Goal: Feedback & Contribution: Leave review/rating

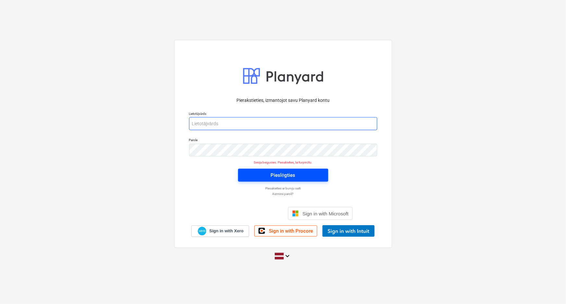
type input "lauris.zaharans@bonava.com"
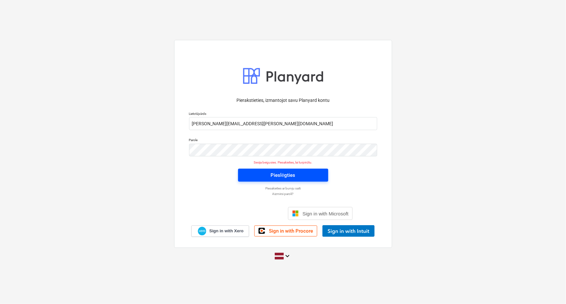
click at [261, 174] on span "Pieslēgties" at bounding box center [283, 175] width 75 height 8
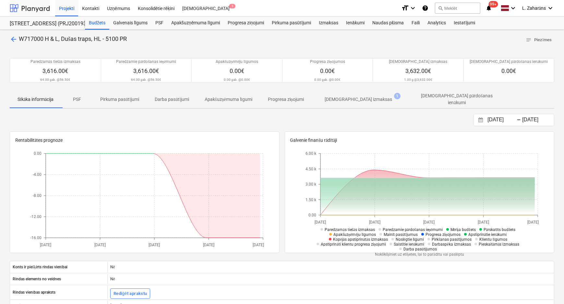
click at [32, 7] on div at bounding box center [30, 8] width 40 height 16
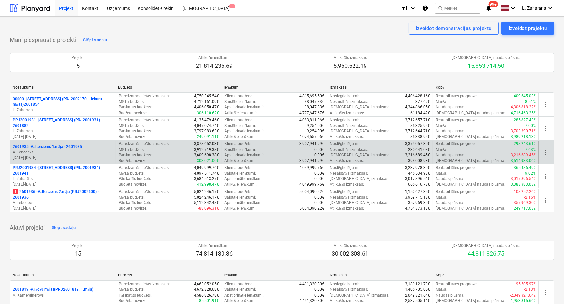
click at [47, 146] on p "2601935 - Valterciems 1.māja - 2601935" at bounding box center [47, 147] width 69 height 6
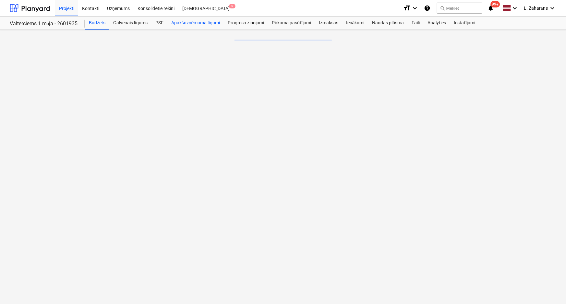
click at [183, 23] on div "Apakšuzņēmuma līgumi" at bounding box center [195, 23] width 56 height 13
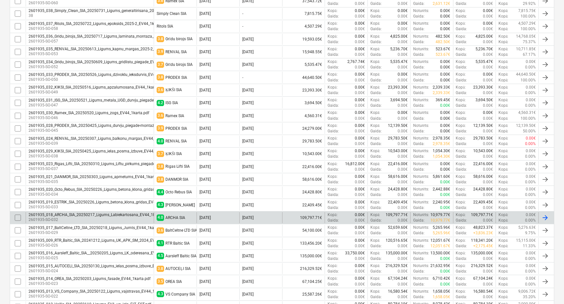
scroll to position [236, 0]
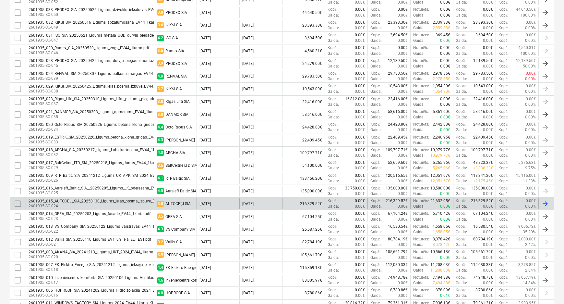
click at [66, 200] on div "2601935_015_AUTOCELI_SIA_20250130_Ligums_ielas_posma_izbuve_EV44_1karta_LZ2_LS_…" at bounding box center [117, 201] width 176 height 5
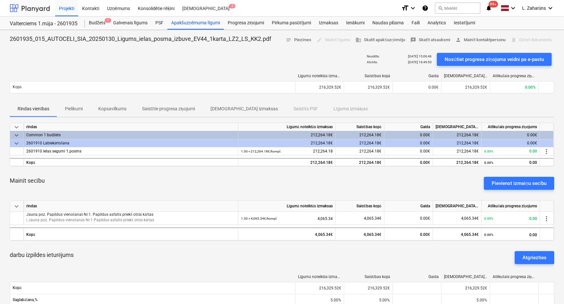
click at [35, 9] on div at bounding box center [30, 8] width 40 height 16
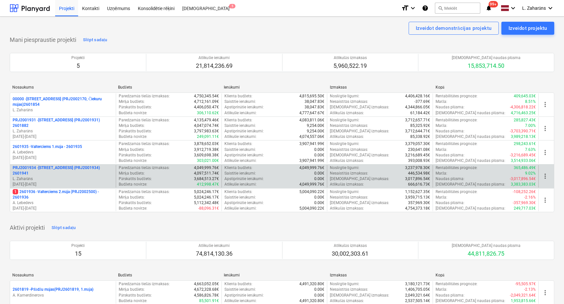
click at [45, 168] on p "PRJ2001934 - Mazā Robežu iela 1 (PRJ2001934) 2601941" at bounding box center [63, 170] width 101 height 11
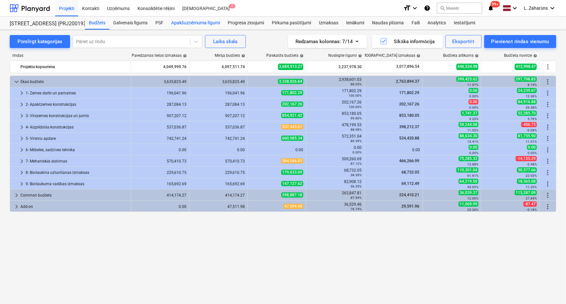
click at [194, 23] on div "Apakšuzņēmuma līgumi" at bounding box center [195, 23] width 56 height 13
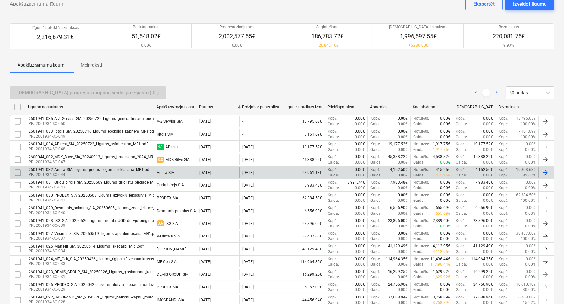
scroll to position [88, 0]
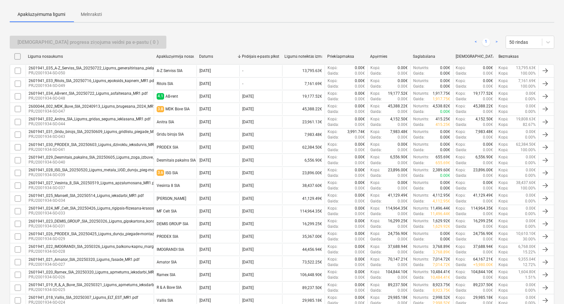
click at [50, 92] on div "2601941_034_AB-rent_SIA_20250722_Ligums_asfaltesana_MR1.pdf" at bounding box center [88, 93] width 119 height 5
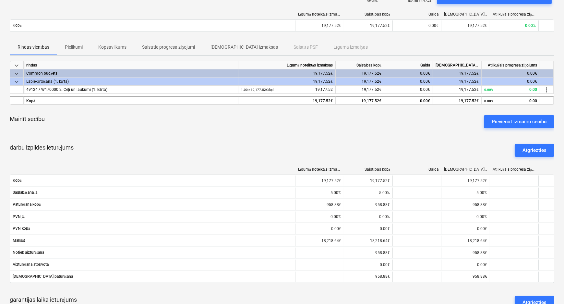
scroll to position [58, 0]
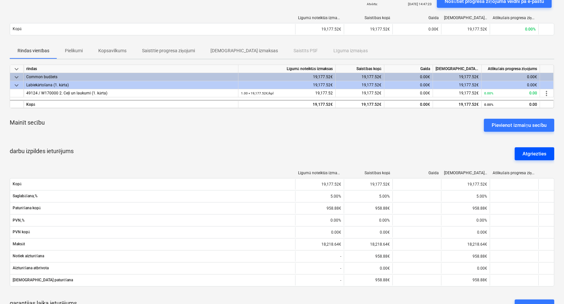
click at [534, 152] on div "Atgriezties" at bounding box center [535, 154] width 24 height 8
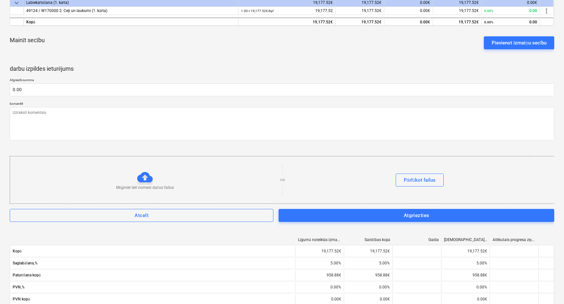
scroll to position [146, 0]
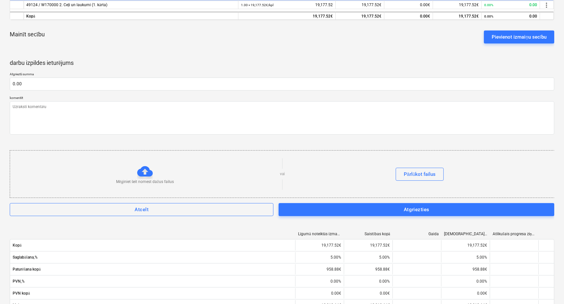
type textarea "x"
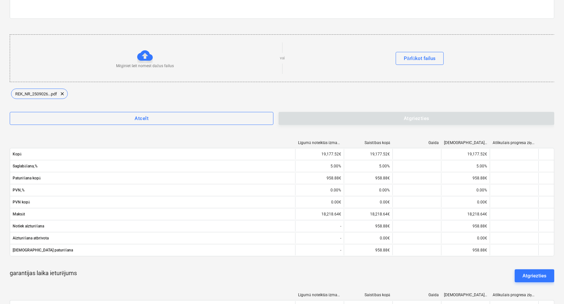
scroll to position [264, 0]
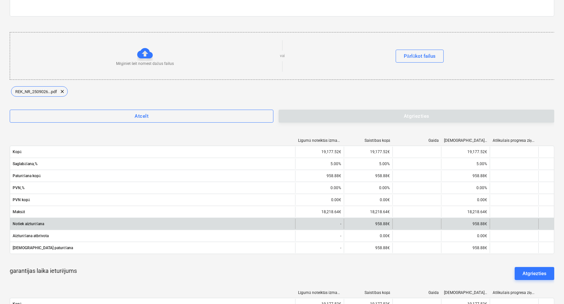
click at [380, 223] on div "958.88€" at bounding box center [368, 224] width 49 height 10
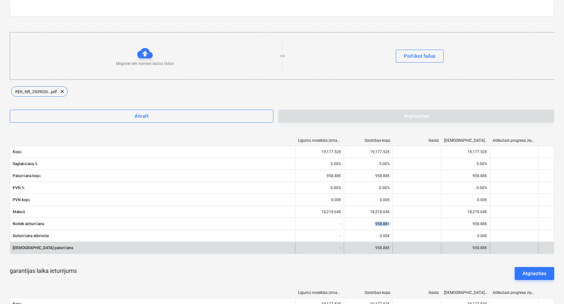
copy div "958.88"
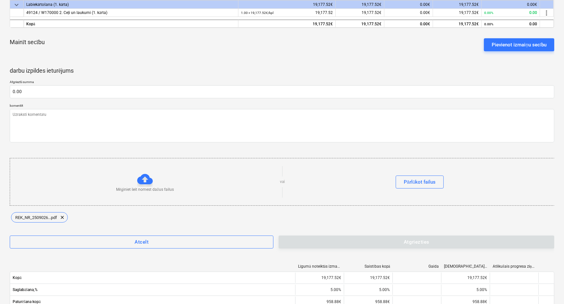
scroll to position [29, 0]
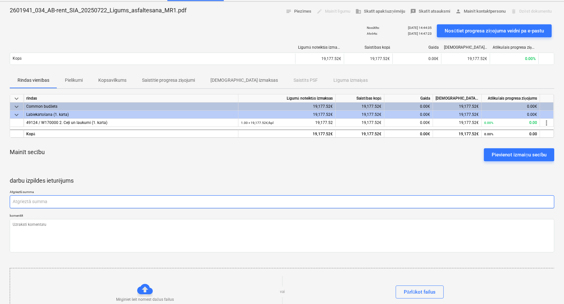
click at [32, 200] on input "text" at bounding box center [282, 201] width 545 height 13
paste input "958.88"
type textarea "x"
type input "958.8"
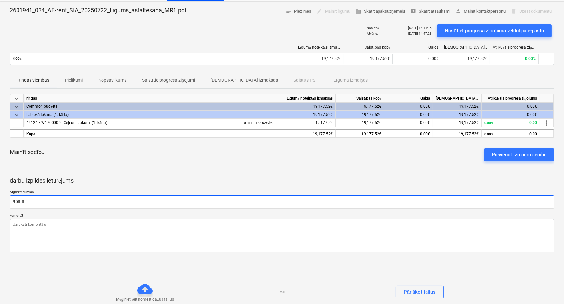
type textarea "x"
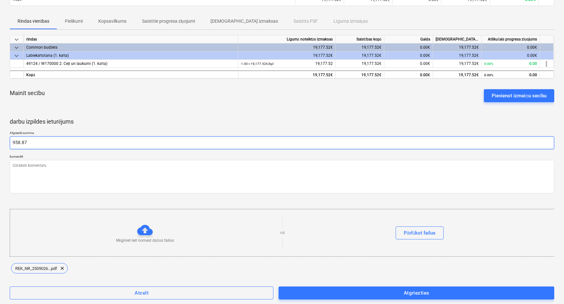
scroll to position [117, 0]
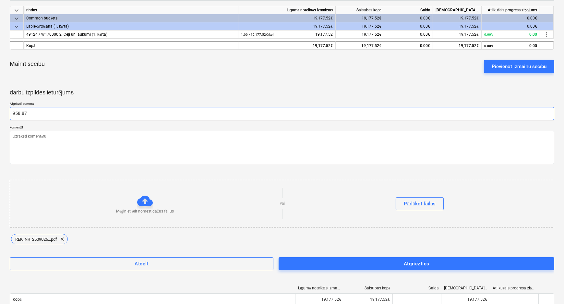
type input "958.87"
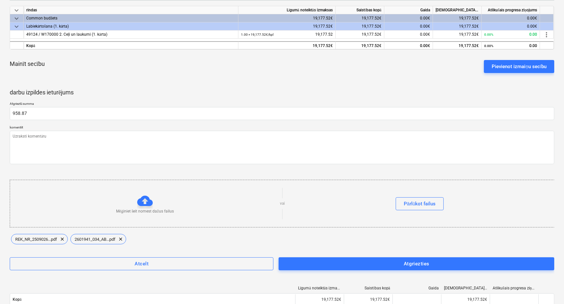
click at [326, 262] on span "Atgriezties" at bounding box center [416, 264] width 261 height 8
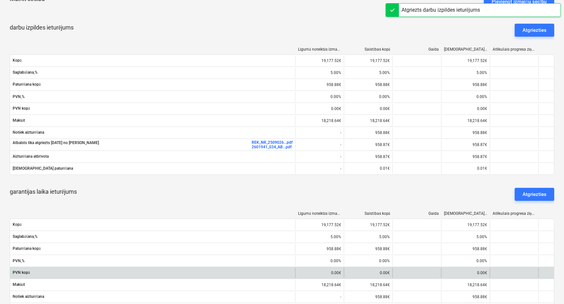
scroll to position [264, 0]
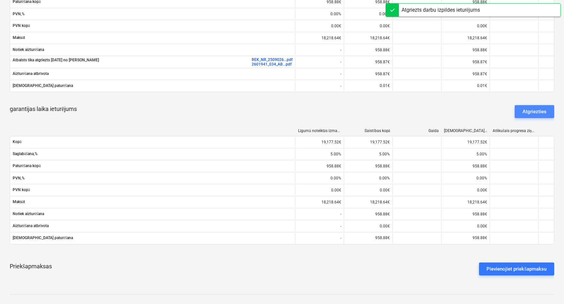
click at [537, 114] on div "Atgriezties" at bounding box center [535, 111] width 24 height 8
type textarea "x"
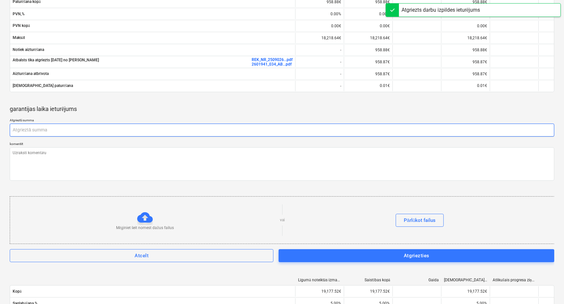
click at [63, 126] on input "text" at bounding box center [282, 130] width 545 height 13
paste input "958.88"
type textarea "x"
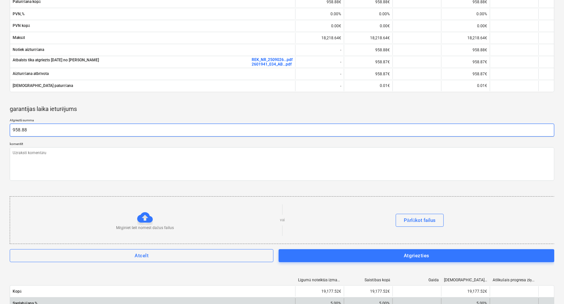
type input "958.88"
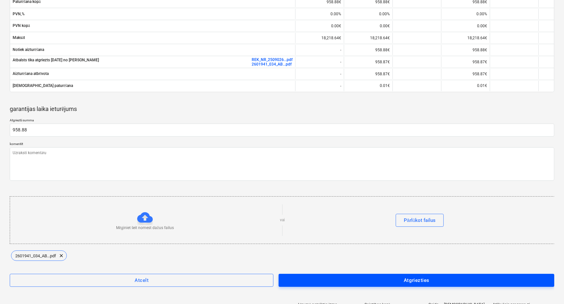
click at [314, 276] on span "Atgriezties" at bounding box center [416, 280] width 261 height 8
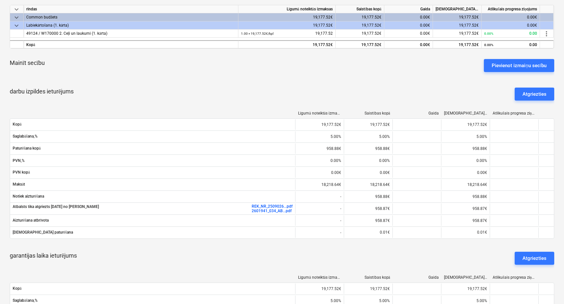
scroll to position [295, 0]
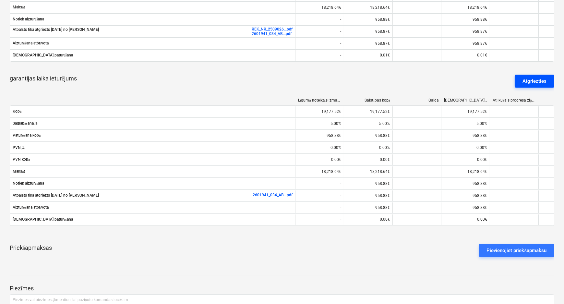
click at [538, 81] on div "Atgriezties" at bounding box center [535, 81] width 24 height 8
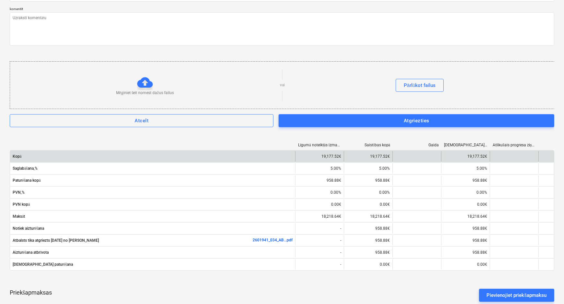
scroll to position [413, 0]
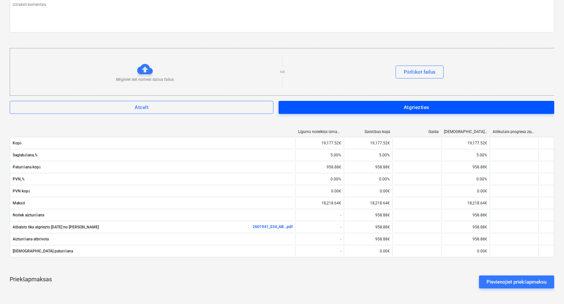
click at [408, 104] on div "Atgriezties" at bounding box center [417, 107] width 26 height 8
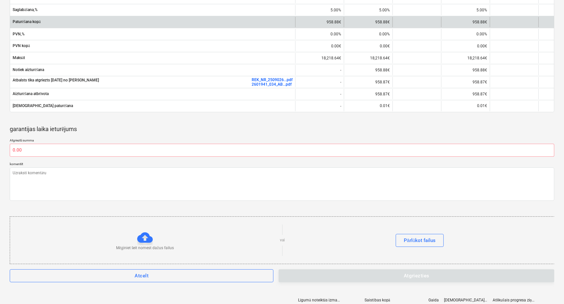
scroll to position [236, 0]
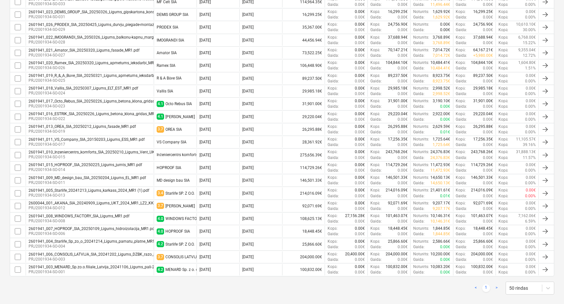
scroll to position [305, 0]
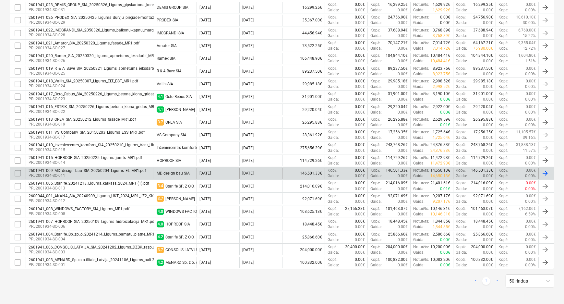
click at [102, 169] on div "2601941_009_MD_design_bau_SIA_20250204_Ligums_EL_MR1.pdf" at bounding box center [87, 170] width 117 height 5
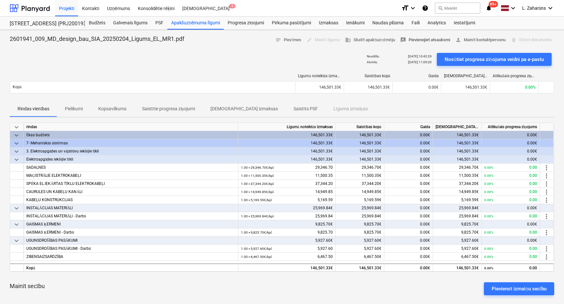
click at [421, 37] on span "rate_review Pievienojiet atsauksmi" at bounding box center [425, 39] width 50 height 7
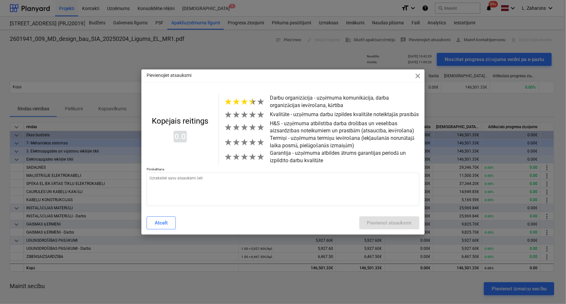
click at [249, 102] on span "★" at bounding box center [253, 101] width 8 height 11
click at [253, 117] on span "★" at bounding box center [253, 114] width 8 height 11
click at [250, 128] on span "★" at bounding box center [253, 127] width 8 height 11
click at [243, 143] on span "★" at bounding box center [244, 142] width 8 height 11
click at [251, 161] on span "★" at bounding box center [253, 157] width 8 height 11
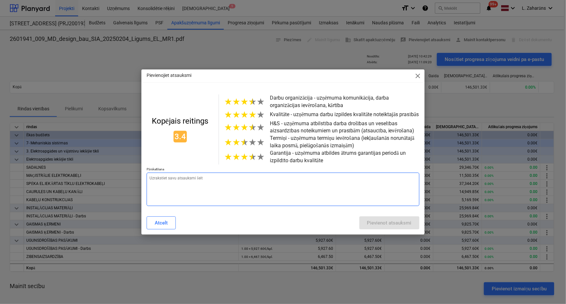
click at [224, 182] on textarea at bounding box center [283, 189] width 273 height 33
type textarea "x"
type textarea "R"
type textarea "x"
type textarea "Ra"
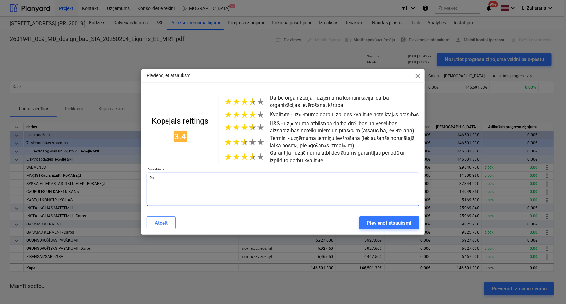
type textarea "x"
type textarea "Rad"
type textarea "x"
type textarea "Rada"
type textarea "x"
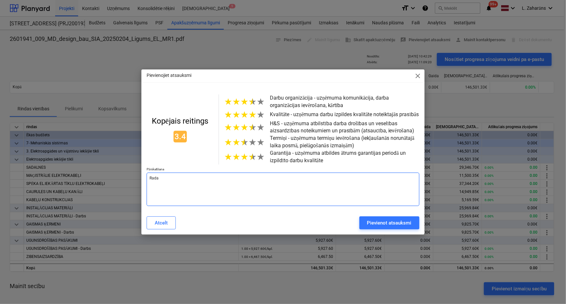
type textarea "Rada"
type textarea "x"
type textarea "Rada l"
type textarea "x"
type textarea "Rada li"
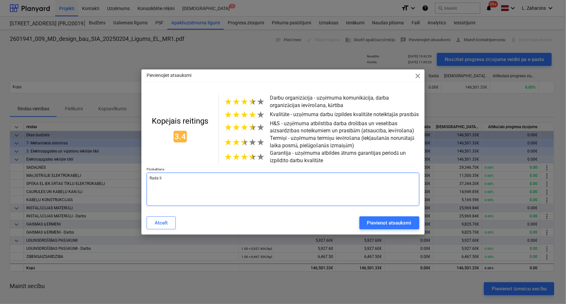
type textarea "x"
type textarea "Rada lie"
type textarea "x"
type textarea "Rada liek"
type textarea "x"
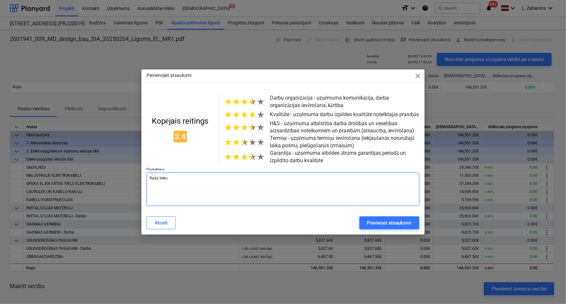
type textarea "Rada lieku"
type textarea "x"
type textarea "Rada lieku s"
type textarea "x"
type textarea "Rada lieku st"
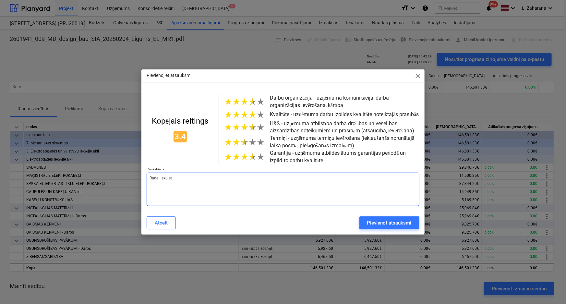
type textarea "x"
type textarea "Rada lieku str"
type textarea "x"
type textarea "Rada lieku stre"
type textarea "x"
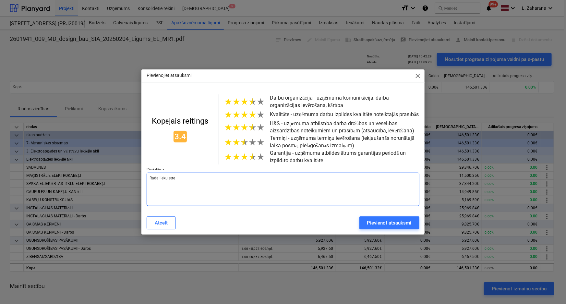
type textarea "Rada lieku strew"
type textarea "x"
type textarea "Rada lieku strews"
type textarea "x"
type textarea "Rada lieku strewsu"
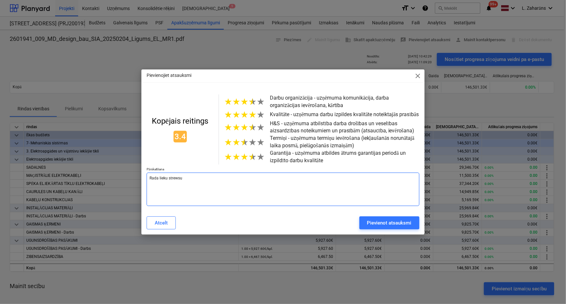
type textarea "x"
type textarea "Rada lieku strewsu"
type textarea "x"
type textarea "Rada lieku strewsu a"
type textarea "x"
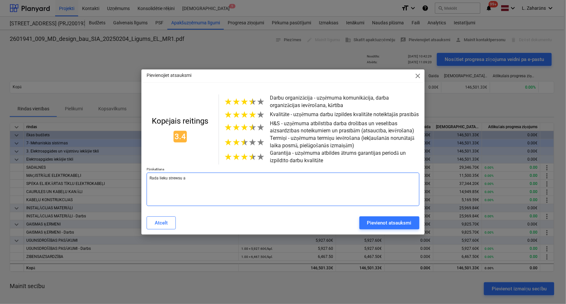
type textarea "Rada lieku strewsu ar"
type textarea "x"
type textarea "Rada lieku strewsu ar"
type textarea "x"
type textarea "Rada lieku strewsu ar t"
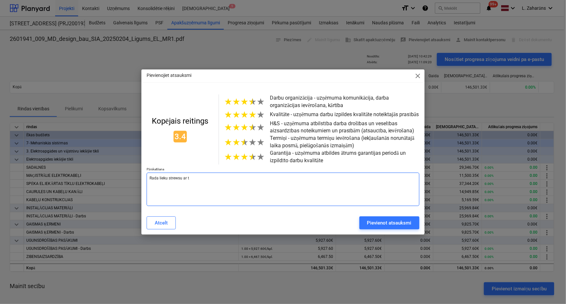
type textarea "x"
type textarea "Rada lieku strewsu ar te"
type textarea "x"
type textarea "Rada lieku strewsu ar ter"
type textarea "x"
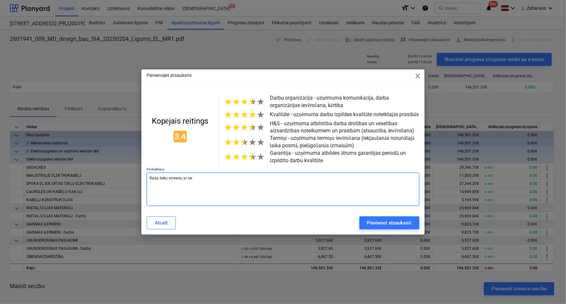
type textarea "Rada lieku strewsu ar term"
type textarea "x"
type textarea "Rada lieku strewsu ar termi"
type textarea "x"
type textarea "Rada lieku strewsu ar termiņ"
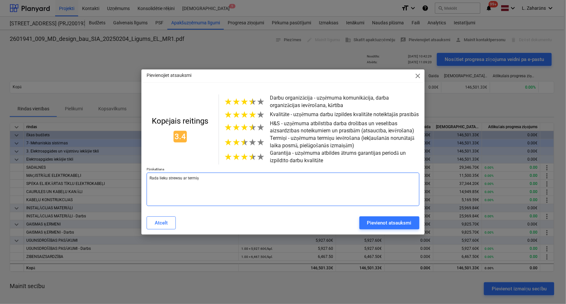
type textarea "x"
type textarea "Rada lieku strewsu ar termiņu"
type textarea "x"
type textarea "Rada lieku strewsu ar termiņu"
type textarea "x"
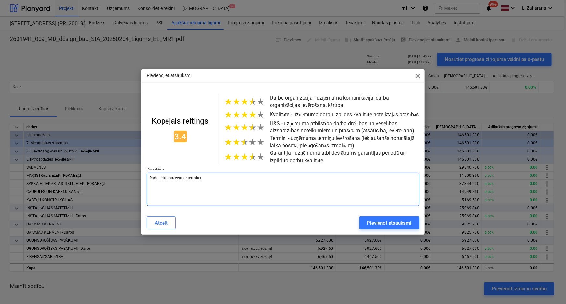
type textarea "Rada lieku strewsu ar termiņu k"
type textarea "x"
type textarea "Rada lieku strewsu ar termiņu ka"
type textarea "x"
type textarea "Rada lieku strewsu ar termiņu kav"
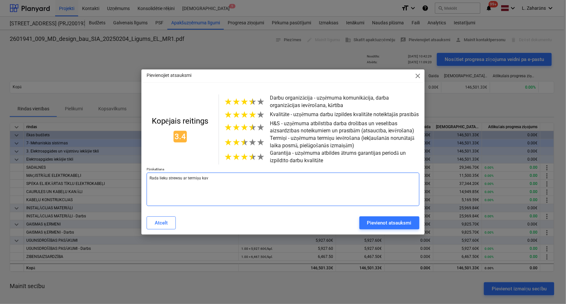
type textarea "x"
type textarea "Rada lieku strewsu ar termiņu kavē"
type textarea "x"
type textarea "Rada lieku strewsu ar termiņu kavēj"
type textarea "x"
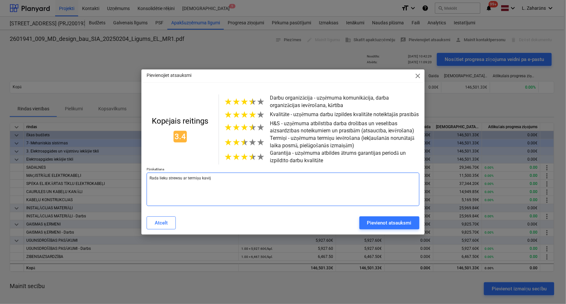
type textarea "Rada lieku strewsu ar termiņu kavēju"
type textarea "x"
type textarea "Rada lieku strewsu ar termiņu kavējum"
type textarea "x"
type textarea "Rada lieku strewsu ar termiņu kavējumi"
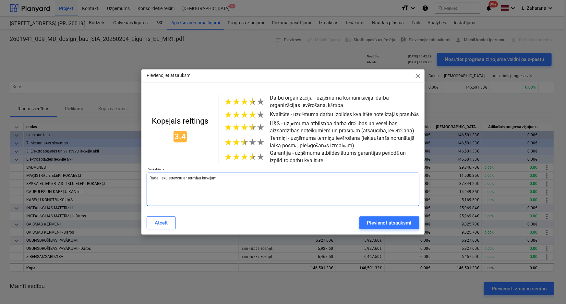
type textarea "x"
type textarea "Rada lieku strewsu ar termiņu kavējumie"
type textarea "x"
type textarea "Rada lieku strewsu ar termiņu kavējumiem"
type textarea "x"
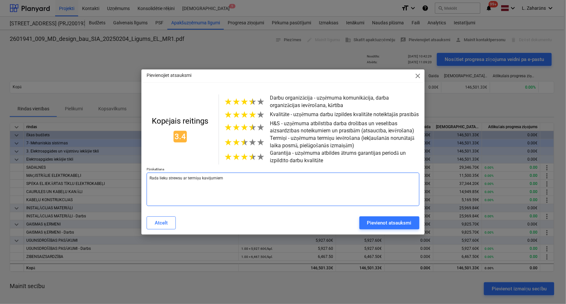
type textarea "Rada lieku strewsu ar termiņu kavējumiem,"
type textarea "x"
type textarea "Rada lieku strewsu ar termiņu kavējumiem,"
type textarea "x"
type textarea "Rada lieku strewsu ar termiņu kavējumiem, k"
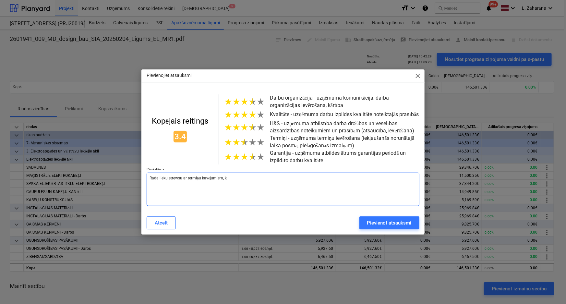
type textarea "x"
type textarea "Rada lieku strewsu ar termiņu kavējumiem, ku"
type textarea "x"
type textarea "Rada lieku strewsu ar termiņu kavējumiem, kur"
type textarea "x"
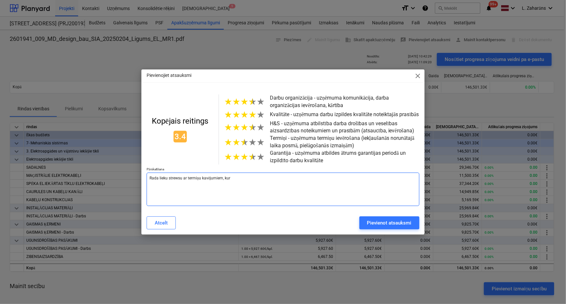
type textarea "Rada lieku strewsu ar termiņu kavējumiem, kuru"
type textarea "x"
type textarea "Rada lieku strewsu ar termiņu kavējumiem, kurus"
type textarea "x"
type textarea "Rada lieku strewsu ar termiņu kavējumiem, kurus"
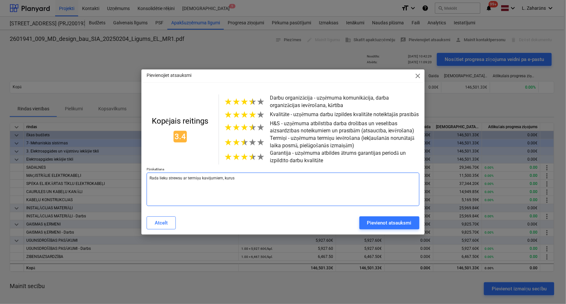
type textarea "x"
type textarea "Rada lieku strewsu ar termiņu kavējumiem, kurus g"
type textarea "x"
type textarea "Rada lieku strewsu ar termiņu kavējumiem, kurus ga"
type textarea "x"
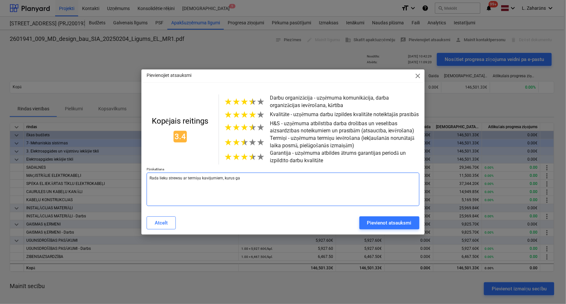
type textarea "Rada lieku strewsu ar termiņu kavējumiem, kurus gan"
type textarea "x"
type textarea "Rada lieku strewsu ar termiņu kavējumiem, kurus gan"
type textarea "x"
type textarea "Rada lieku strewsu ar termiņu kavējumiem, kurus gan p"
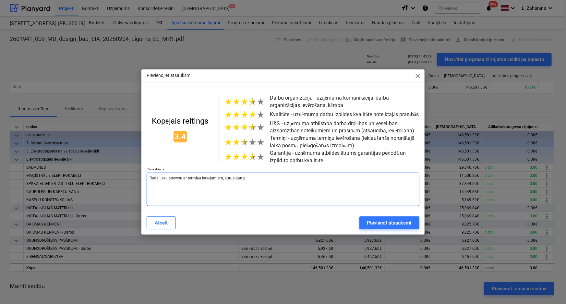
type textarea "x"
type textarea "Rada lieku strewsu ar termiņu kavējumiem, kurus gan pē"
type textarea "x"
type textarea "Rada lieku strewsu ar termiņu kavējumiem, kurus gan pē'de"
type textarea "x"
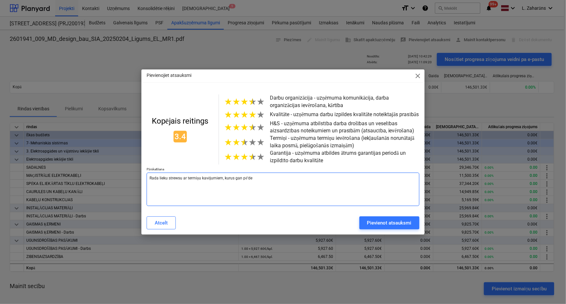
type textarea "Rada lieku strewsu ar termiņu kavējumiem, kurus gan pē'de'j"
type textarea "x"
type textarea "Rada lieku strewsu ar termiņu kavējumiem, kurus gan pē'de'jā"
type textarea "x"
type textarea "Rada lieku strewsu ar termiņu kavējumiem, kurus gan pē'de'jā"
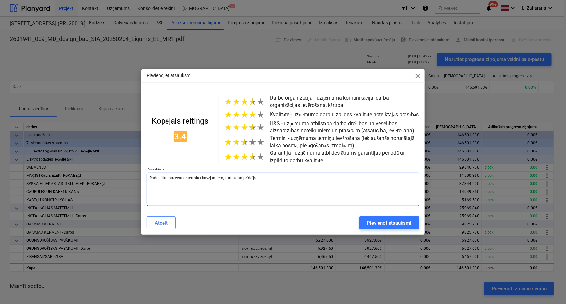
type textarea "x"
type textarea "Rada lieku strewsu ar termiņu kavējumiem, kurus gan pē'de'jā b"
type textarea "x"
type textarea "Rada lieku strewsu ar termiņu kavējumiem, kurus gan pē'de'jā br"
type textarea "x"
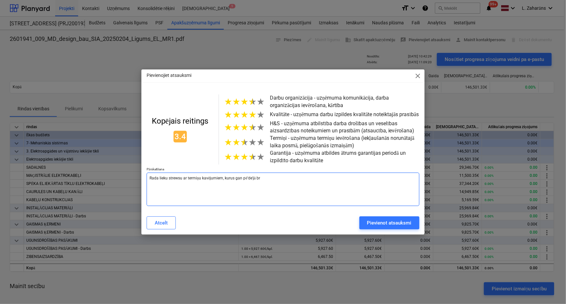
type textarea "Rada lieku strewsu ar termiņu kavējumiem, kurus gan pē'de'jā brī"
type textarea "x"
type textarea "Rada lieku strewsu ar termiņu kavējumiem, kurus gan pē'de'jā brīd"
type textarea "x"
type textarea "Rada lieku strewsu ar termiņu kavējumiem, kurus gan pē'de'jā brīdī"
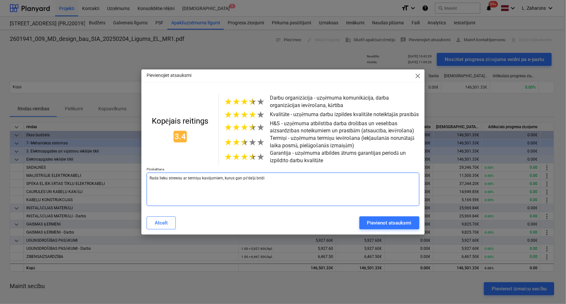
type textarea "x"
type textarea "Rada lieku strewsu ar termiņu kavējumiem, kurus gan pē'de'jā brīdī"
type textarea "x"
type textarea "Rada lieku strewsu ar termiņu kavējumiem, kurus gan pē'de'jā brīdī i"
type textarea "x"
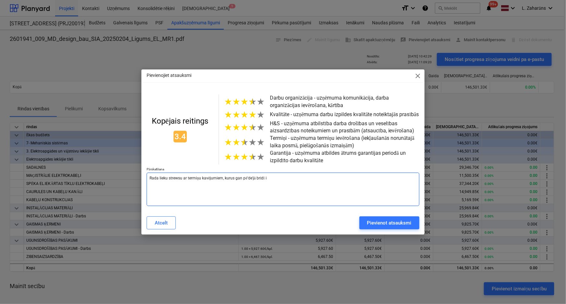
type textarea "Rada lieku strewsu ar termiņu kavējumiem, kurus gan pē'de'jā brīdī iz"
type textarea "x"
type textarea "Rada lieku strewsu ar termiņu kavējumiem, kurus gan pē'de'jā brīdī izp"
type textarea "x"
type textarea "Rada lieku strewsu ar termiņu kavējumiem, kurus gan pē'de'jā brīdī izpi"
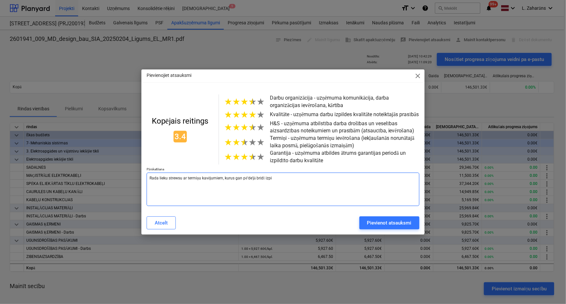
type textarea "x"
type textarea "Rada lieku strewsu ar termiņu kavējumiem, kurus gan pē'de'jā brīdī izpil"
type textarea "x"
type textarea "Rada lieku strewsu ar termiņu kavējumiem, kurus gan pē'de'jā brīdī izpild"
type textarea "x"
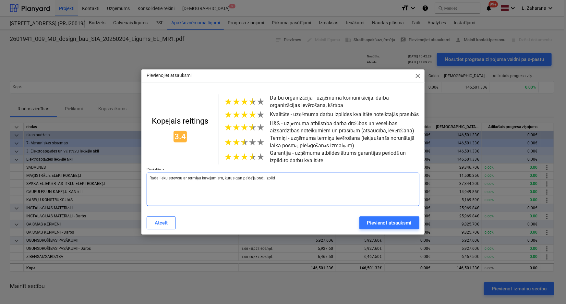
type textarea "Rada lieku strewsu ar termiņu kavējumiem, kurus gan pē'de'jā brīdī izpilda"
click at [245, 178] on textarea "Rada lieku strewsu ar termiņu kavējumiem, kurus gan pē'de'jā brīdī izpilda" at bounding box center [283, 189] width 273 height 33
type textarea "x"
type textarea "Rada lieku strewsu ar termiņu kavējumiem, kurus gan pē brīdī izpilda"
type textarea "x"
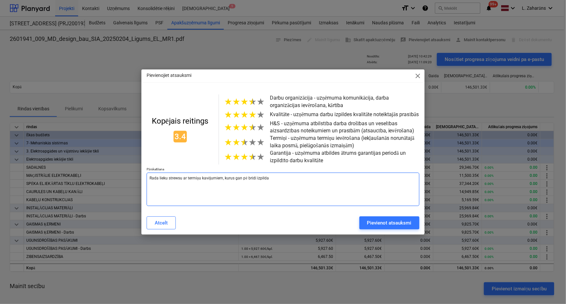
type textarea "Rada lieku strewsu ar termiņu kavējumiem, kurus gan pēd brīdī izpilda"
type textarea "x"
type textarea "Rada lieku strewsu ar termiņu kavējumiem, kurus gan pēdē brīdī izpilda"
type textarea "x"
type textarea "Rada lieku strewsu ar termiņu kavējumiem, kurus gan pēdē'j brīdī izpilda"
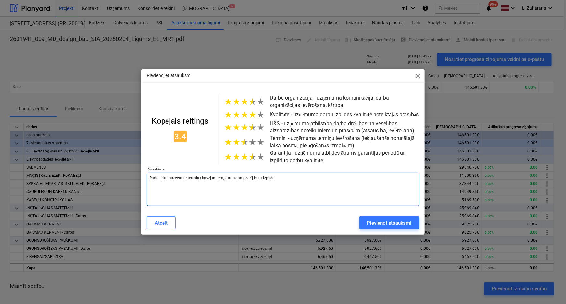
type textarea "x"
type textarea "Rada lieku strewsu ar termiņu kavējumiem, kurus gan pēdē'ja brīdī izpilda"
type textarea "x"
type textarea "Rada lieku strewsu ar termiņu kavējumiem, kurus gan pēdē'j brīdī izpilda"
type textarea "x"
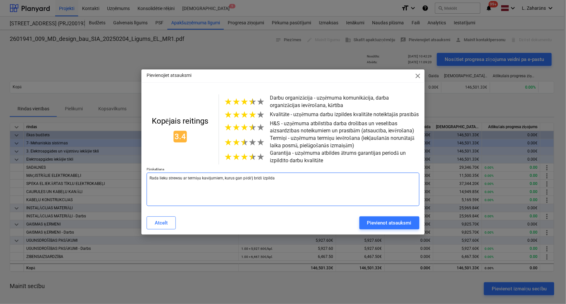
type textarea "Rada lieku strewsu ar termiņu kavējumiem, kurus gan pēdē' brīdī izpilda"
type textarea "x"
type textarea "Rada lieku strewsu ar termiņu kavējumiem, kurus gan pēdē brīdī izpilda"
type textarea "x"
type textarea "Rada lieku strewsu ar termiņu kavējumiem, kurus gan pēdēj brīdī izpilda"
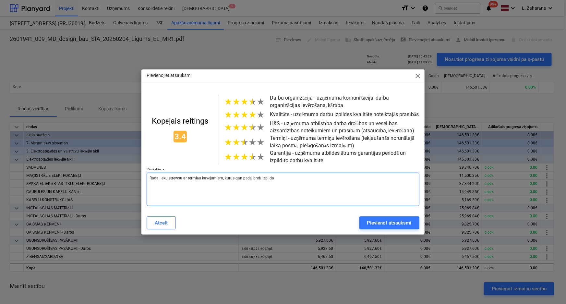
type textarea "x"
type textarea "Rada lieku strewsu ar termiņu kavējumiem, kurus gan pēdējā brīdī izpilda"
click at [175, 180] on textarea "Rada lieku strewsu ar termiņu kavējumiem, kurus gan pēdējā brīdī izpilda" at bounding box center [283, 189] width 273 height 33
type textarea "x"
type textarea "Rada lieku stresu ar termiņu kavējumiem, kurus gan pēdējā brīdī izpilda"
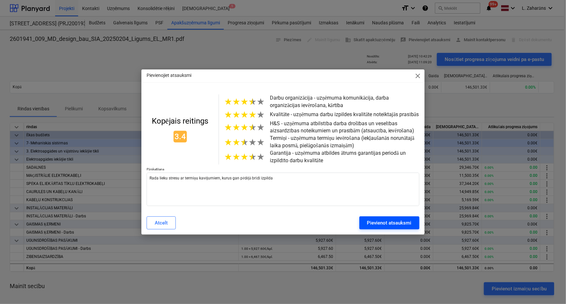
click at [378, 227] on div "Pievienot atsauksmi" at bounding box center [389, 223] width 44 height 8
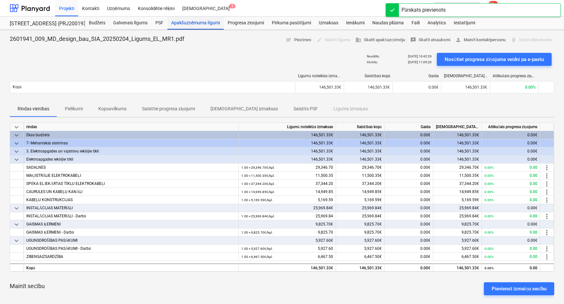
click at [196, 22] on div "Apakšuzņēmuma līgumi" at bounding box center [195, 23] width 56 height 13
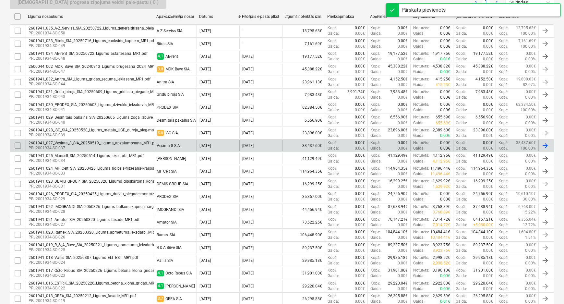
scroll to position [206, 0]
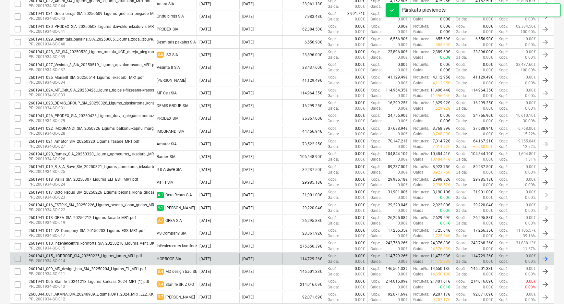
click at [163, 257] on div "HOPROOF SIA" at bounding box center [169, 259] width 25 height 5
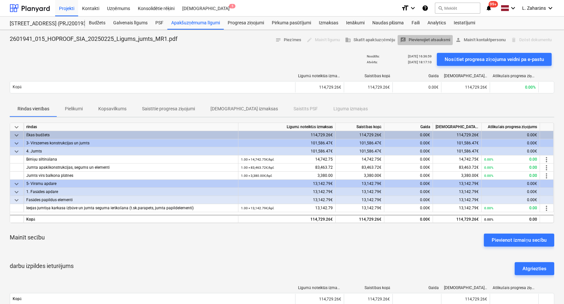
click at [428, 42] on span "rate_review Pievienojiet atsauksmi" at bounding box center [425, 39] width 50 height 7
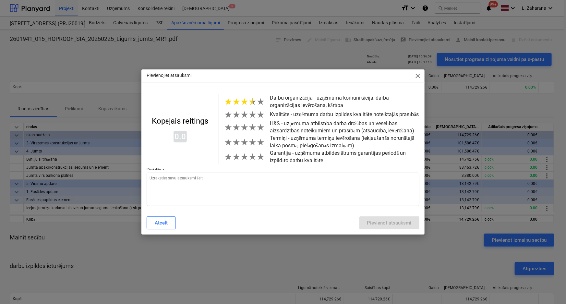
click at [250, 102] on span "★" at bounding box center [253, 101] width 8 height 11
click at [253, 117] on span "★" at bounding box center [253, 114] width 8 height 11
click at [252, 131] on span "★" at bounding box center [253, 127] width 8 height 11
click at [252, 146] on span "★" at bounding box center [253, 142] width 8 height 11
click at [250, 160] on span "★" at bounding box center [253, 157] width 8 height 11
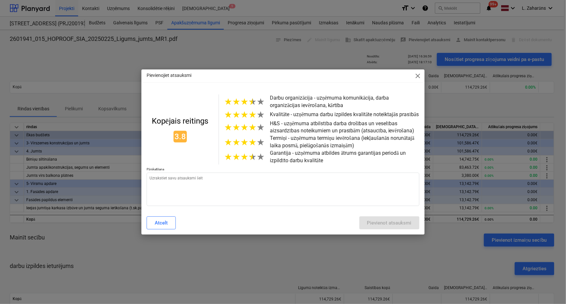
click at [250, 162] on span "★" at bounding box center [253, 157] width 8 height 11
click at [251, 103] on span "★" at bounding box center [253, 101] width 8 height 11
click at [252, 103] on span "★" at bounding box center [253, 101] width 8 height 11
click at [253, 160] on span "★" at bounding box center [253, 157] width 8 height 11
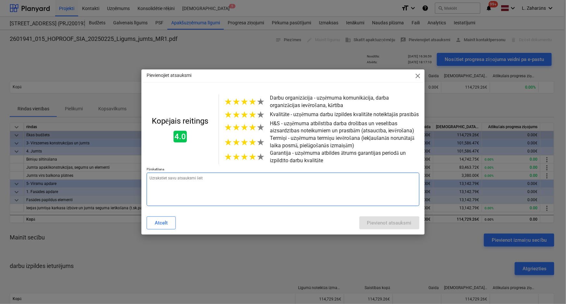
click at [235, 177] on textarea at bounding box center [283, 189] width 273 height 33
type textarea "x"
type textarea "v"
type textarea "x"
type textarea "va"
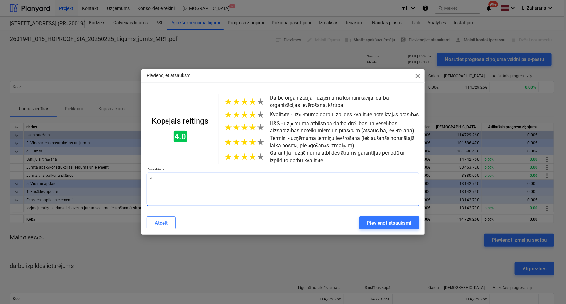
type textarea "x"
type textarea "var"
type textarea "x"
type textarea "var"
type textarea "x"
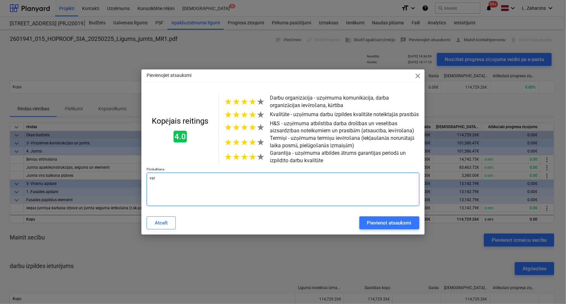
type textarea "var s"
type textarea "x"
type textarea "var st"
type textarea "x"
type textarea "var str"
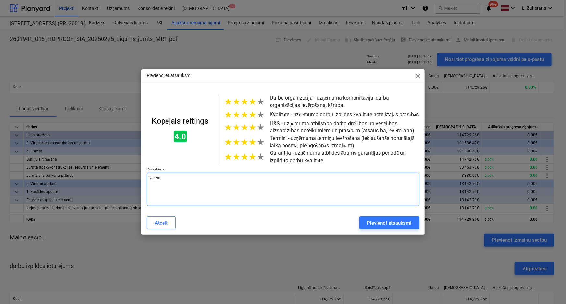
type textarea "x"
type textarea "var strād"
type textarea "x"
type textarea "var strādf"
type textarea "x"
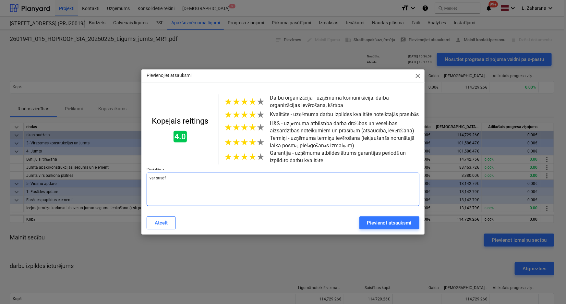
type textarea "var strādfā"
type textarea "x"
type textarea "var strādfāt"
drag, startPoint x: 136, startPoint y: 185, endPoint x: 137, endPoint y: 181, distance: 4.6
click at [133, 183] on div "Pievienojiet atsauksmi close Kopējais reitings 4.0 ★ ★ ★ ★ ★ Darbu organizācija…" at bounding box center [283, 152] width 566 height 304
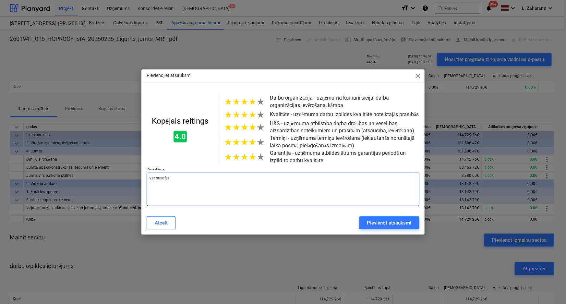
type textarea "x"
type textarea "S"
type textarea "x"
type textarea "St"
type textarea "x"
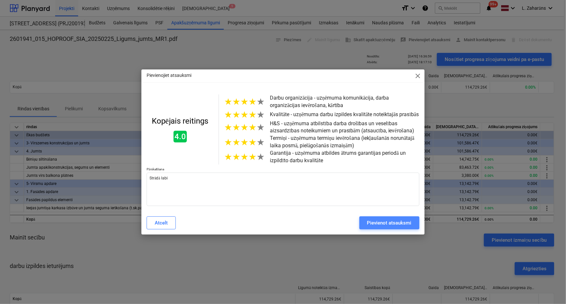
click at [371, 220] on div "Pievienot atsauksmi" at bounding box center [389, 223] width 44 height 8
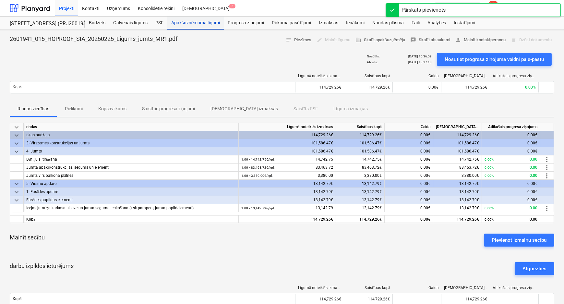
click at [200, 19] on div "Apakšuzņēmuma līgumi" at bounding box center [195, 23] width 56 height 13
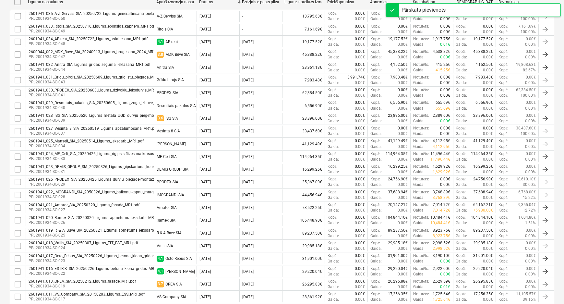
scroll to position [305, 0]
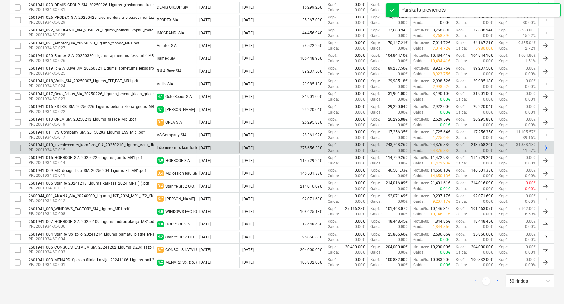
click at [173, 145] on div "Inženiercentrs komforts SIA" at bounding box center [181, 147] width 48 height 5
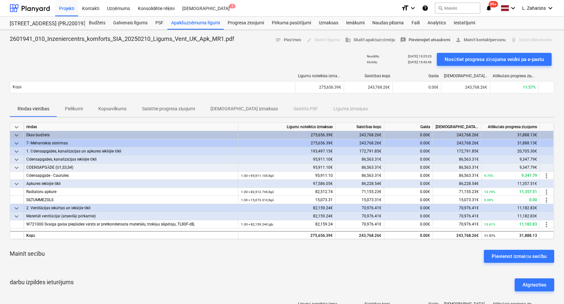
click at [422, 37] on span "rate_review Pievienojiet atsauksmi" at bounding box center [425, 39] width 50 height 7
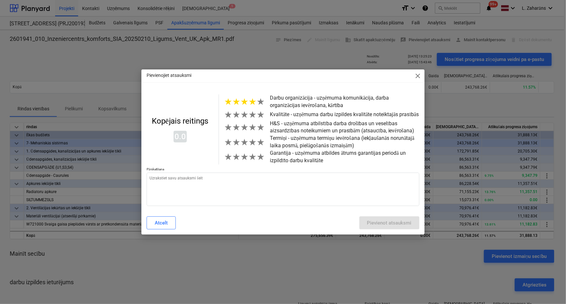
click at [252, 102] on span "★" at bounding box center [253, 101] width 8 height 11
click at [257, 118] on span "★" at bounding box center [261, 114] width 8 height 11
click at [259, 129] on span "★" at bounding box center [261, 127] width 8 height 11
click at [260, 141] on span "★" at bounding box center [261, 142] width 8 height 11
click at [261, 159] on span "★" at bounding box center [261, 157] width 8 height 11
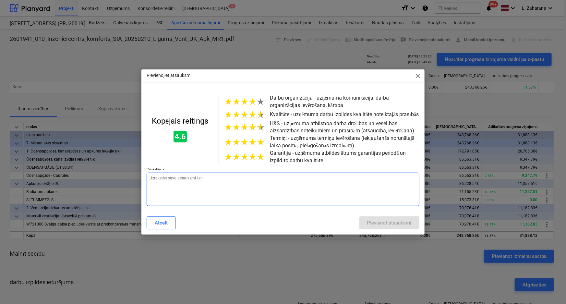
click at [253, 178] on textarea at bounding box center [283, 189] width 273 height 33
click at [258, 179] on textarea "Strādā ļoti labi; ir uz vietas objektā; pārzina projektu; iesaka ierosinājumus;…" at bounding box center [283, 189] width 273 height 33
click at [180, 178] on textarea "Strādā ļoti labi; ir uz vietas objektā; pārzina projektu; iesaka ierosinājumus;…" at bounding box center [283, 189] width 273 height 33
click at [176, 179] on textarea "Strādā ļoti labi; ir uz vietas objektā; pārzina projektu; iesaka ierosinājumus;…" at bounding box center [283, 189] width 273 height 33
click at [339, 182] on textarea "Strādā ļoti labi; darbu vad ir uz vietas objektā; pārzina projektu; iesaka iero…" at bounding box center [283, 189] width 273 height 33
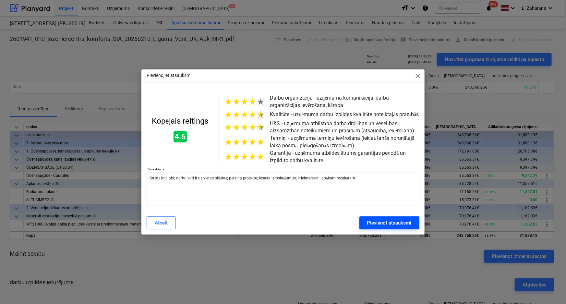
click at [383, 225] on div "Pievienot atsauksmi" at bounding box center [389, 223] width 44 height 8
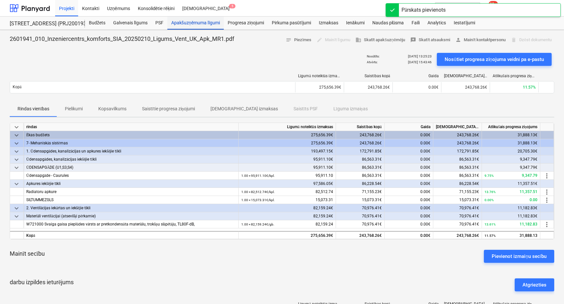
click at [190, 21] on div "Apakšuzņēmuma līgumi" at bounding box center [195, 23] width 56 height 13
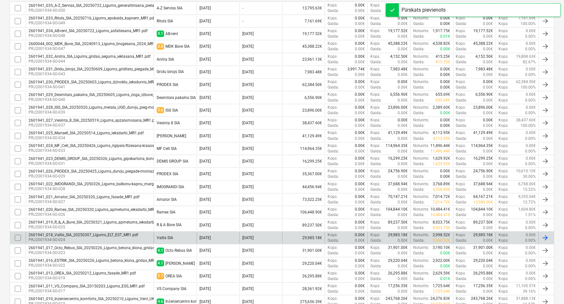
scroll to position [206, 0]
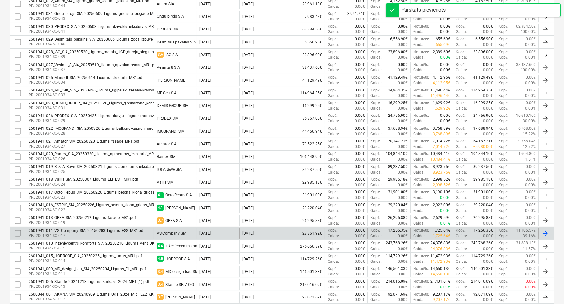
click at [171, 232] on div "VS Company SIA" at bounding box center [172, 233] width 30 height 5
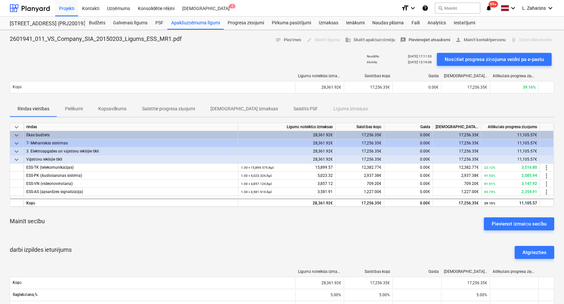
click at [429, 39] on span "rate_review Pievienojiet atsauksmi" at bounding box center [425, 39] width 50 height 7
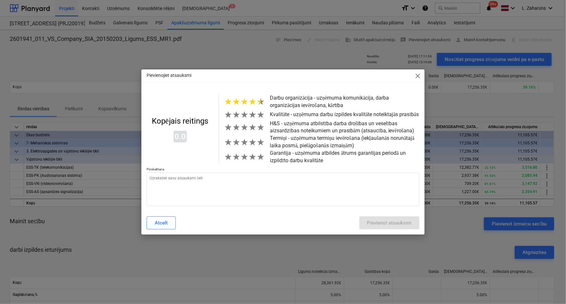
click at [257, 102] on span "★" at bounding box center [261, 101] width 8 height 11
click at [253, 113] on span "★" at bounding box center [253, 114] width 8 height 11
drag, startPoint x: 256, startPoint y: 130, endPoint x: 255, endPoint y: 137, distance: 7.3
click at [257, 133] on span "★" at bounding box center [261, 127] width 8 height 11
drag, startPoint x: 262, startPoint y: 145, endPoint x: 253, endPoint y: 158, distance: 16.2
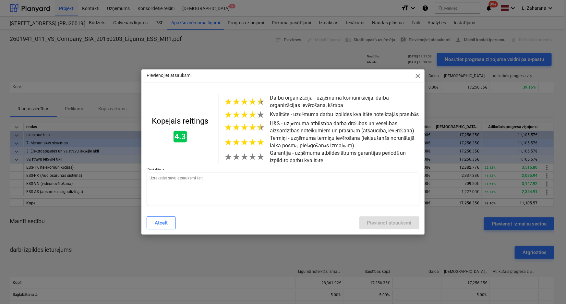
click at [261, 146] on span "★" at bounding box center [261, 142] width 8 height 11
click at [252, 159] on span "★" at bounding box center [253, 157] width 8 height 11
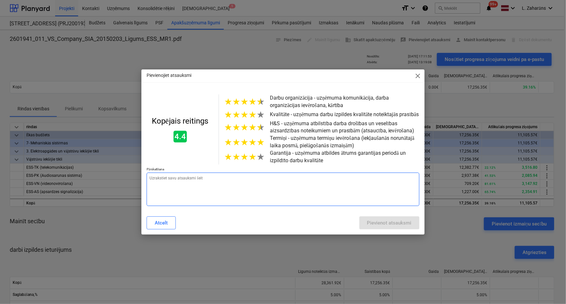
click at [225, 175] on textarea at bounding box center [283, 189] width 273 height 33
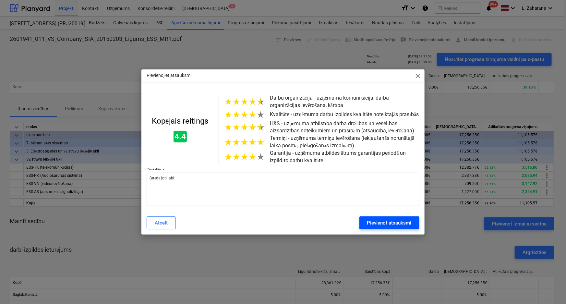
click at [368, 223] on div "Pievienot atsauksmi" at bounding box center [389, 223] width 44 height 8
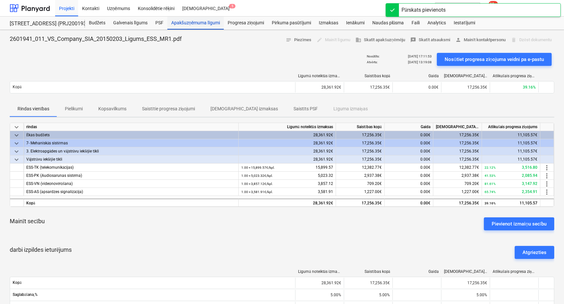
click at [197, 21] on div "Apakšuzņēmuma līgumi" at bounding box center [195, 23] width 56 height 13
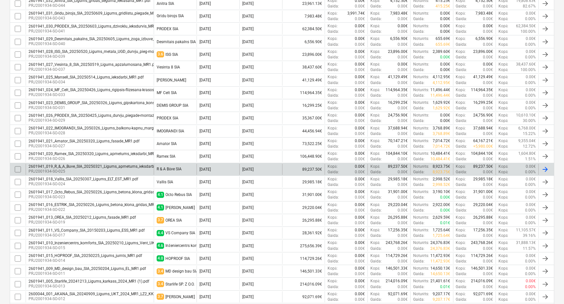
scroll to position [206, 0]
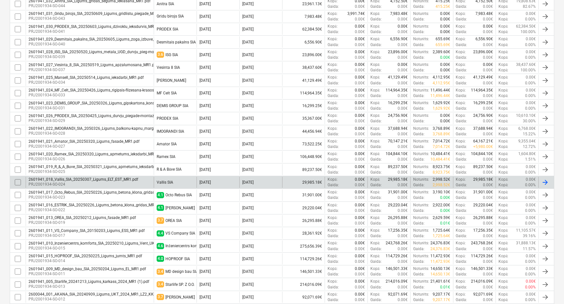
click at [124, 178] on div "2601941_018_Vallis_SIA_20250307_Ligums_ELT_EST_MR1.pdf" at bounding box center [84, 179] width 110 height 5
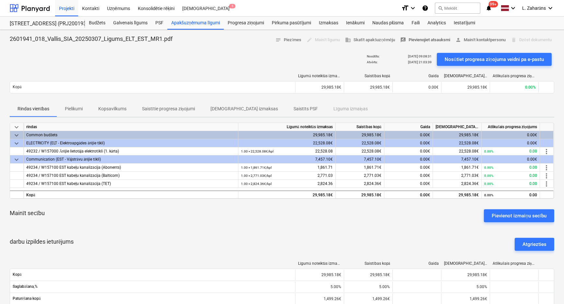
click at [413, 38] on span "rate_review Pievienojiet atsauksmi" at bounding box center [425, 39] width 50 height 7
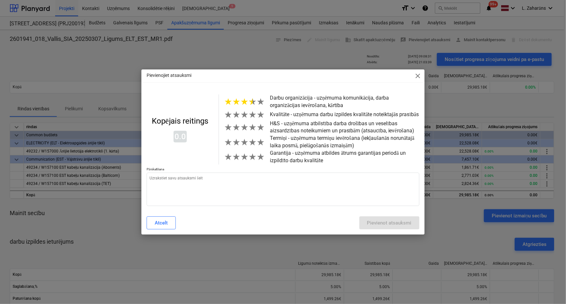
click at [250, 103] on span "★" at bounding box center [253, 101] width 8 height 11
click at [253, 117] on span "★" at bounding box center [253, 114] width 8 height 11
click at [250, 129] on span "★" at bounding box center [253, 127] width 8 height 11
click at [240, 145] on span "★" at bounding box center [244, 142] width 8 height 11
click at [253, 159] on span "★" at bounding box center [253, 157] width 8 height 11
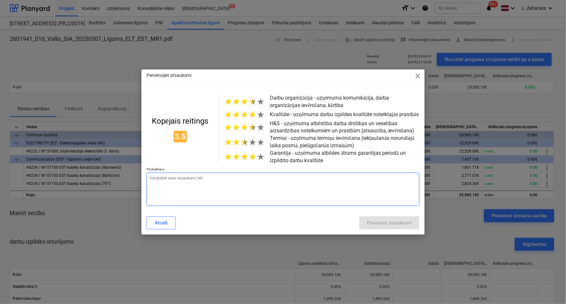
click at [238, 184] on textarea at bounding box center [283, 189] width 273 height 33
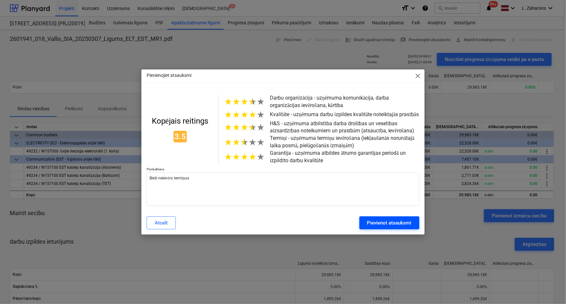
drag, startPoint x: 387, startPoint y: 223, endPoint x: 376, endPoint y: 221, distance: 12.0
click at [388, 223] on div "Pievienot atsauksmi" at bounding box center [389, 223] width 44 height 8
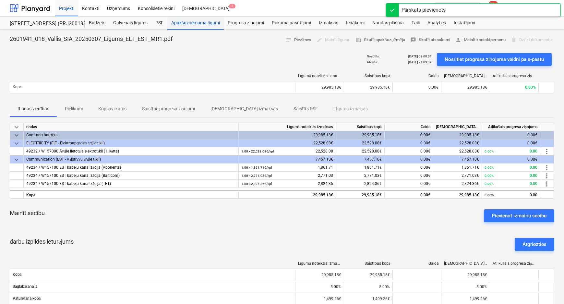
click at [204, 23] on div "Apakšuzņēmuma līgumi" at bounding box center [195, 23] width 56 height 13
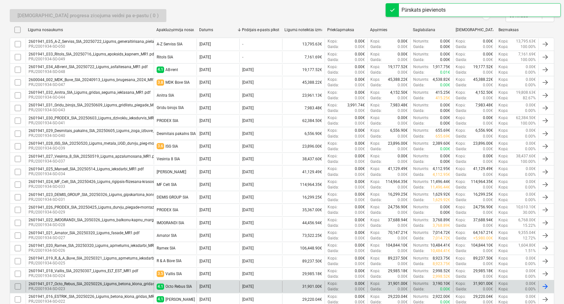
scroll to position [206, 0]
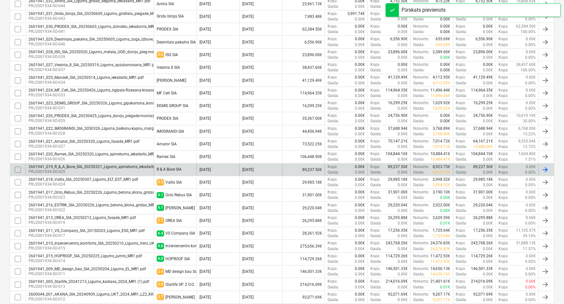
click at [142, 169] on p "PRJ2001934-SO-025" at bounding box center [100, 172] width 143 height 6
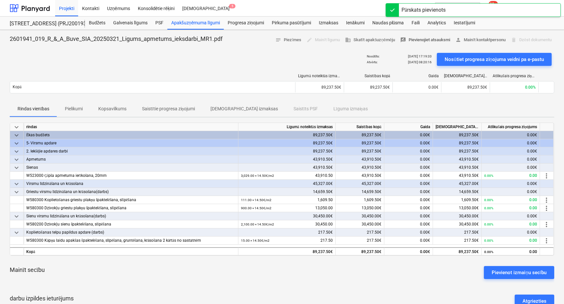
click at [403, 36] on span "rate_review Pievienojiet atsauksmi" at bounding box center [425, 39] width 50 height 7
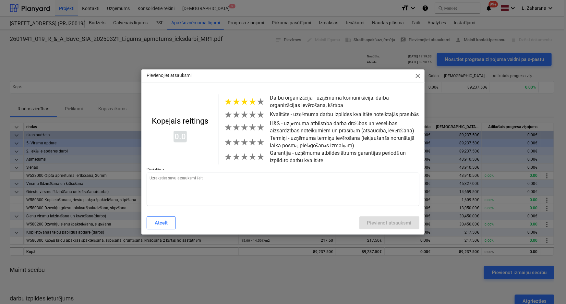
click at [253, 101] on span "★" at bounding box center [253, 101] width 8 height 11
click at [250, 117] on span "★" at bounding box center [253, 114] width 8 height 11
click at [251, 130] on span "★" at bounding box center [253, 127] width 8 height 11
click at [251, 143] on span "★" at bounding box center [253, 142] width 8 height 11
click at [253, 160] on span "★" at bounding box center [253, 157] width 8 height 11
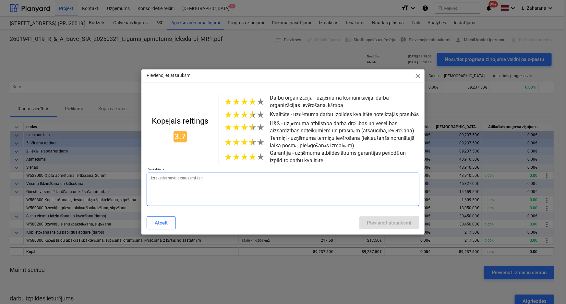
click at [233, 181] on textarea at bounding box center [283, 189] width 273 height 33
drag, startPoint x: 157, startPoint y: 179, endPoint x: 129, endPoint y: 178, distance: 28.2
click at [129, 178] on div "Pievienojiet atsauksmi close Kopējais reitings 3.7 ★ ★ ★ ★ ★ Darbu organizācija…" at bounding box center [283, 152] width 566 height 304
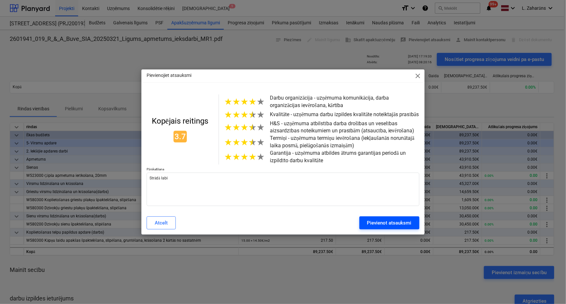
click at [377, 224] on div "Pievienot atsauksmi" at bounding box center [389, 223] width 44 height 8
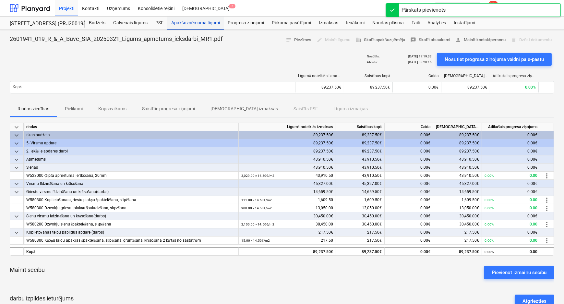
click at [175, 23] on div "Apakšuzņēmuma līgumi" at bounding box center [195, 23] width 56 height 13
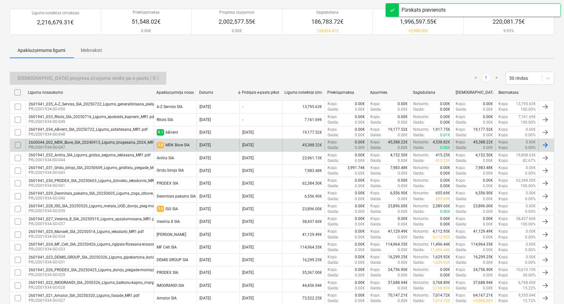
scroll to position [177, 0]
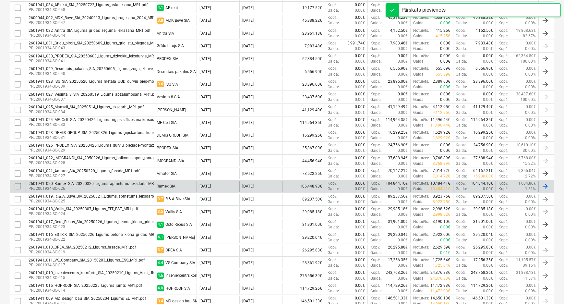
click at [145, 183] on div "2601941_020_Ramex_SIA_20250320_Ligums_apmetums_ieksdarbi_MR1.pdf" at bounding box center [96, 183] width 134 height 5
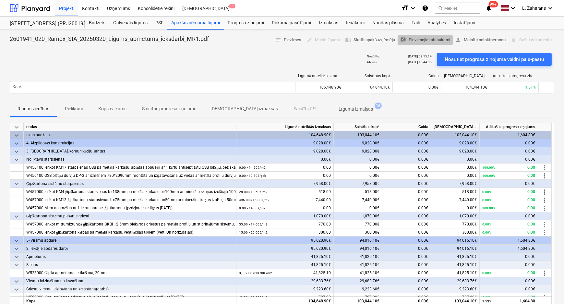
click at [419, 41] on span "rate_review Pievienojiet atsauksmi" at bounding box center [425, 39] width 50 height 7
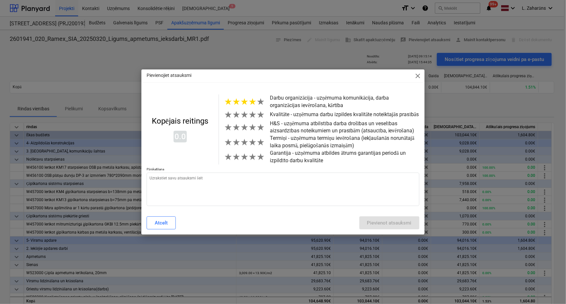
click at [254, 103] on span "★" at bounding box center [253, 101] width 8 height 11
click at [252, 115] on span "★" at bounding box center [253, 114] width 8 height 11
click at [249, 128] on span "★" at bounding box center [253, 127] width 8 height 11
click at [249, 144] on span "★" at bounding box center [253, 142] width 8 height 11
click at [252, 161] on span "★" at bounding box center [253, 157] width 8 height 11
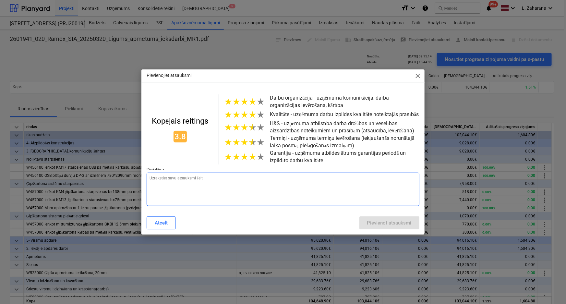
click at [237, 174] on textarea at bounding box center [283, 189] width 273 height 33
paste textarea "Strādā labi"
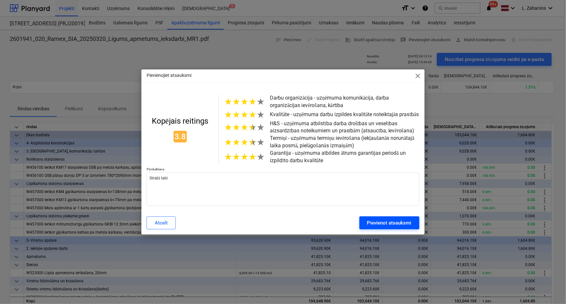
click at [368, 225] on div "Pievienot atsauksmi" at bounding box center [389, 223] width 44 height 8
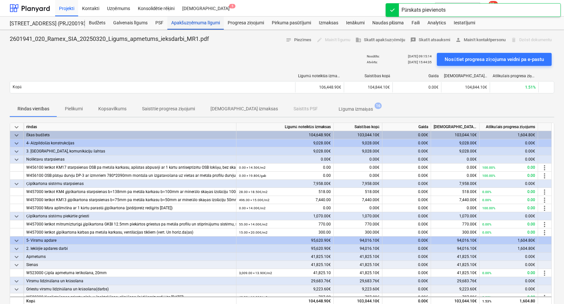
drag, startPoint x: 175, startPoint y: 23, endPoint x: 170, endPoint y: 28, distance: 7.3
click at [175, 23] on div "Apakšuzņēmuma līgumi" at bounding box center [195, 23] width 56 height 13
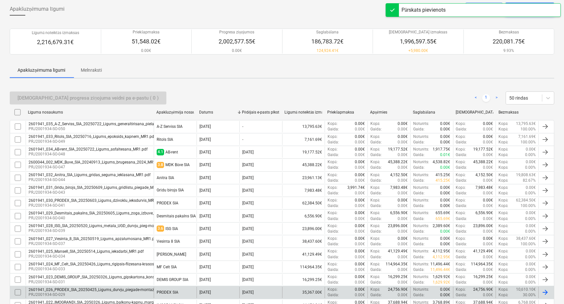
scroll to position [118, 0]
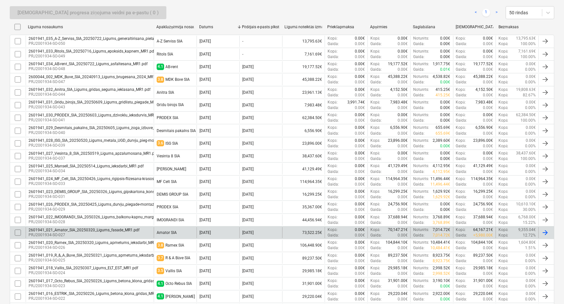
click at [125, 228] on div "2601941_021_Amator_SIA_20250320_Ligums_fasade_MR1.pdf" at bounding box center [84, 230] width 111 height 5
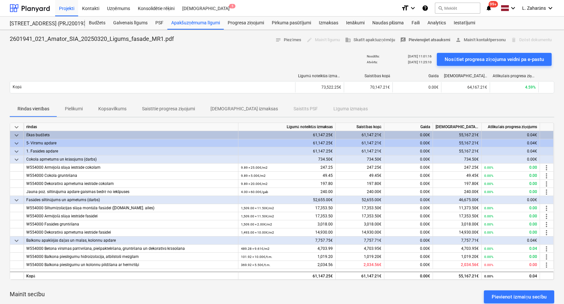
drag, startPoint x: 421, startPoint y: 39, endPoint x: 418, endPoint y: 41, distance: 3.8
click at [418, 41] on span "rate_review Pievienojiet atsauksmi" at bounding box center [425, 39] width 50 height 7
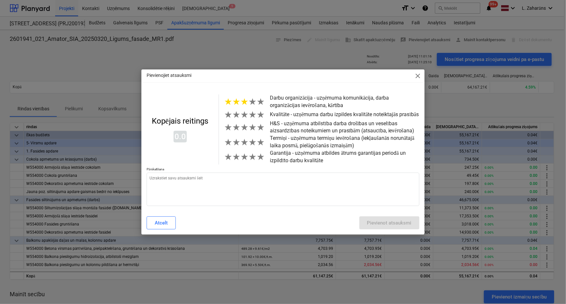
click at [245, 103] on span "★" at bounding box center [244, 101] width 8 height 11
click at [249, 119] on span "★" at bounding box center [253, 114] width 8 height 11
click at [249, 130] on span "★" at bounding box center [253, 127] width 8 height 11
click at [250, 146] on span "★" at bounding box center [253, 142] width 8 height 11
click at [249, 161] on span "★" at bounding box center [253, 157] width 8 height 11
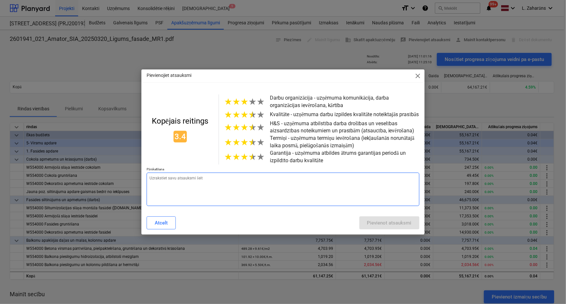
click at [237, 180] on textarea at bounding box center [283, 189] width 273 height 33
click at [166, 181] on textarea "Rada straesu ar termiņu neievērošanu" at bounding box center [283, 189] width 273 height 33
click at [220, 179] on textarea "Rada stresu ar termiņu neievērošanu" at bounding box center [283, 189] width 273 height 33
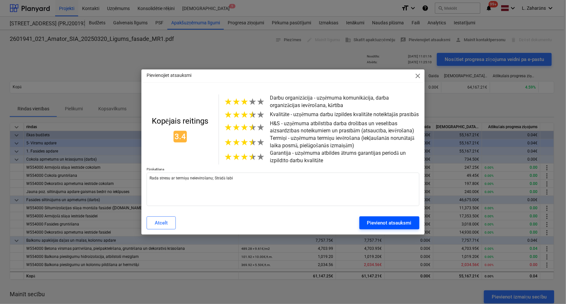
click at [391, 225] on div "Pievienot atsauksmi" at bounding box center [389, 223] width 44 height 8
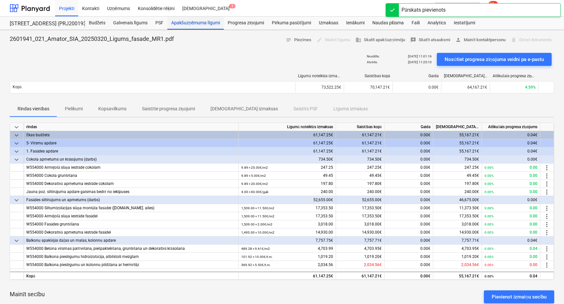
drag, startPoint x: 188, startPoint y: 24, endPoint x: 182, endPoint y: 28, distance: 7.7
click at [188, 24] on div "Apakšuzņēmuma līgumi" at bounding box center [195, 23] width 56 height 13
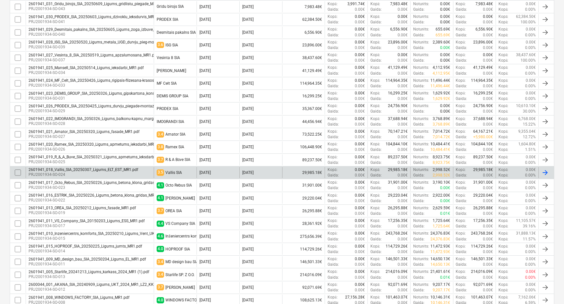
scroll to position [206, 0]
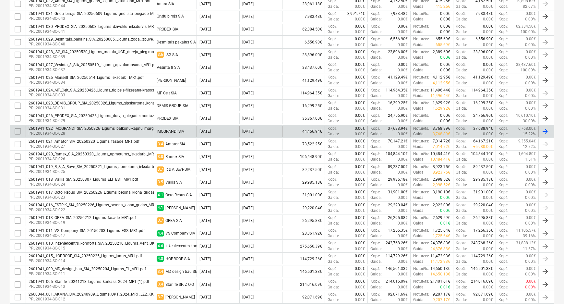
click at [164, 131] on div "IMOGRANDI SIA" at bounding box center [171, 131] width 28 height 5
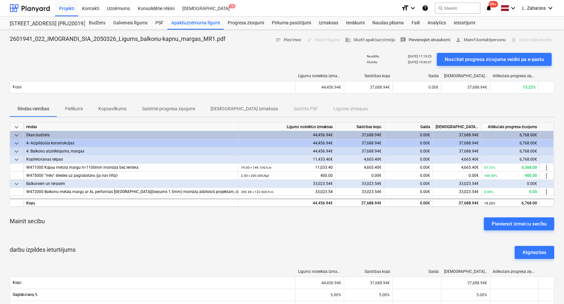
click at [415, 40] on span "rate_review Pievienojiet atsauksmi" at bounding box center [425, 39] width 50 height 7
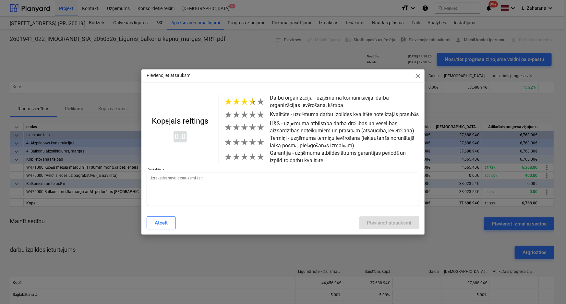
click at [250, 104] on span "★" at bounding box center [253, 101] width 8 height 11
click at [253, 116] on span "★" at bounding box center [253, 114] width 8 height 11
click at [249, 128] on span "★" at bounding box center [253, 127] width 8 height 11
click at [243, 146] on span "★" at bounding box center [244, 142] width 8 height 11
click at [252, 161] on span "★" at bounding box center [253, 157] width 8 height 11
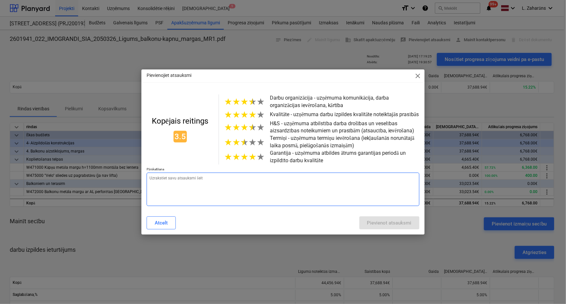
click at [209, 178] on textarea at bounding box center [283, 189] width 273 height 33
paste textarea "Strādā labi"
click at [149, 178] on textarea "Strādā labi" at bounding box center [283, 189] width 273 height 33
drag, startPoint x: 211, startPoint y: 179, endPoint x: 245, endPoint y: 179, distance: 33.7
click at [245, 179] on textarea "Neievēro termiņus. Slikti pilda BIS. Strādā labi" at bounding box center [283, 189] width 273 height 33
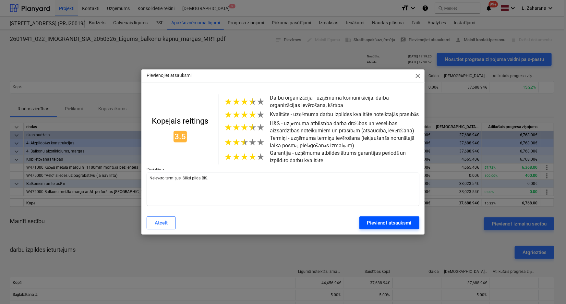
click at [366, 224] on button "Pievienot atsauksmi" at bounding box center [389, 222] width 60 height 13
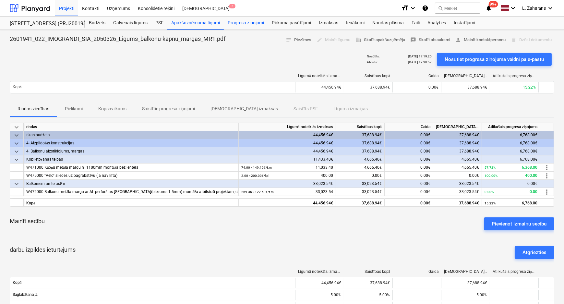
click at [232, 20] on div "Progresa ziņojumi" at bounding box center [246, 23] width 44 height 13
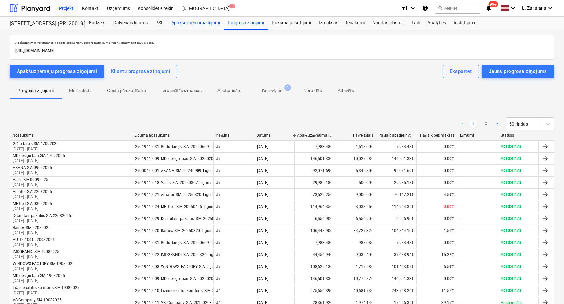
click at [188, 22] on div "Apakšuzņēmuma līgumi" at bounding box center [195, 23] width 56 height 13
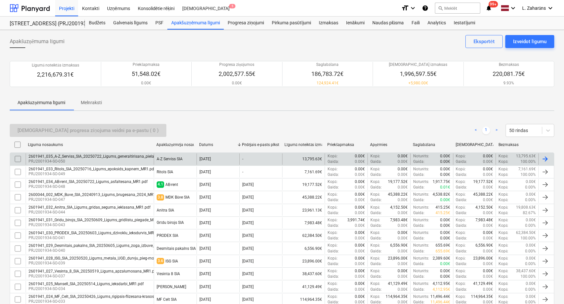
click at [17, 159] on input "checkbox" at bounding box center [18, 159] width 10 height 10
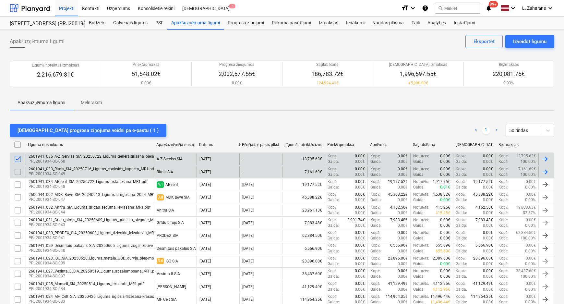
click at [18, 172] on input "checkbox" at bounding box center [18, 172] width 10 height 10
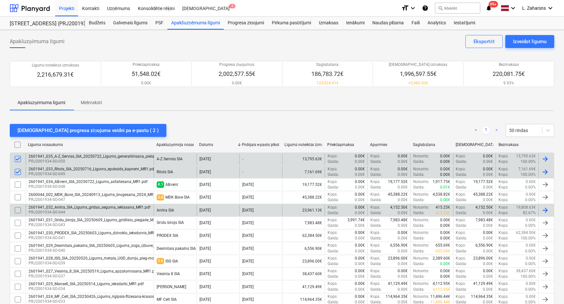
click at [18, 211] on input "checkbox" at bounding box center [18, 210] width 10 height 10
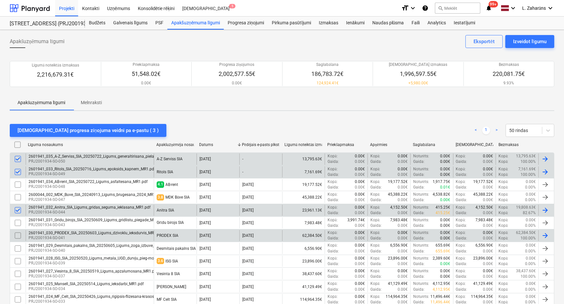
click at [18, 233] on input "checkbox" at bounding box center [18, 235] width 10 height 10
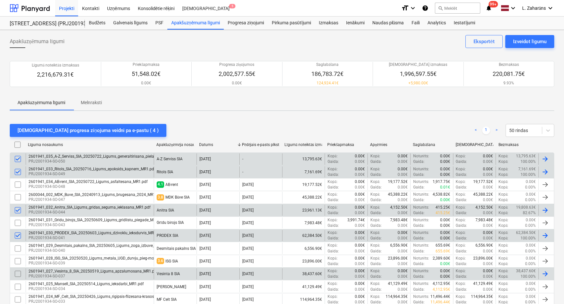
click at [19, 272] on input "checkbox" at bounding box center [18, 274] width 10 height 10
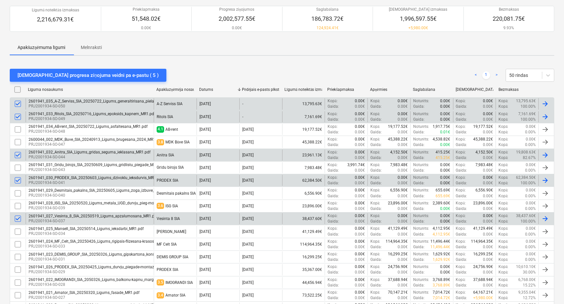
scroll to position [118, 0]
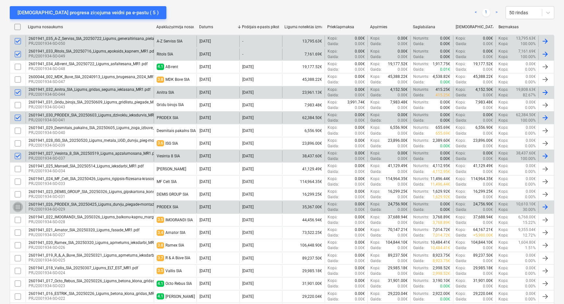
click at [18, 205] on input "checkbox" at bounding box center [18, 207] width 10 height 10
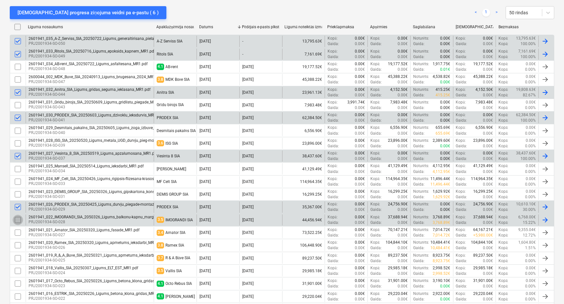
click at [18, 220] on input "checkbox" at bounding box center [18, 220] width 10 height 10
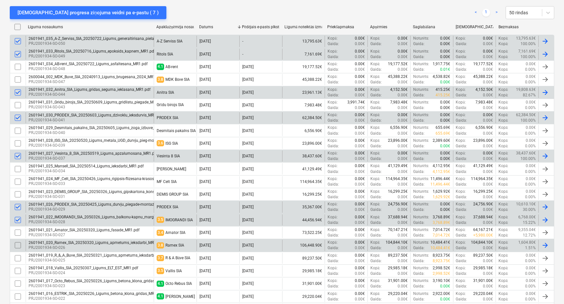
click at [19, 243] on input "checkbox" at bounding box center [18, 245] width 10 height 10
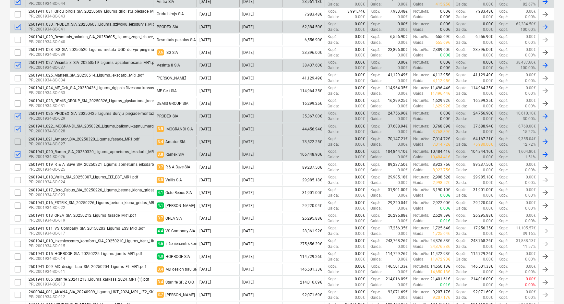
scroll to position [236, 0]
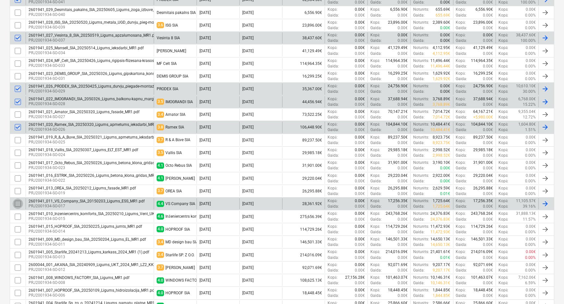
click at [20, 204] on input "checkbox" at bounding box center [18, 204] width 10 height 10
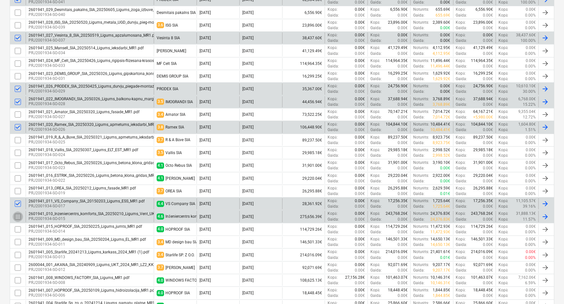
click at [18, 215] on input "checkbox" at bounding box center [18, 217] width 10 height 10
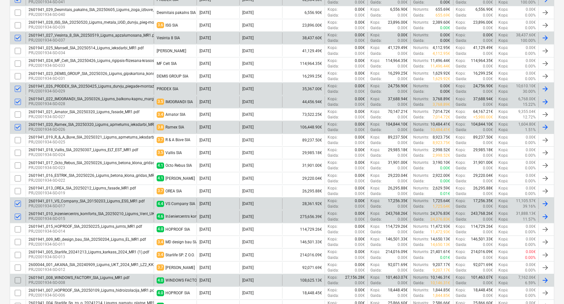
click at [18, 277] on input "checkbox" at bounding box center [18, 280] width 10 height 10
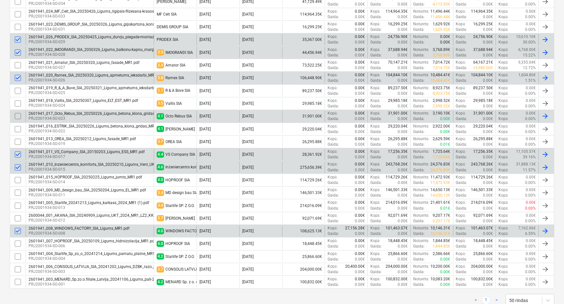
scroll to position [275, 0]
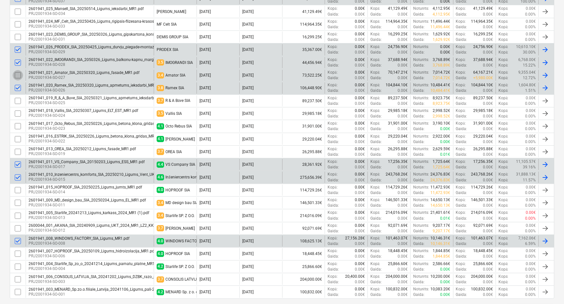
click at [17, 74] on input "checkbox" at bounding box center [18, 75] width 10 height 10
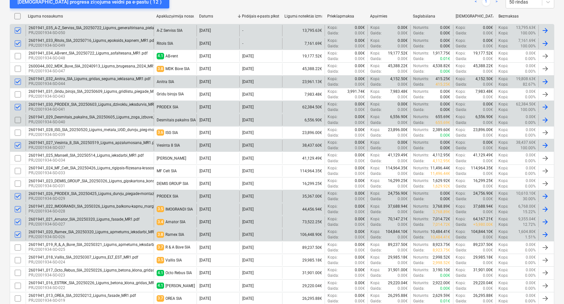
scroll to position [98, 0]
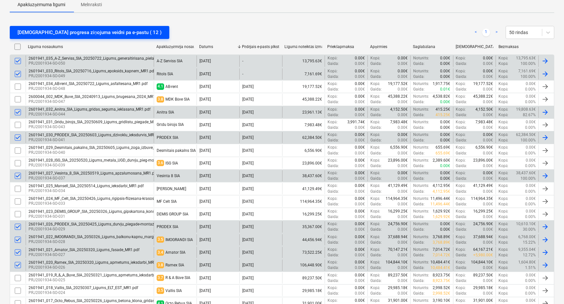
click at [57, 34] on div "Sūtīt progresa ziņojuma veidni pa e-pastu ( 12 )" at bounding box center [90, 32] width 144 height 8
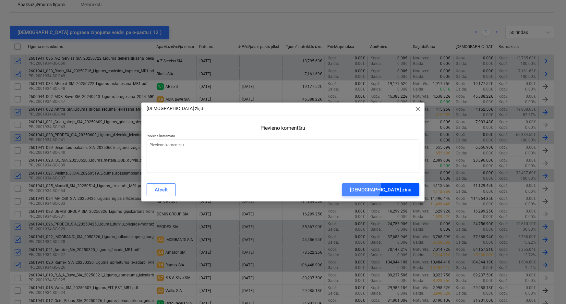
click at [395, 186] on div "Sūtīt ziņu" at bounding box center [380, 190] width 61 height 8
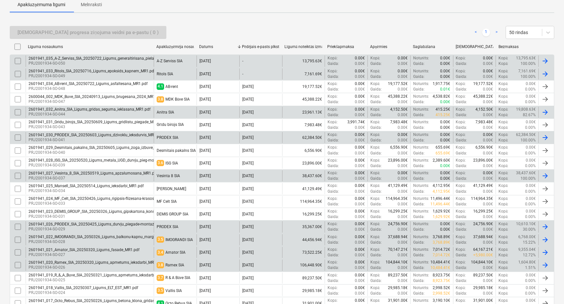
scroll to position [0, 0]
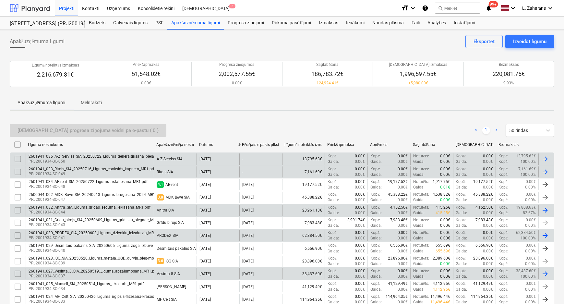
click at [35, 7] on div at bounding box center [30, 8] width 40 height 16
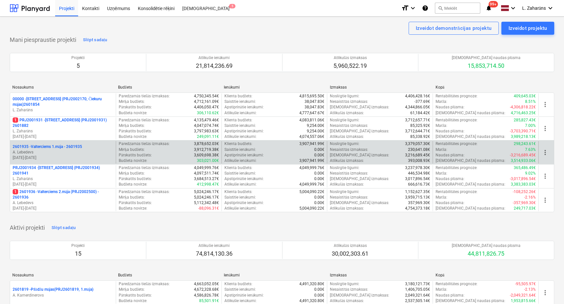
click at [59, 145] on p "2601935 - Valterciems 1.māja - 2601935" at bounding box center [47, 147] width 69 height 6
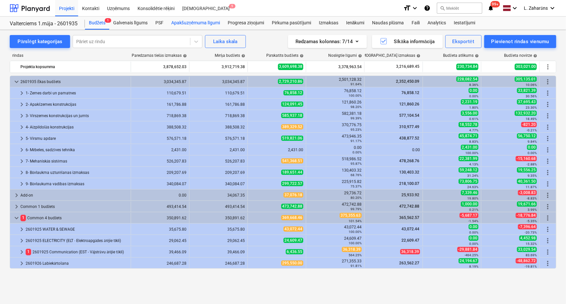
click at [195, 22] on div "Apakšuzņēmuma līgumi" at bounding box center [195, 23] width 56 height 13
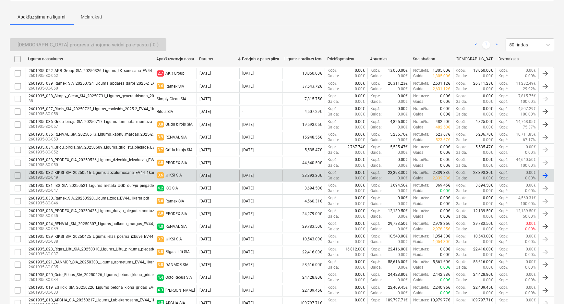
scroll to position [88, 0]
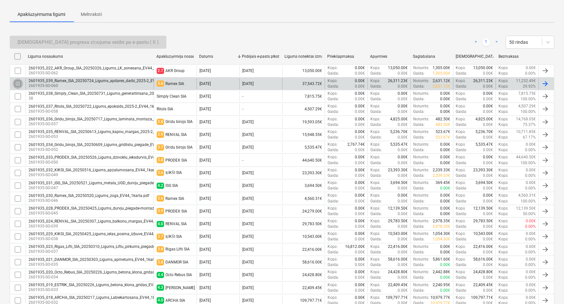
click at [18, 83] on input "checkbox" at bounding box center [18, 84] width 10 height 10
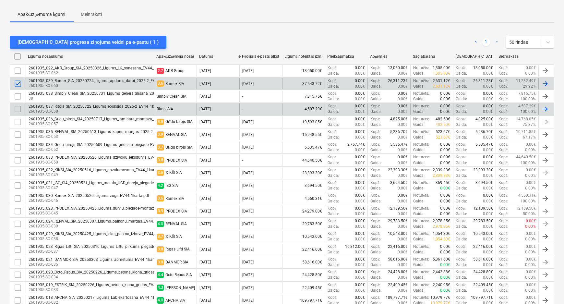
click at [17, 103] on div "2601935_037_Ritols_SIA_20250722_Ligums_epoksids_2025-2_EV44_1karta.pdf 2601935-…" at bounding box center [282, 109] width 545 height 13
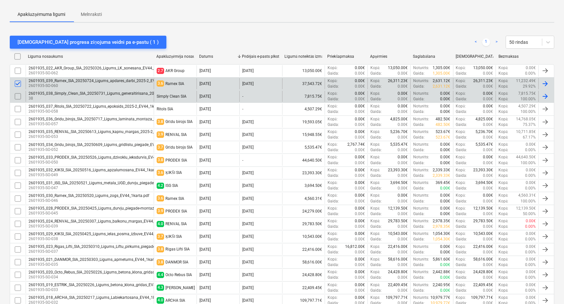
click at [17, 97] on input "checkbox" at bounding box center [18, 96] width 10 height 10
click at [16, 108] on input "checkbox" at bounding box center [18, 109] width 10 height 10
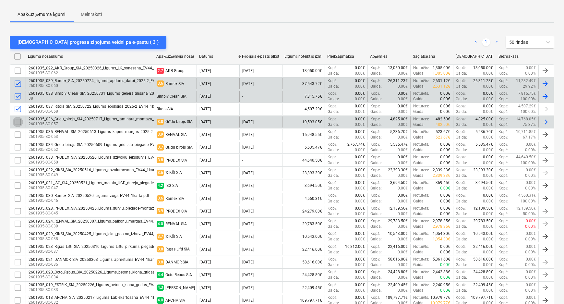
click at [16, 122] on input "checkbox" at bounding box center [18, 122] width 10 height 10
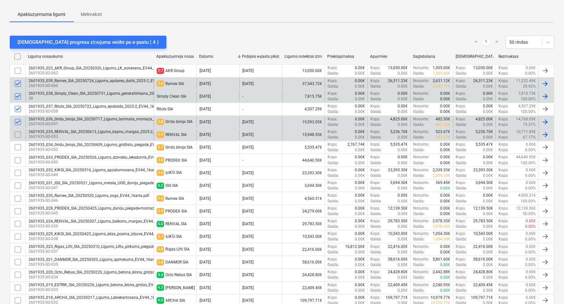
click at [18, 133] on input "checkbox" at bounding box center [18, 134] width 10 height 10
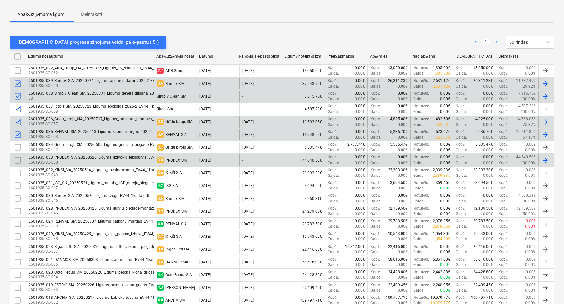
click at [19, 159] on input "checkbox" at bounding box center [18, 160] width 10 height 10
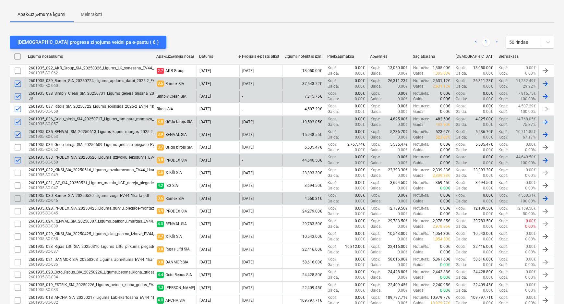
click at [16, 197] on input "checkbox" at bounding box center [18, 198] width 10 height 10
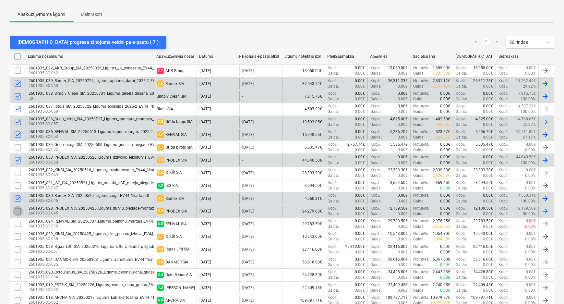
click at [19, 211] on input "checkbox" at bounding box center [18, 211] width 10 height 10
click at [16, 198] on input "checkbox" at bounding box center [18, 198] width 10 height 10
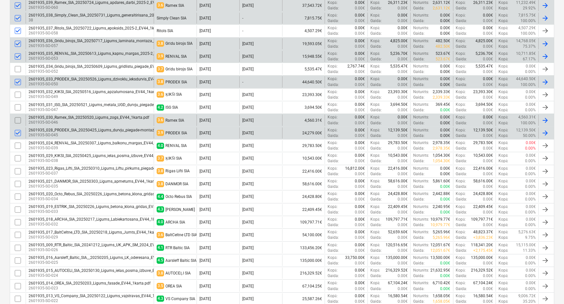
scroll to position [177, 0]
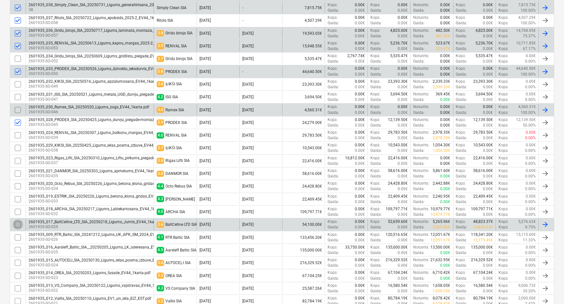
click at [16, 224] on input "checkbox" at bounding box center [18, 224] width 10 height 10
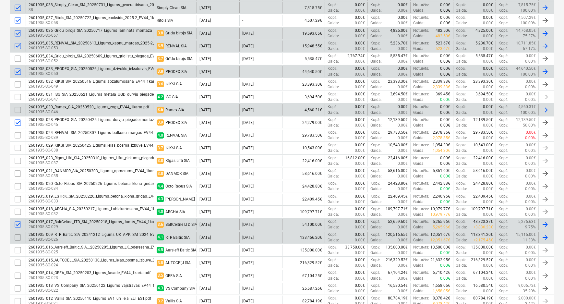
click at [17, 237] on input "checkbox" at bounding box center [18, 237] width 10 height 10
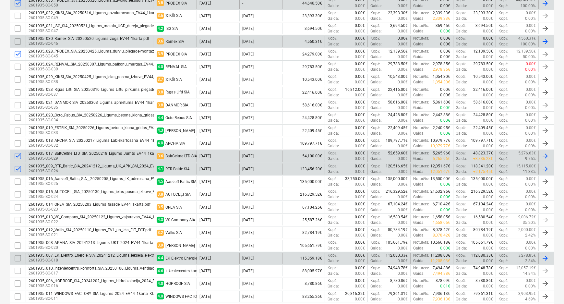
scroll to position [265, 0]
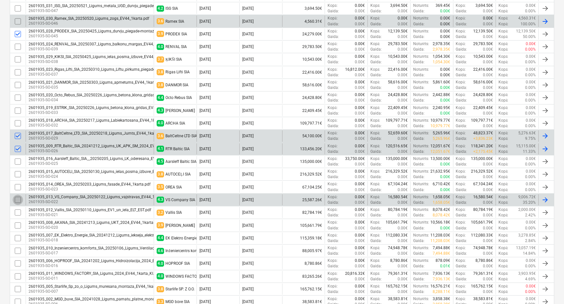
click at [20, 200] on input "checkbox" at bounding box center [18, 200] width 10 height 10
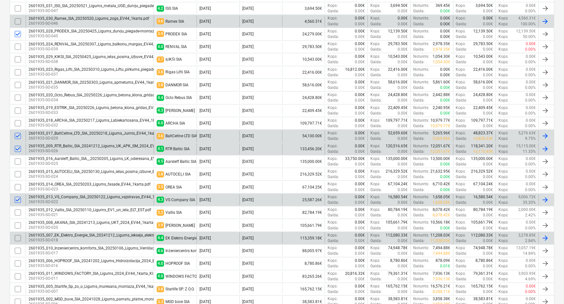
drag, startPoint x: 18, startPoint y: 213, endPoint x: 12, endPoint y: 240, distance: 27.8
click at [18, 213] on input "checkbox" at bounding box center [18, 212] width 10 height 10
click at [18, 237] on input "checkbox" at bounding box center [18, 238] width 10 height 10
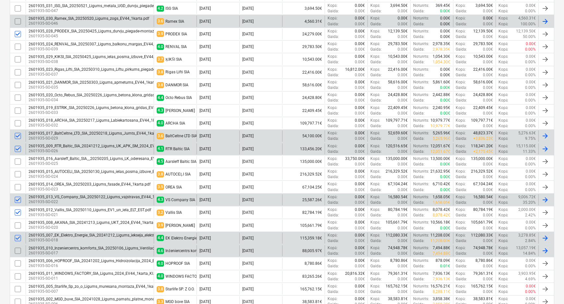
click at [18, 248] on input "checkbox" at bounding box center [18, 251] width 10 height 10
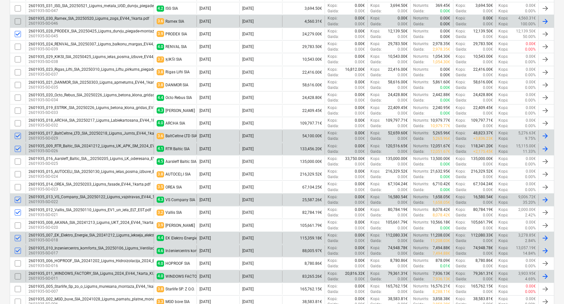
click at [17, 276] on input "checkbox" at bounding box center [18, 276] width 10 height 10
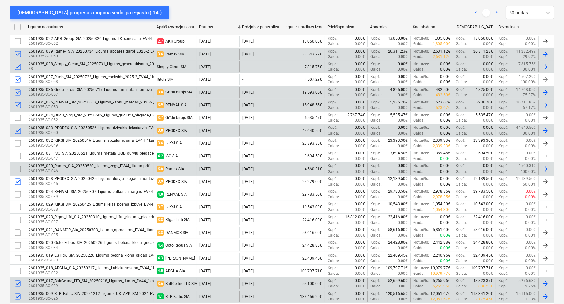
scroll to position [0, 0]
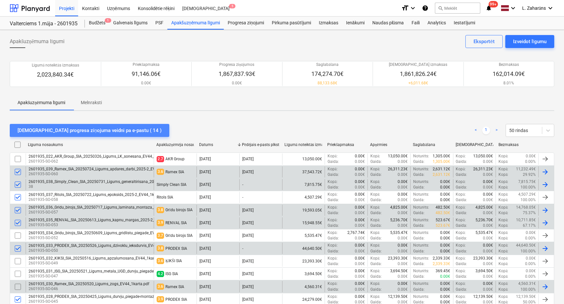
click at [93, 127] on div "Sūtīt progresa ziņojuma veidni pa e-pastu ( 14 )" at bounding box center [90, 130] width 144 height 8
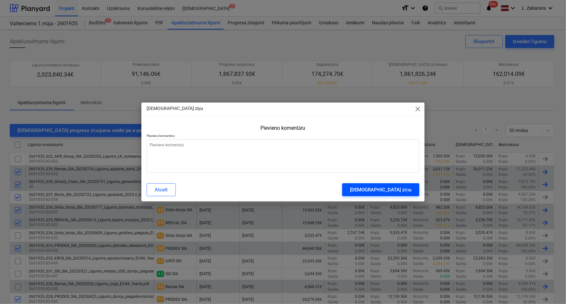
click at [395, 191] on div "Sūtīt ziņu" at bounding box center [380, 190] width 61 height 8
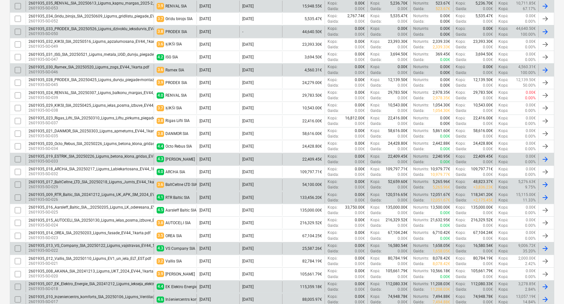
scroll to position [206, 0]
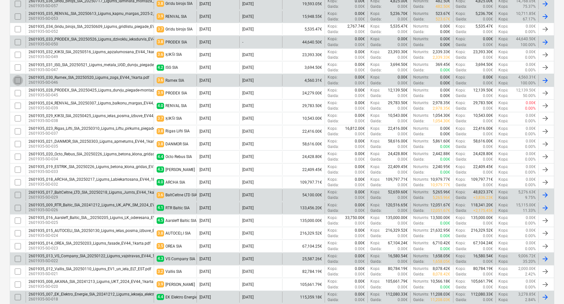
click at [15, 79] on input "checkbox" at bounding box center [18, 80] width 10 height 10
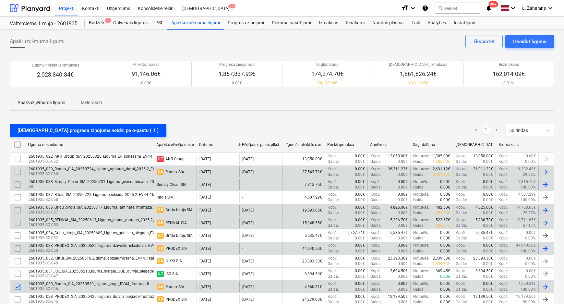
click at [81, 128] on div "Sūtīt progresa ziņojuma veidni pa e-pastu ( 1 )" at bounding box center [88, 130] width 141 height 8
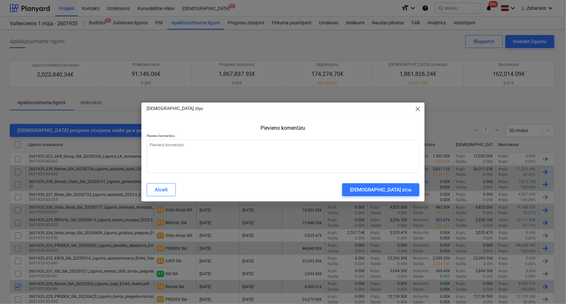
click at [408, 183] on div "Atcelt Sūtīt ziņu" at bounding box center [283, 190] width 281 height 18
click at [402, 190] on div "Sūtīt ziņu" at bounding box center [380, 190] width 61 height 8
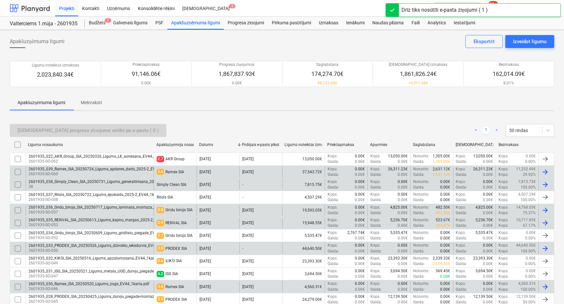
click at [37, 6] on div at bounding box center [30, 8] width 40 height 16
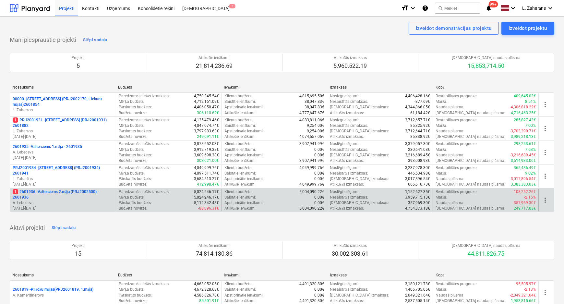
click at [55, 190] on p "1 2601936 - Valterciems 2.māja (PRJ2002500) - 2601936" at bounding box center [63, 194] width 101 height 11
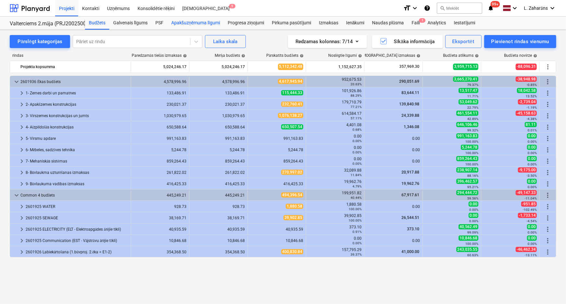
click at [177, 22] on div "Apakšuzņēmuma līgumi" at bounding box center [195, 23] width 56 height 13
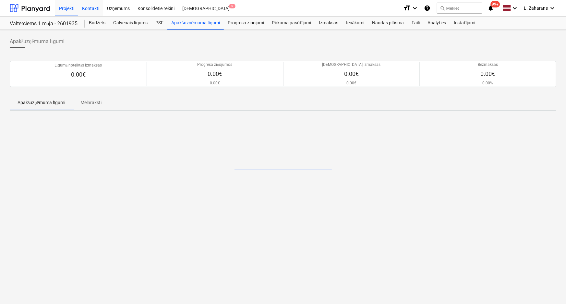
click at [89, 9] on div "Kontakti" at bounding box center [90, 8] width 25 height 17
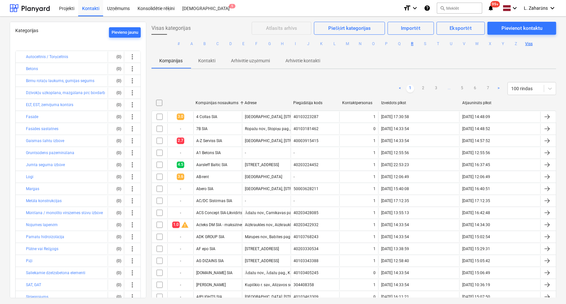
click at [412, 44] on button "R" at bounding box center [412, 44] width 8 height 8
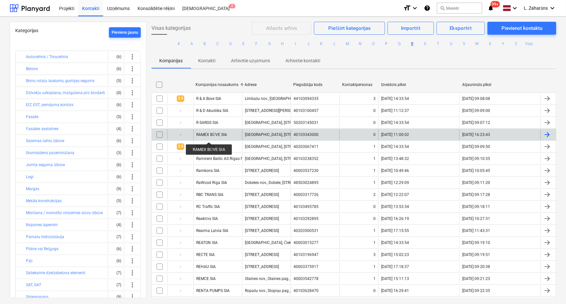
click at [209, 136] on div "RAMEX BŪVE SIA" at bounding box center [211, 134] width 31 height 5
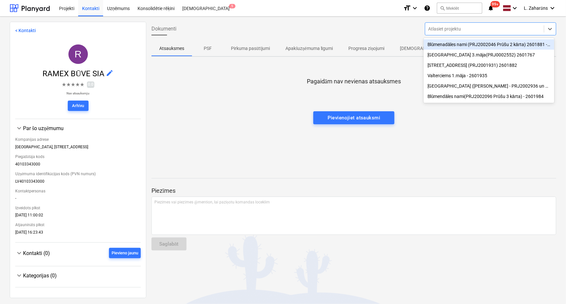
click at [448, 31] on div at bounding box center [485, 29] width 112 height 6
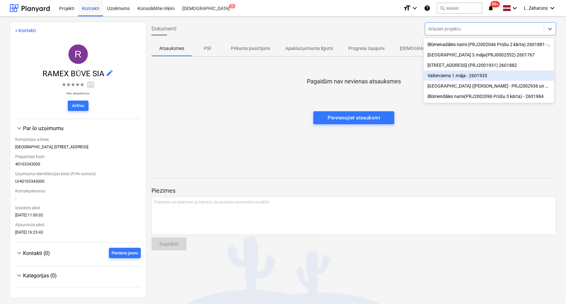
click at [449, 77] on div "Valterciems 1.māja - 2601935" at bounding box center [489, 75] width 131 height 10
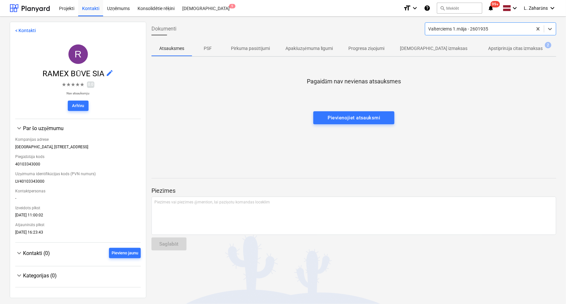
click at [489, 50] on p "Apstiprināja citas izmaksas" at bounding box center [516, 48] width 55 height 7
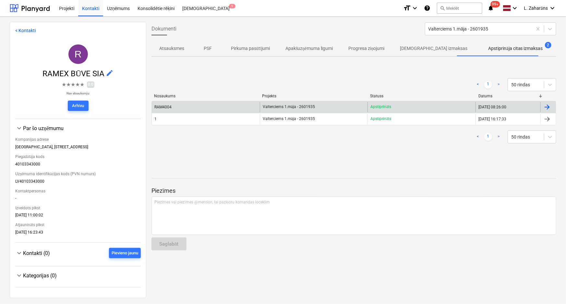
click at [337, 109] on div "Valterciems 1.māja - 2601935" at bounding box center [314, 107] width 108 height 10
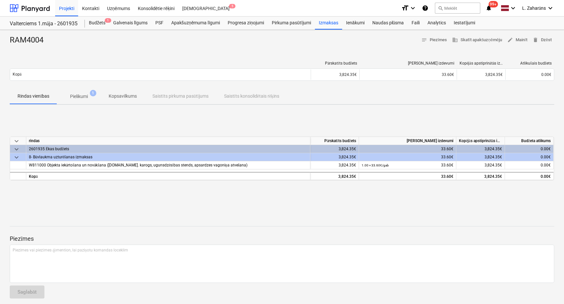
click at [79, 96] on p "Pielikumi" at bounding box center [79, 96] width 18 height 7
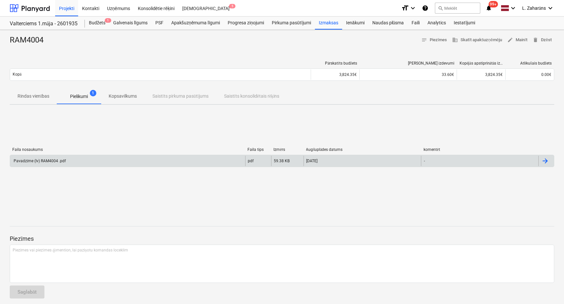
click at [68, 158] on div "Pavadzīme (lv) RAM4004 .pdf" at bounding box center [127, 161] width 235 height 10
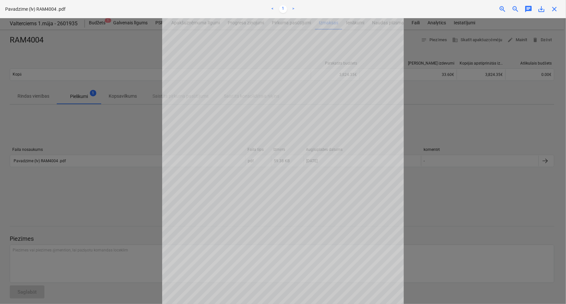
click at [552, 9] on span "close" at bounding box center [555, 9] width 8 height 8
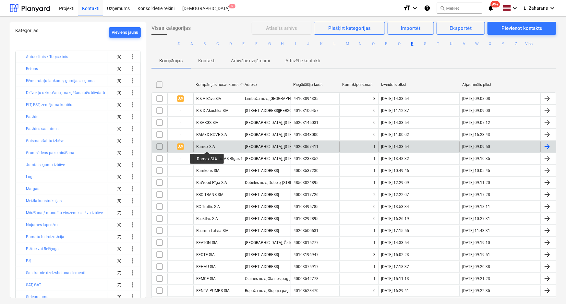
click at [207, 146] on div "Ramex SIA" at bounding box center [205, 146] width 19 height 5
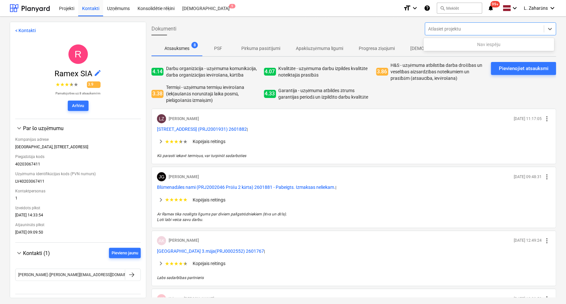
click at [473, 30] on div at bounding box center [485, 29] width 112 height 6
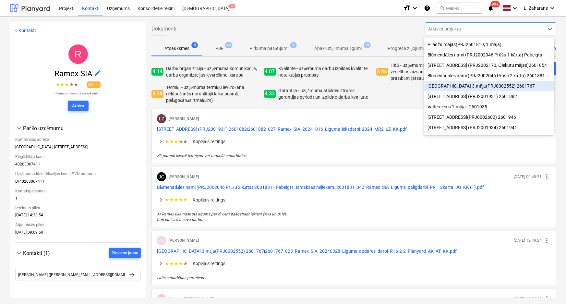
click at [37, 8] on div at bounding box center [30, 8] width 40 height 16
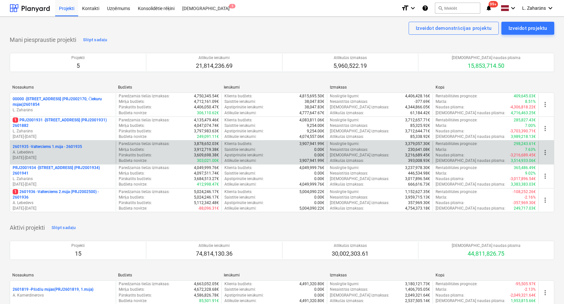
click at [48, 146] on p "2601935 - Valterciems 1.māja - 2601935" at bounding box center [47, 147] width 69 height 6
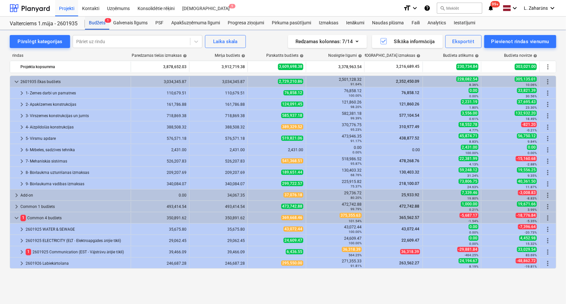
click at [100, 22] on div "Budžets 1" at bounding box center [97, 23] width 24 height 13
click at [91, 40] on div at bounding box center [131, 41] width 111 height 6
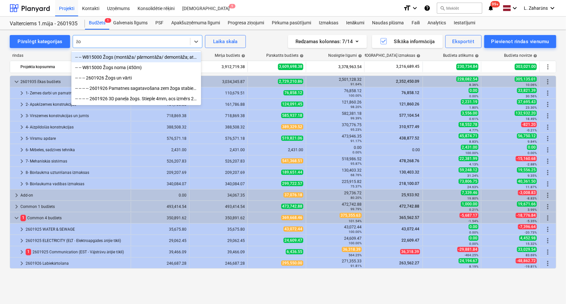
type input "žog"
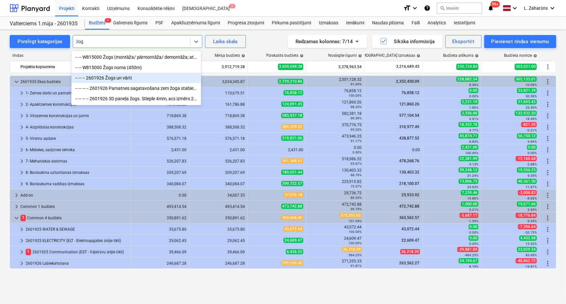
click at [119, 78] on div "-- -- -- 2601926 Žogs un vārti" at bounding box center [136, 78] width 130 height 10
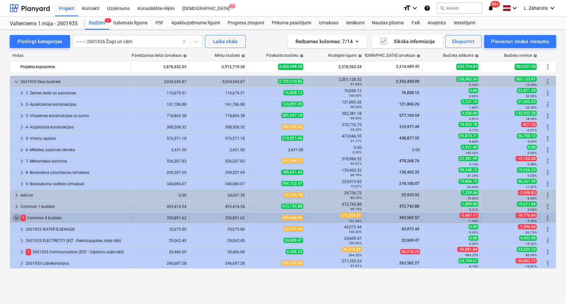
click at [17, 216] on span "keyboard_arrow_down" at bounding box center [17, 218] width 8 height 8
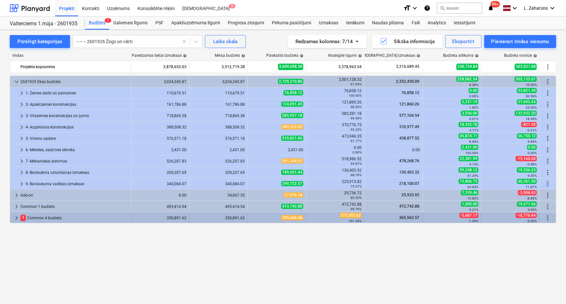
click at [16, 217] on span "keyboard_arrow_right" at bounding box center [17, 218] width 8 height 8
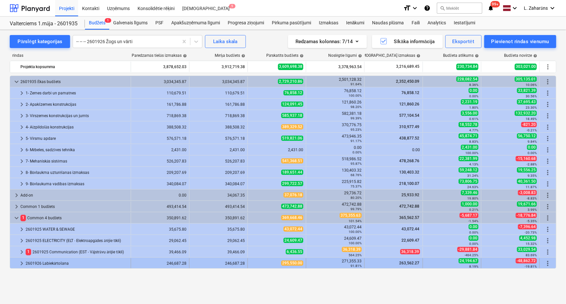
click at [20, 262] on span "keyboard_arrow_right" at bounding box center [22, 264] width 8 height 8
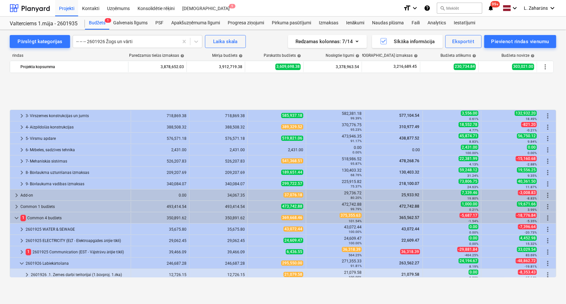
scroll to position [48, 0]
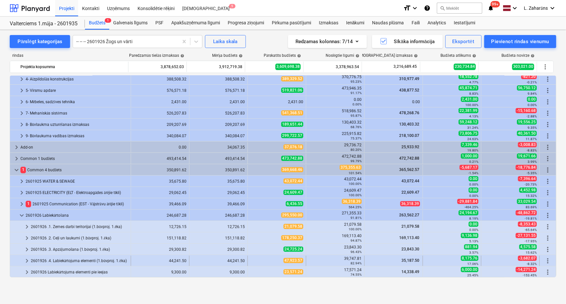
click at [25, 259] on span "keyboard_arrow_right" at bounding box center [27, 261] width 8 height 8
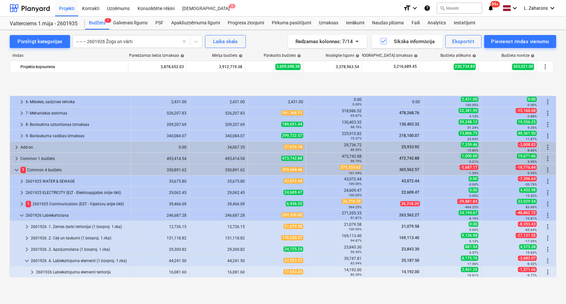
scroll to position [82, 0]
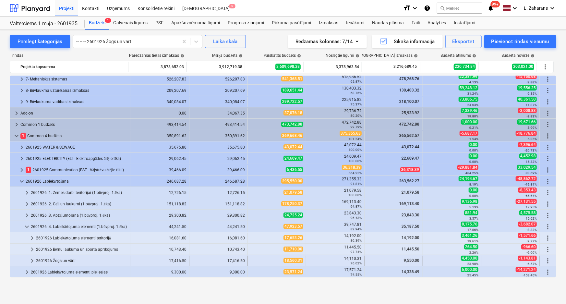
click at [31, 261] on span "keyboard_arrow_right" at bounding box center [32, 261] width 8 height 8
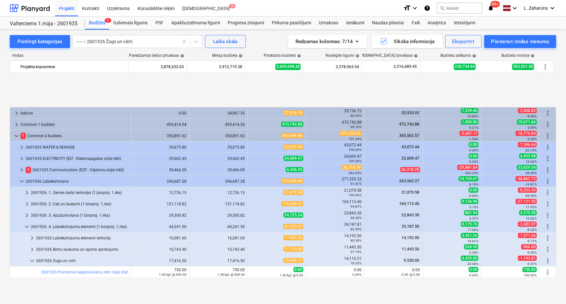
scroll to position [127, 0]
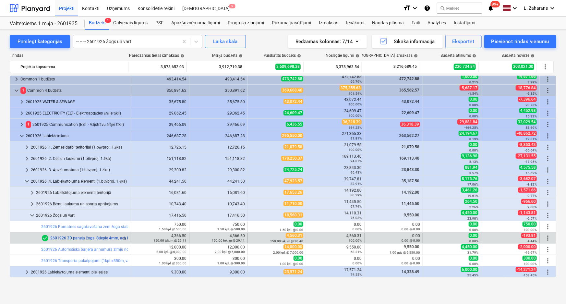
click at [80, 237] on link "2601926 3D paneļa žogs. Stieple 4mm, acs izmērs 200x50mm. Posma platums 2,5m. H…" at bounding box center [272, 238] width 445 height 5
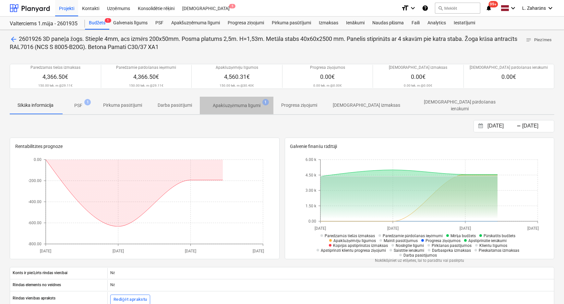
click at [241, 104] on p "Apakšuzņēmuma līgumi" at bounding box center [237, 105] width 48 height 7
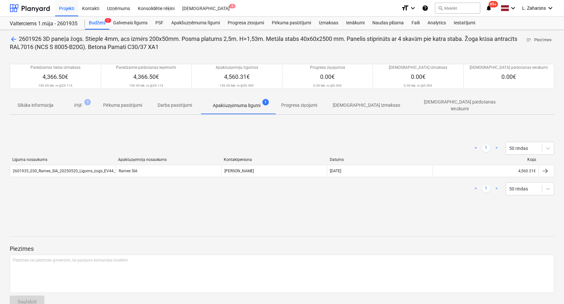
click at [13, 34] on div "arrow_back 2601926 3D paneļa žogs. Stieple 4mm, acs izmērs 200x50mm. Posma plat…" at bounding box center [282, 174] width 564 height 289
click at [12, 38] on span "arrow_back" at bounding box center [14, 39] width 8 height 8
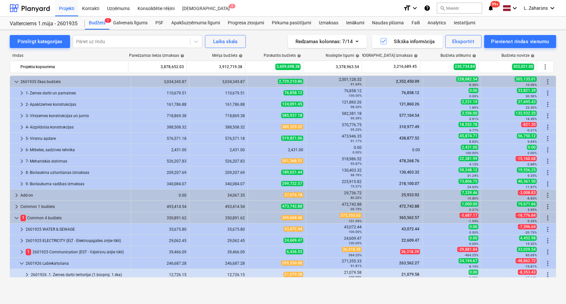
scroll to position [127, 0]
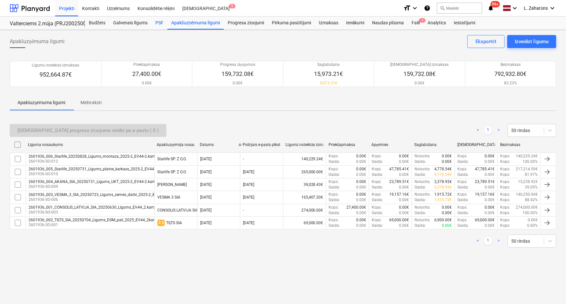
click at [157, 22] on div "PSF" at bounding box center [160, 23] width 16 height 13
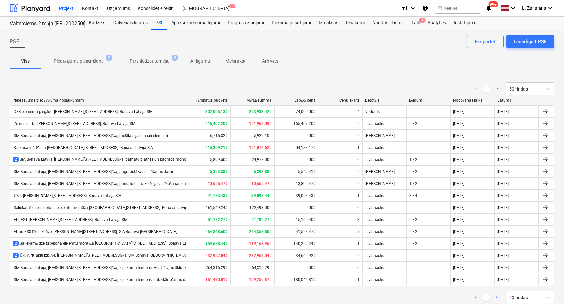
drag, startPoint x: 175, startPoint y: 8, endPoint x: 112, endPoint y: 262, distance: 262.3
click at [108, 265] on div "SIA Bonava Latvija, [PERSON_NAME][STREET_ADDRESS]ēka; Iepirkuma tenderis- Venti…" at bounding box center [104, 267] width 182 height 5
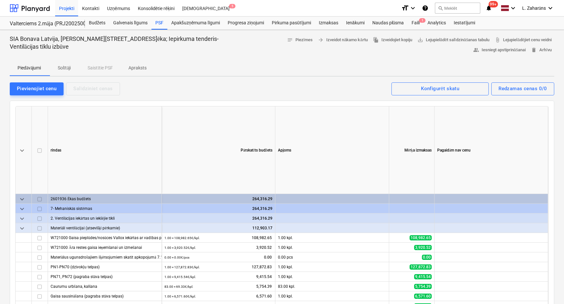
click at [64, 67] on p "Solītāji" at bounding box center [64, 68] width 16 height 7
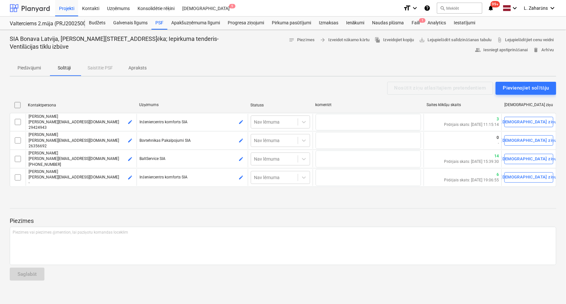
click at [31, 8] on div at bounding box center [30, 8] width 40 height 16
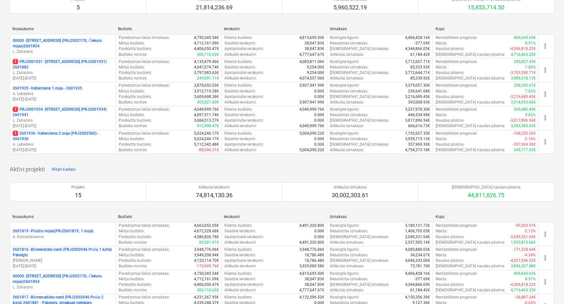
scroll to position [59, 0]
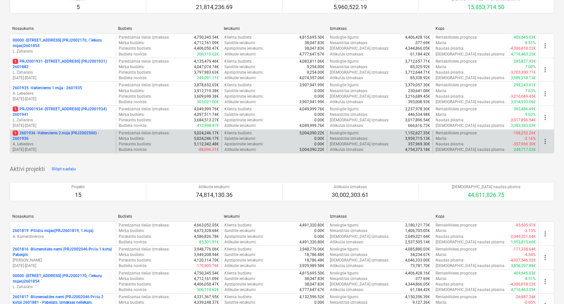
click at [55, 133] on p "1 2601936 - Valterciems 2.māja (PRJ2002500) - 2601936" at bounding box center [63, 135] width 101 height 11
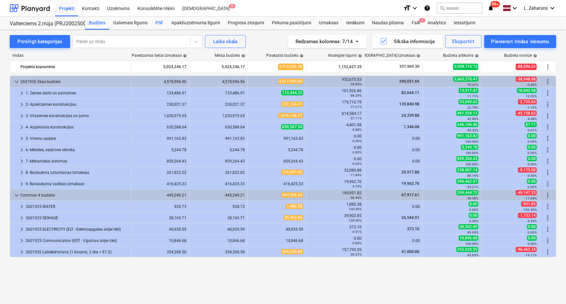
click at [157, 21] on div "PSF" at bounding box center [160, 23] width 16 height 13
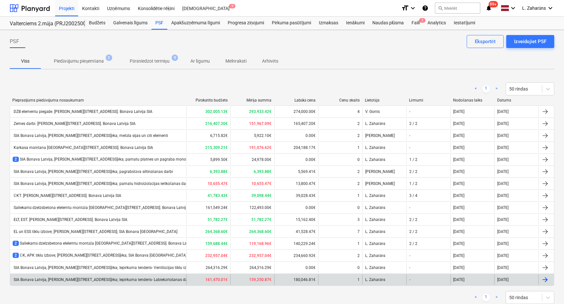
click at [73, 277] on div "SIA Bonava Latvija, [PERSON_NAME][STREET_ADDRESS]ēka; Iepirkuma tenderis- Labie…" at bounding box center [102, 279] width 179 height 5
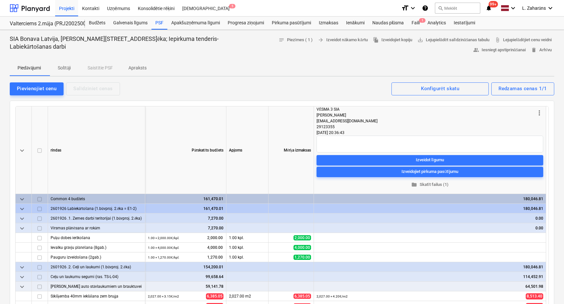
click at [68, 66] on p "Solītāji" at bounding box center [64, 68] width 16 height 7
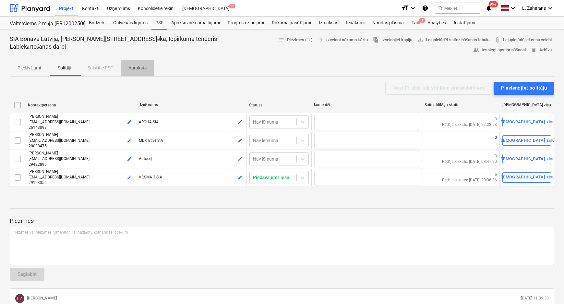
click at [138, 67] on p "Apraksts" at bounding box center [137, 68] width 18 height 7
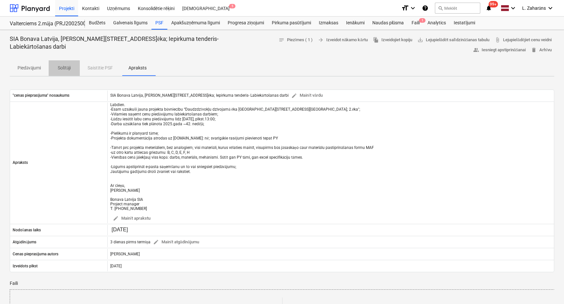
click at [60, 68] on p "Solītāji" at bounding box center [64, 68] width 16 height 7
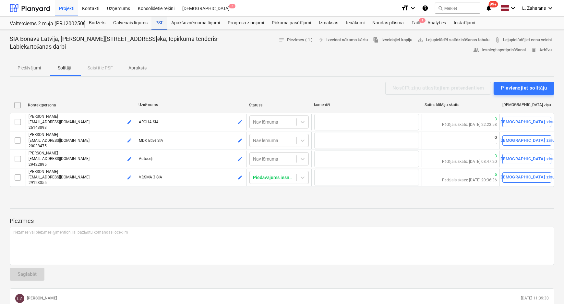
click at [156, 23] on div "PSF" at bounding box center [160, 23] width 16 height 13
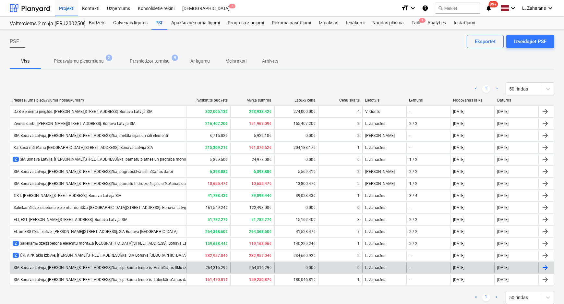
scroll to position [17, 0]
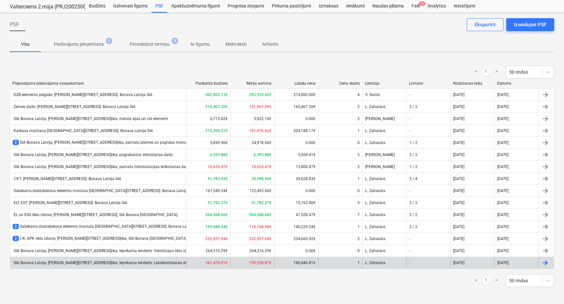
click at [97, 264] on div "SIA Bonava Latvija, [PERSON_NAME][STREET_ADDRESS]ēka; Iepirkuma tenderis- Labie…" at bounding box center [98, 263] width 176 height 10
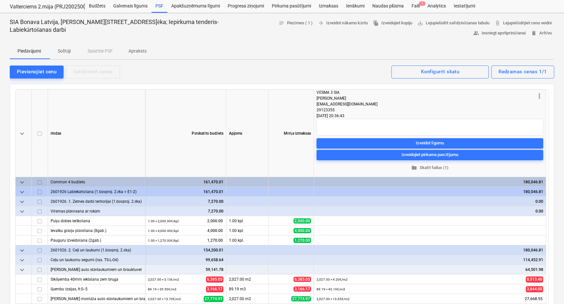
click at [63, 48] on p "Solītāji" at bounding box center [64, 51] width 16 height 7
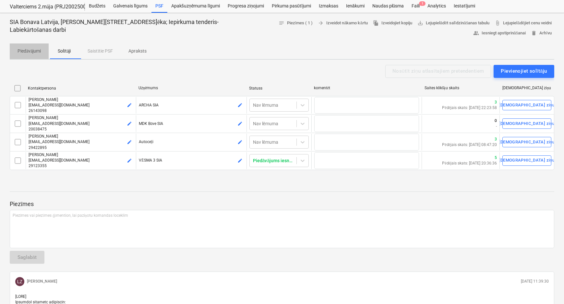
drag, startPoint x: 22, startPoint y: 51, endPoint x: 34, endPoint y: 57, distance: 13.1
click at [24, 52] on p "Piedāvājumi" at bounding box center [29, 51] width 23 height 7
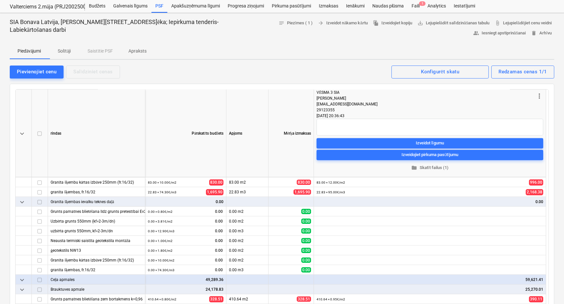
scroll to position [1032, 0]
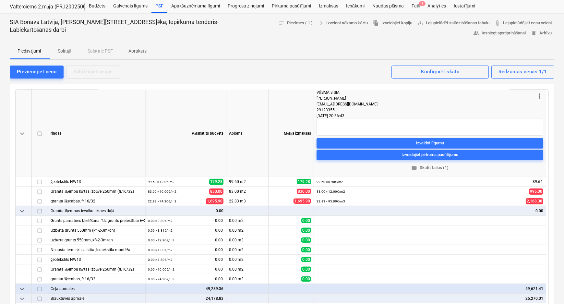
click at [23, 210] on span "keyboard_arrow_down" at bounding box center [22, 211] width 8 height 8
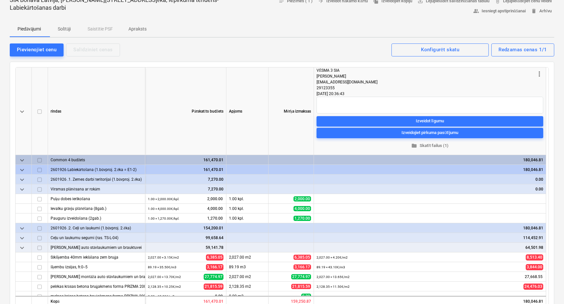
scroll to position [0, 0]
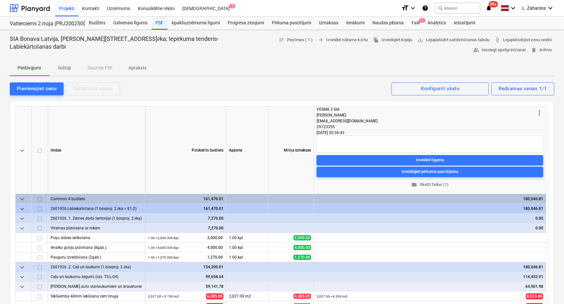
click at [158, 20] on div "PSF" at bounding box center [160, 23] width 16 height 13
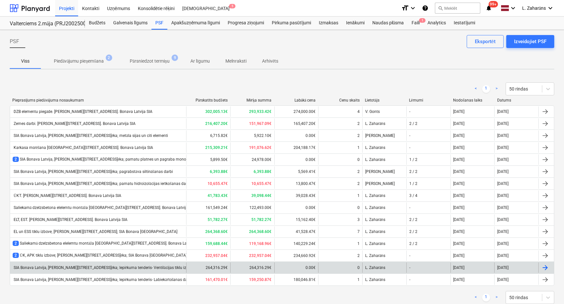
click at [109, 267] on div "SIA Bonava Latvija, Ēvalda Valtera iela 44, 2.ēka; Iepirkuma tenderis- Ventilāc…" at bounding box center [104, 267] width 182 height 5
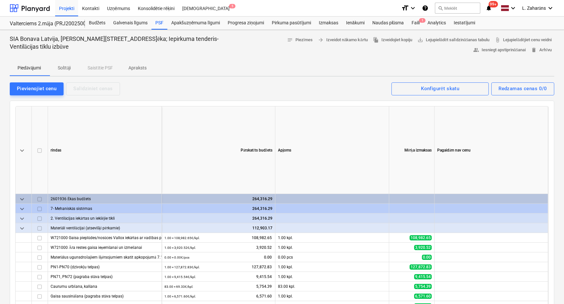
click at [60, 67] on p "Solītāji" at bounding box center [64, 68] width 16 height 7
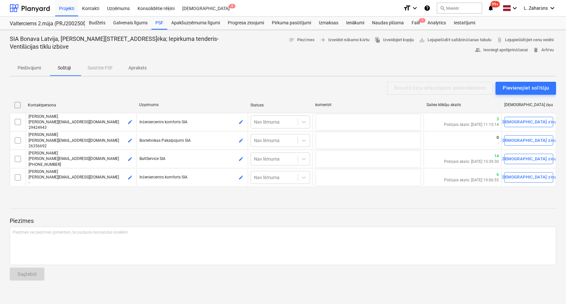
drag, startPoint x: 141, startPoint y: 65, endPoint x: 139, endPoint y: 69, distance: 4.2
click at [140, 66] on p "Apraksts" at bounding box center [137, 68] width 18 height 7
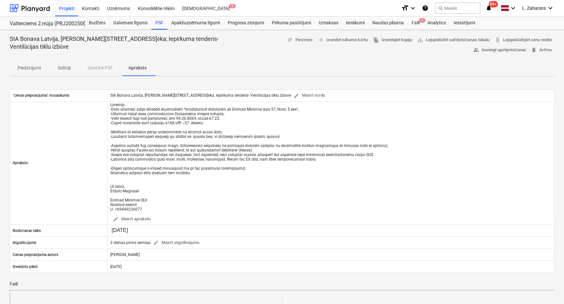
click at [33, 68] on p "Piedāvājumi" at bounding box center [29, 68] width 23 height 7
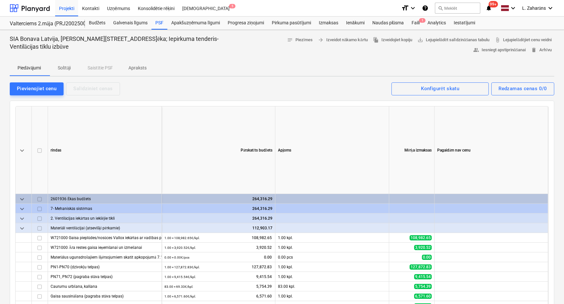
click at [65, 65] on p "Solītāji" at bounding box center [64, 68] width 16 height 7
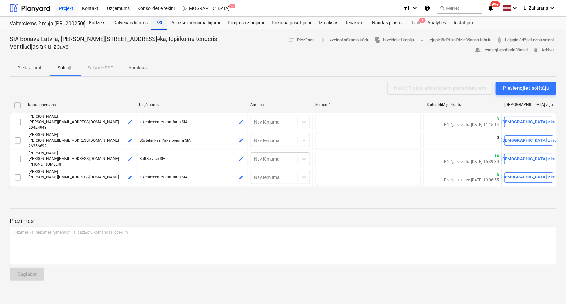
click at [156, 25] on div "PSF" at bounding box center [160, 23] width 16 height 13
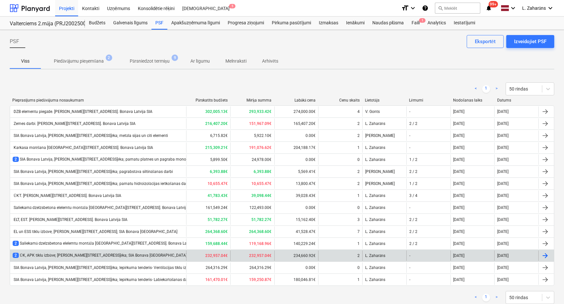
click at [107, 255] on div "2 ŪK, APK tīklu izbūve; Ēvalda Valtera iela 44, 2.ēka; SIA Bonava Latvija" at bounding box center [100, 256] width 174 height 6
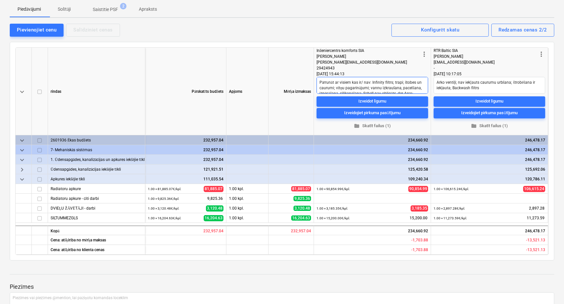
click at [425, 83] on textarea "Pārrunāt ar visiem kas ir/ nav: Infinity filtrs; trapi; štobes un caurumi; vītņ…" at bounding box center [373, 85] width 112 height 17
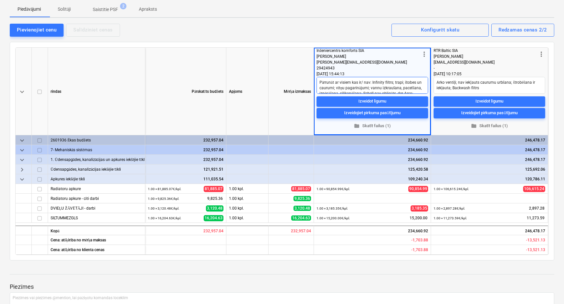
scroll to position [17, 0]
click at [395, 81] on textarea "Pārrunāt ar visiem kas ir/ nav: Infinity filtrs; trapi; štobes un caurumi; vītņ…" at bounding box center [373, 85] width 112 height 17
drag, startPoint x: 383, startPoint y: 86, endPoint x: 378, endPoint y: 91, distance: 7.6
click at [383, 87] on textarea "Pārrunāt ar visiem kas ir/ nav: Infinity filtrs; trapi; štobes un caurumi; vītņ…" at bounding box center [373, 85] width 112 height 17
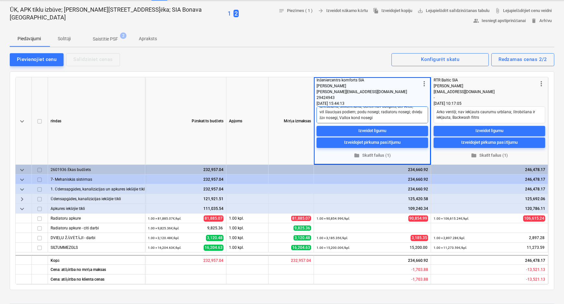
scroll to position [0, 0]
drag, startPoint x: 364, startPoint y: 119, endPoint x: 319, endPoint y: 114, distance: 45.6
click at [318, 115] on textarea "Pārrunāt ar visiem kas ir/ nav: Infinity filtrs; trapi; štobes un caurumi; vītņ…" at bounding box center [373, 114] width 112 height 17
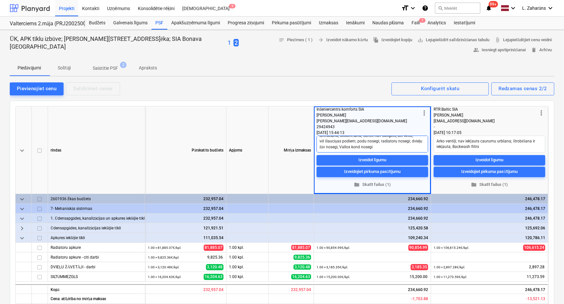
type textarea "x"
click at [44, 6] on div at bounding box center [30, 8] width 40 height 16
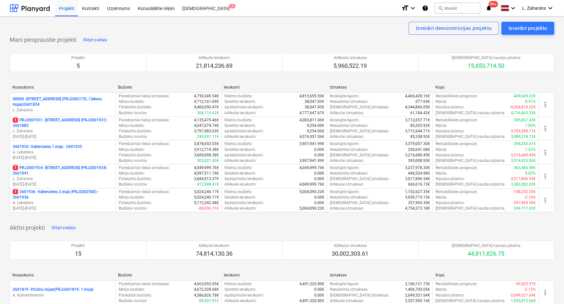
click at [46, 146] on p "2601935 - Valterciems 1.māja - 2601935" at bounding box center [47, 147] width 69 height 6
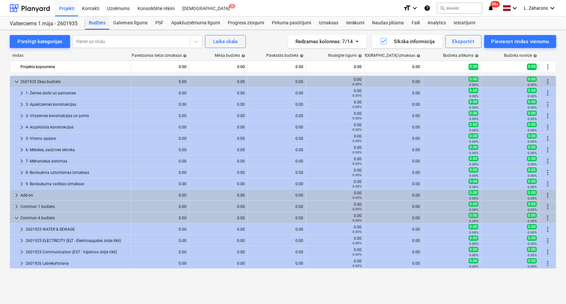
click at [97, 23] on div "Budžets" at bounding box center [97, 23] width 24 height 13
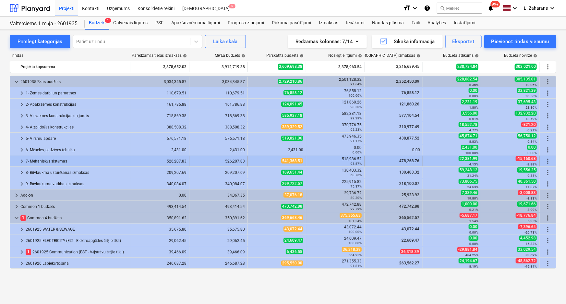
click at [20, 160] on span "keyboard_arrow_right" at bounding box center [22, 161] width 8 height 8
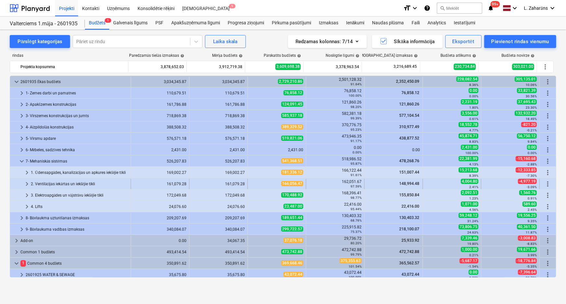
click at [25, 183] on span "keyboard_arrow_right" at bounding box center [27, 184] width 8 height 8
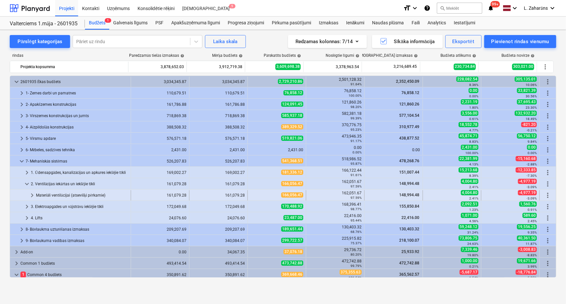
click at [30, 195] on span "keyboard_arrow_right" at bounding box center [32, 195] width 8 height 8
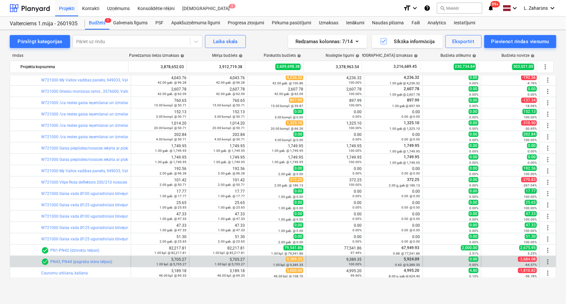
scroll to position [206, 0]
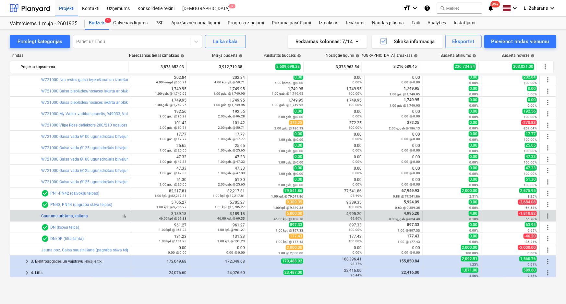
click at [75, 215] on link "Caurumu urbšana, kalšana" at bounding box center [64, 216] width 47 height 5
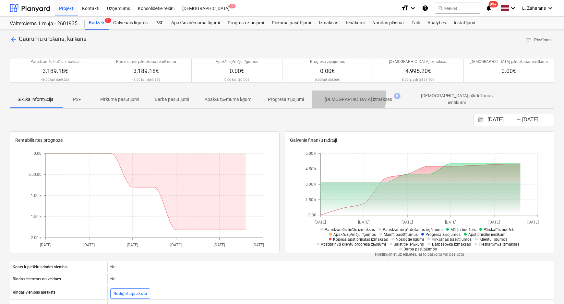
click at [340, 96] on p "Apstiprinātas izmaksas" at bounding box center [358, 99] width 67 height 7
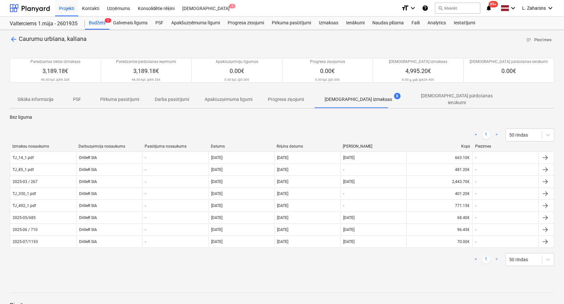
click at [340, 96] on p "Apstiprinātas izmaksas" at bounding box center [358, 99] width 67 height 7
click at [10, 38] on span "arrow_back" at bounding box center [14, 39] width 8 height 8
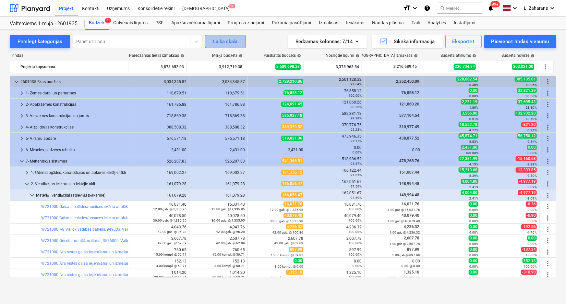
click at [235, 42] on div "Laika skala" at bounding box center [225, 41] width 25 height 8
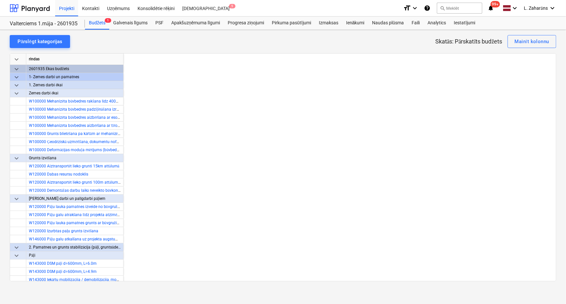
scroll to position [0, 1165]
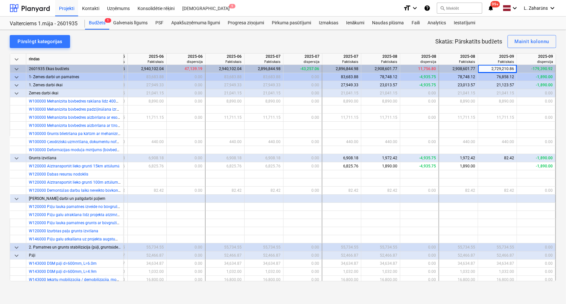
click at [17, 76] on span "keyboard_arrow_down" at bounding box center [17, 77] width 8 height 8
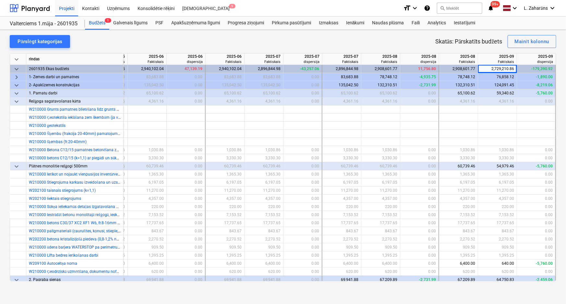
click at [16, 85] on span "keyboard_arrow_down" at bounding box center [17, 85] width 8 height 8
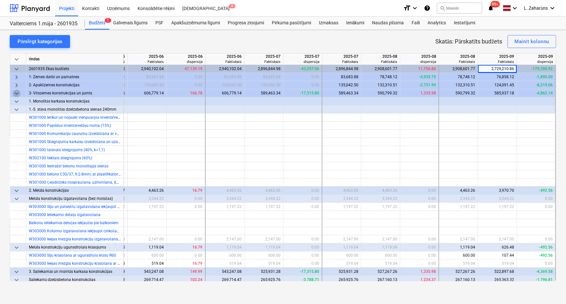
click at [16, 94] on span "keyboard_arrow_down" at bounding box center [17, 94] width 8 height 8
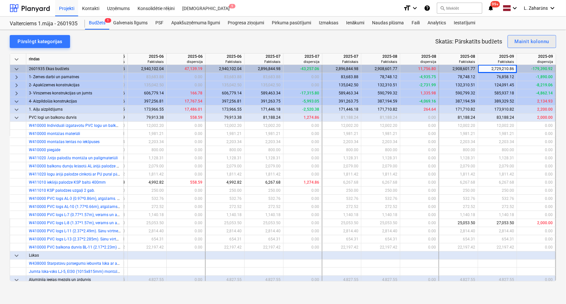
click at [520, 42] on div "Mainīt kolonnu" at bounding box center [532, 41] width 34 height 8
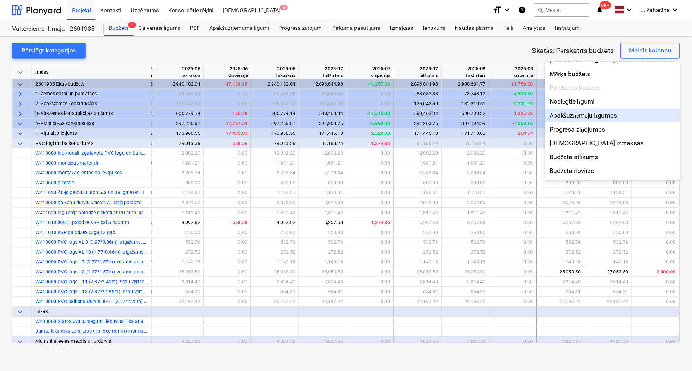
scroll to position [0, 0]
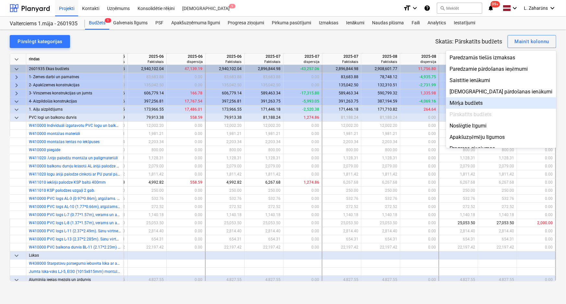
click at [368, 42] on div at bounding box center [283, 152] width 566 height 304
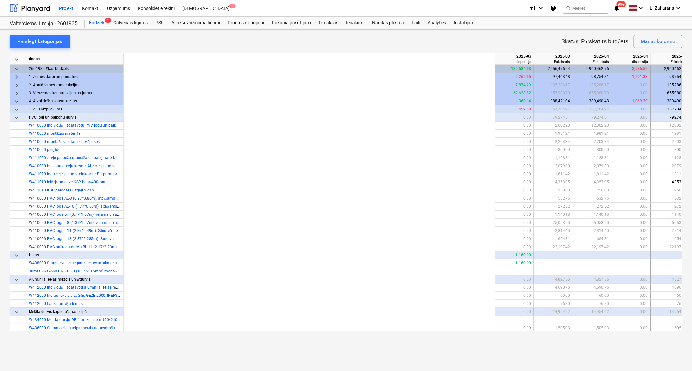
scroll to position [0, 981]
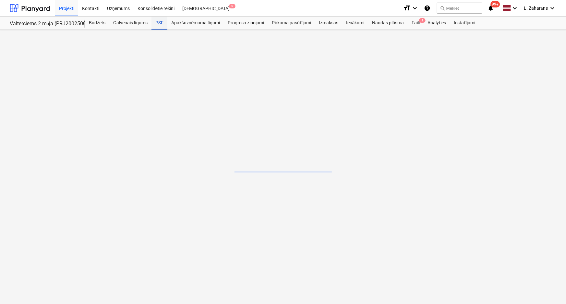
click at [159, 24] on div "PSF" at bounding box center [160, 23] width 16 height 13
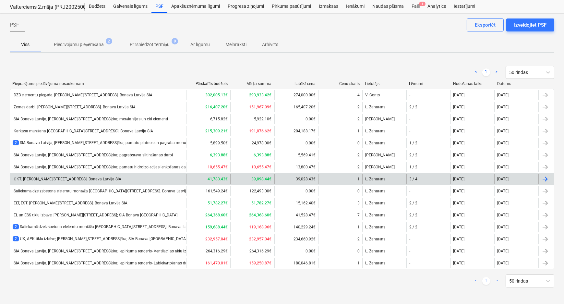
scroll to position [17, 0]
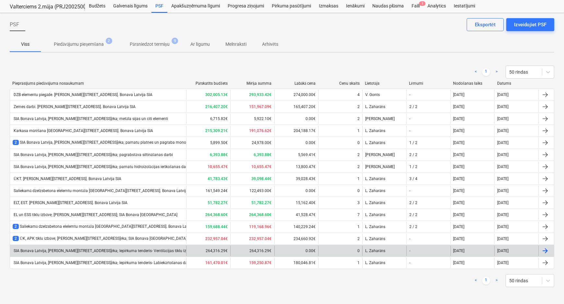
click at [106, 249] on div "SIA Bonava Latvija, [PERSON_NAME][STREET_ADDRESS]ēka; Iepirkuma tenderis- Venti…" at bounding box center [104, 251] width 182 height 5
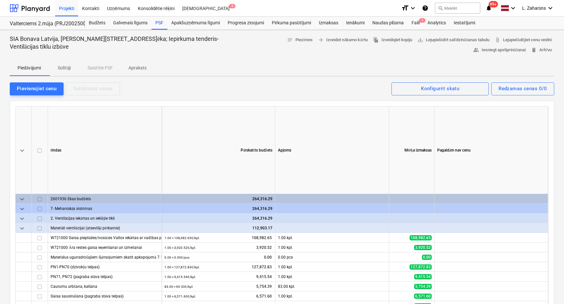
drag, startPoint x: 65, startPoint y: 67, endPoint x: 55, endPoint y: 80, distance: 16.0
click at [65, 68] on p "Solītāji" at bounding box center [64, 68] width 16 height 7
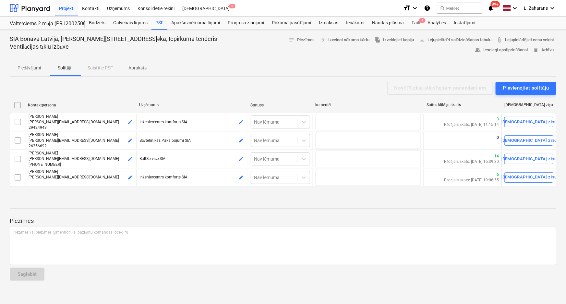
click at [29, 66] on p "Piedāvājumi" at bounding box center [29, 68] width 23 height 7
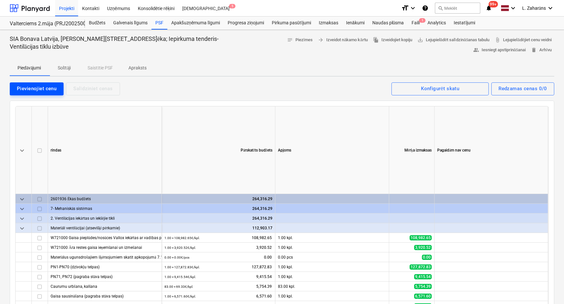
click at [25, 90] on div "Pievienojiet cenu" at bounding box center [37, 88] width 40 height 8
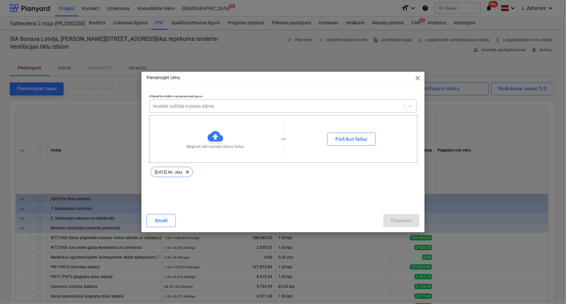
click at [183, 106] on div at bounding box center [277, 106] width 249 height 6
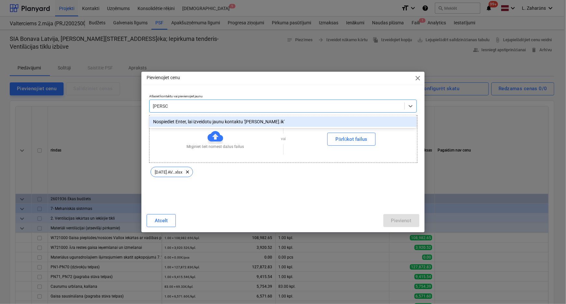
type input "janis.ik"
click at [179, 106] on div at bounding box center [277, 106] width 249 height 6
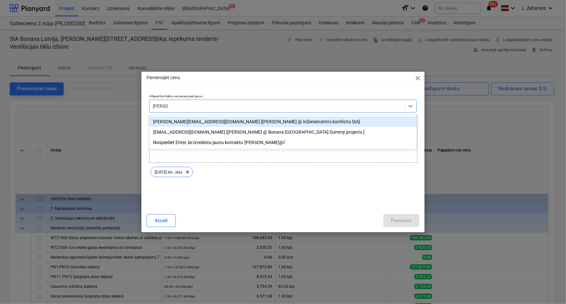
type input "janis@in"
click at [194, 120] on div "janis@inzeniercentrskomforts.lv [Jānis Ikaunieks @ Inženiercentrs komforts SIA]" at bounding box center [283, 121] width 268 height 10
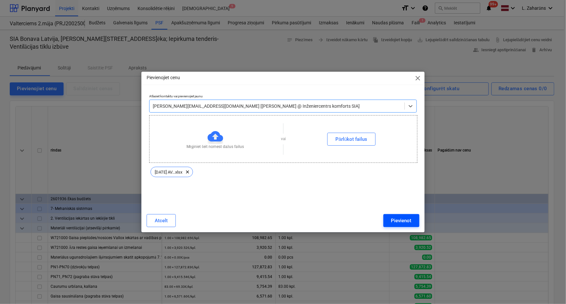
click at [393, 220] on div "Pievienot" at bounding box center [401, 220] width 20 height 8
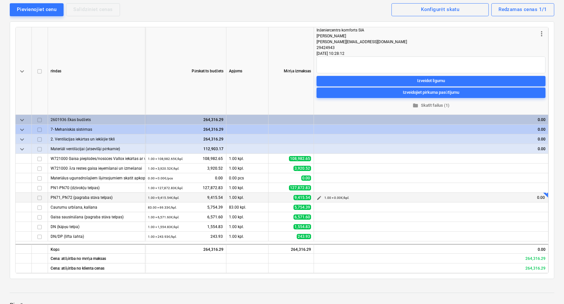
scroll to position [88, 0]
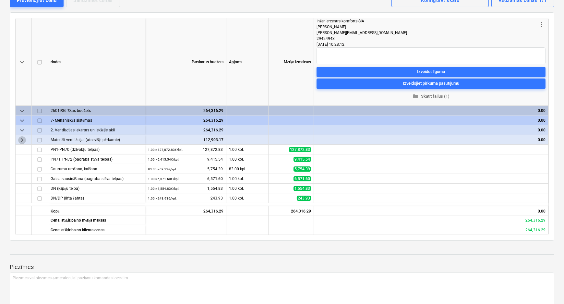
click at [20, 140] on span "keyboard_arrow_right" at bounding box center [22, 140] width 8 height 8
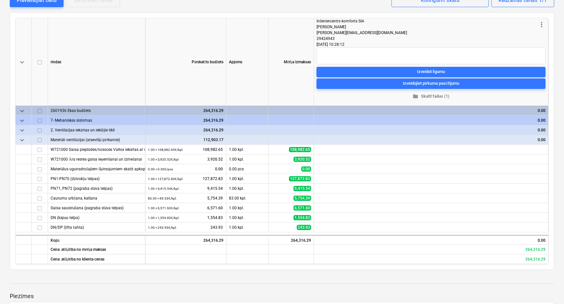
click at [20, 140] on span "keyboard_arrow_down" at bounding box center [22, 140] width 8 height 8
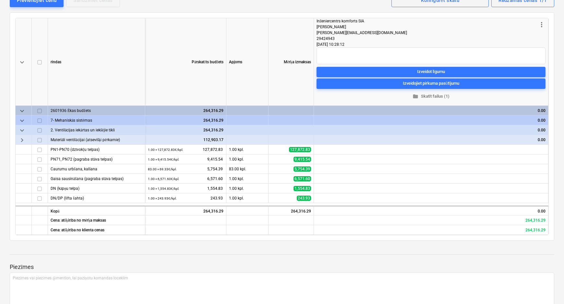
drag, startPoint x: 55, startPoint y: 77, endPoint x: 133, endPoint y: 95, distance: 80.6
click at [55, 77] on div "rindas" at bounding box center [96, 62] width 97 height 88
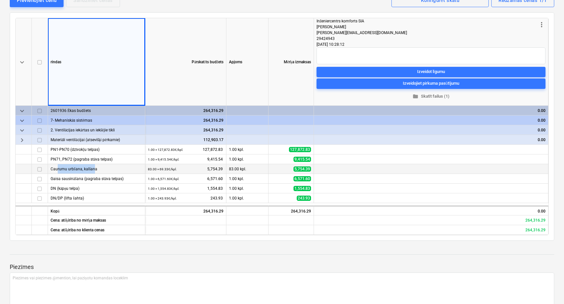
click at [92, 170] on div "Caurumu urbšana, kalšana" at bounding box center [97, 168] width 92 height 9
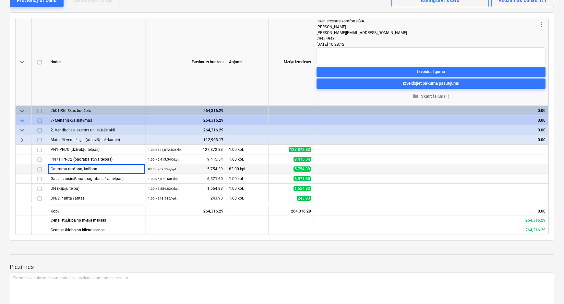
click at [298, 169] on span "5,754.39" at bounding box center [303, 168] width 18 height 5
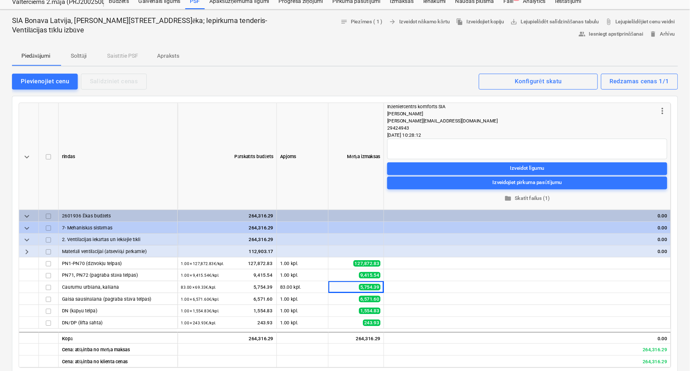
scroll to position [0, 0]
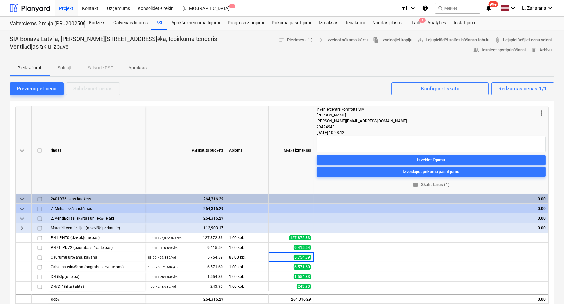
click at [134, 69] on p "Apraksts" at bounding box center [137, 68] width 18 height 7
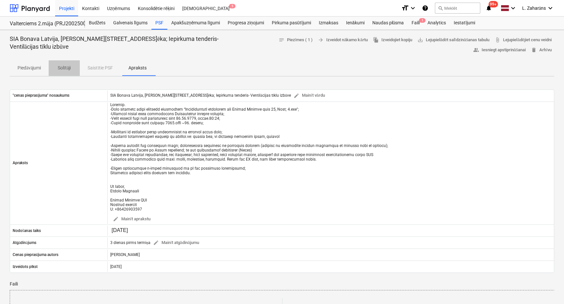
click at [70, 68] on p "Solītāji" at bounding box center [64, 68] width 16 height 7
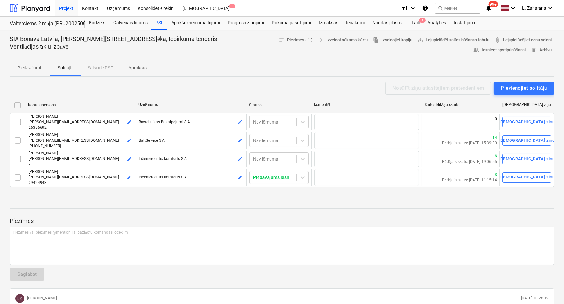
click at [31, 67] on p "Piedāvājumi" at bounding box center [29, 68] width 23 height 7
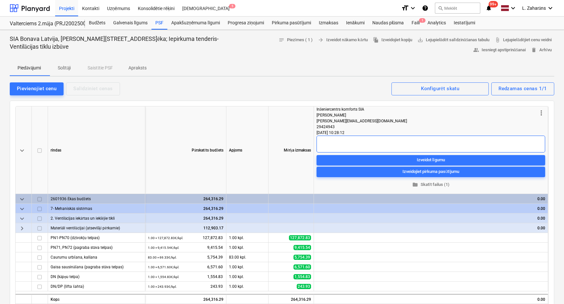
click at [345, 138] on textarea at bounding box center [431, 144] width 229 height 17
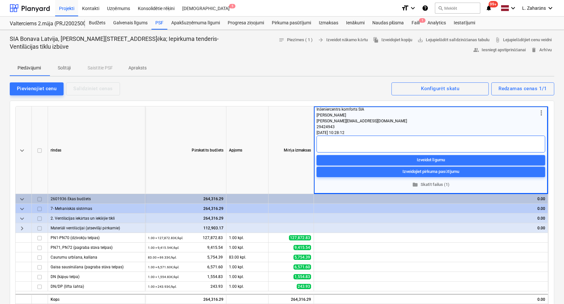
type textarea "x"
type textarea "C"
type textarea "x"
type textarea "CA"
type textarea "x"
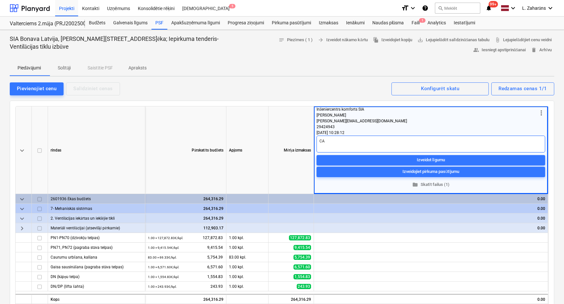
type textarea "CAU"
type textarea "x"
type textarea "CAUR"
type textarea "x"
type textarea "CAURU"
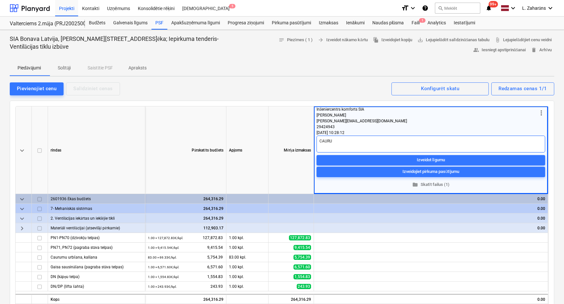
type textarea "x"
type textarea "CAURUM"
type textarea "x"
type textarea "CAURUMU"
type textarea "x"
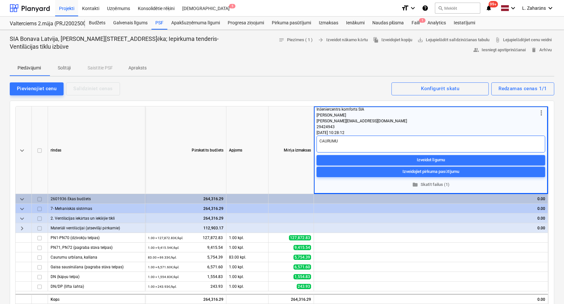
type textarea "CAURUMU"
type textarea "x"
type textarea "CAURUMU U"
type textarea "x"
type textarea "CAURUMU UR"
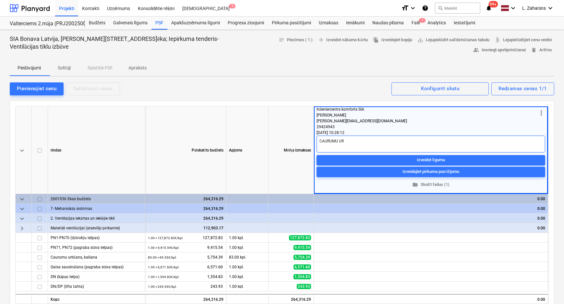
type textarea "x"
type textarea "CAURUMU URB"
type textarea "x"
type textarea "CAURUMU URBŠ"
type textarea "x"
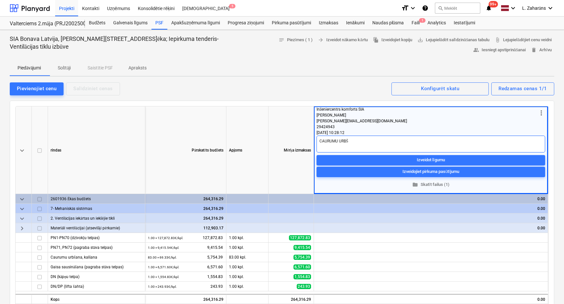
type textarea "CAURUMU URBŠA"
type textarea "x"
type textarea "CAURUMU URBŠAN"
type textarea "x"
type textarea "CAURUMU URBŠANA"
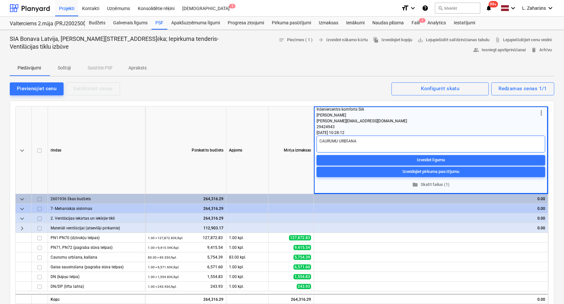
type textarea "x"
type textarea "CAURUMU URBŠANA"
type textarea "x"
type textarea "CAURUMU URBŠANA N"
type textarea "x"
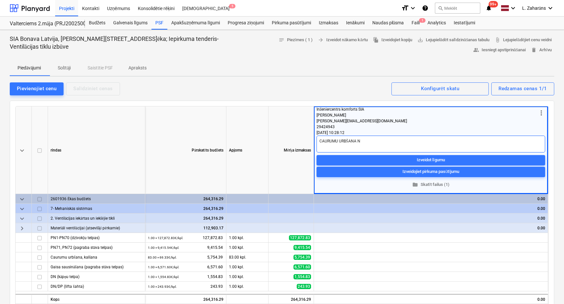
type textarea "CAURUMU URBŠANA NA"
type textarea "x"
type textarea "CAURUMU URBŠANA NAV"
type textarea "x"
type textarea "CAURUMU URBŠANA NAV"
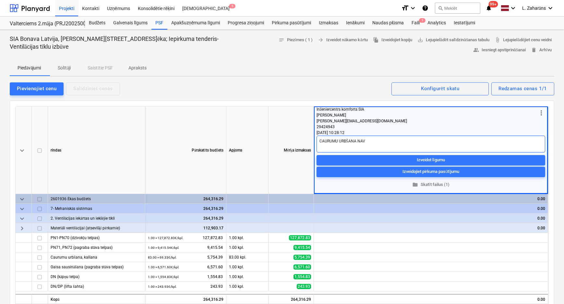
type textarea "x"
type textarea "CAURUMU URBŠANA NAV I"
type textarea "x"
type textarea "CAURUMU URBŠANA NAV IE"
type textarea "x"
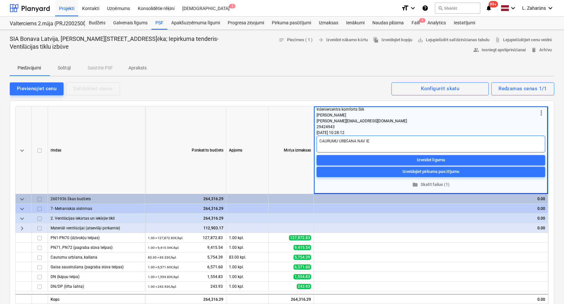
type textarea "CAURUMU URBŠANA NAV IEK"
type textarea "x"
type textarea "CAURUMU URBŠANA NAV IEKĻ"
type textarea "x"
type textarea "CAURUMU URBŠANA NAV IEKĻA"
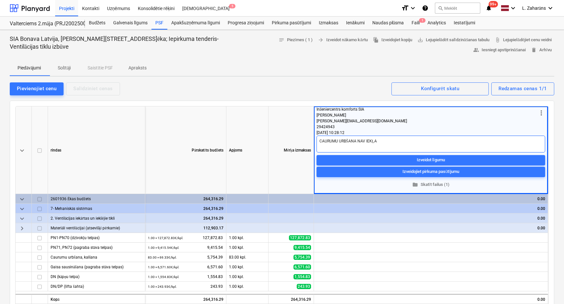
type textarea "x"
type textarea "CAURUMU URBŠANA NAV IEKĻAU"
type textarea "x"
type textarea "CAURUMU URBŠANA NAV IEKĻAUT"
type textarea "x"
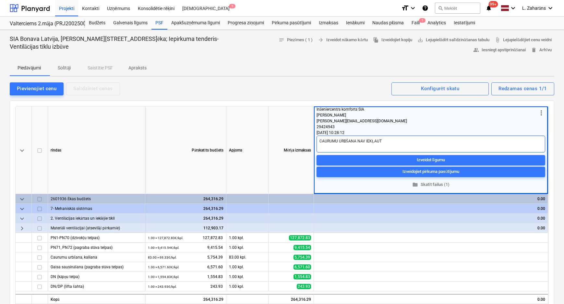
type textarea "CAURUMU URBŠANA NAV IEKĻAUTA"
type textarea "x"
type textarea "CAURUMU URBŠANA NAV IEKĻAUT"
type textarea "x"
type textarea "CAURUMU URBŠANA NAV IEKĻAU"
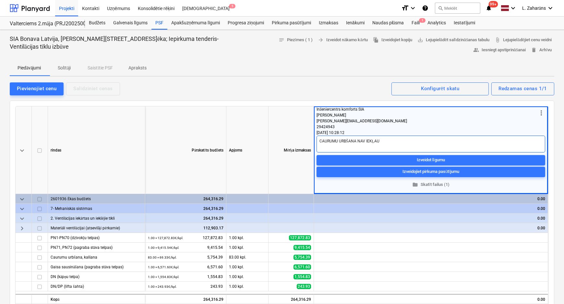
type textarea "x"
type textarea "CAURUMU URBŠANA NAV IEKĻA"
type textarea "x"
type textarea "CAURUMU URBŠANA NAV IEKĻ"
type textarea "x"
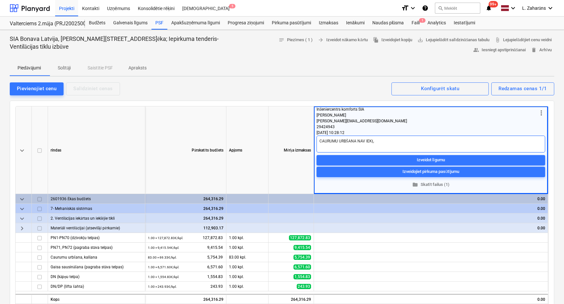
type textarea "CAURUMU URBŠANA NAV IEK"
type textarea "x"
type textarea "CAURUMU URBŠANA NAV IE"
type textarea "x"
type textarea "CAURUMU URBŠANA NAV I"
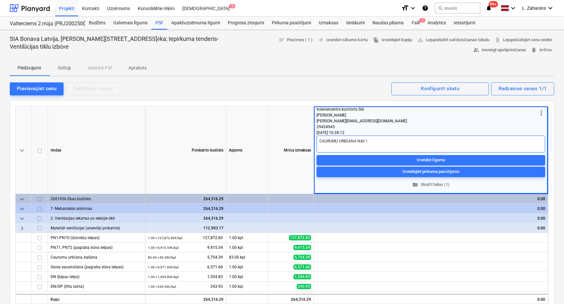
type textarea "x"
type textarea "CAURUMU URBŠANA NAV"
type textarea "x"
type textarea "CAURUMU URBŠANA NAV"
type textarea "x"
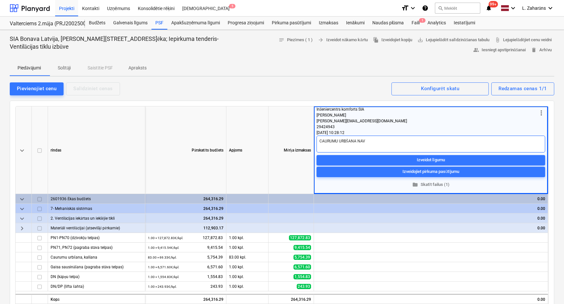
type textarea "CAURUMU URBŠANA NA"
type textarea "x"
type textarea "CAURUMU URBŠANA N"
type textarea "x"
type textarea "CAURUMU URBŠANA"
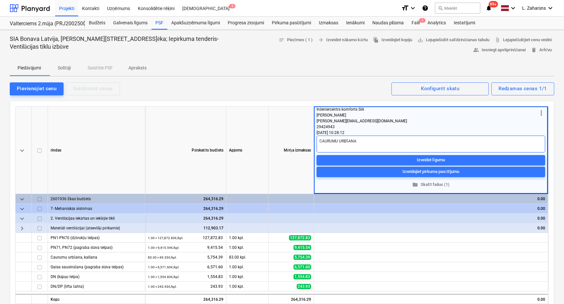
type textarea "x"
type textarea "CAURUMU URBŠANA"
type textarea "x"
type textarea "CAURUMU URBŠAN"
type textarea "x"
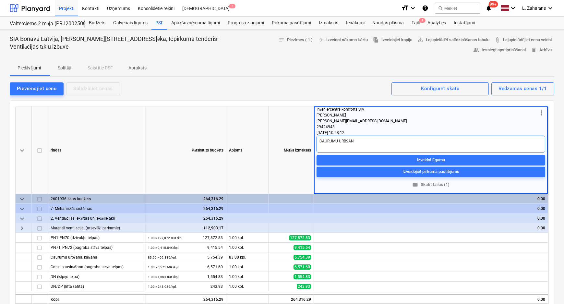
type textarea "CAURUMU URBŠA"
type textarea "x"
type textarea "CAURUMU URBŠ"
type textarea "x"
type textarea "CAURUMU URB"
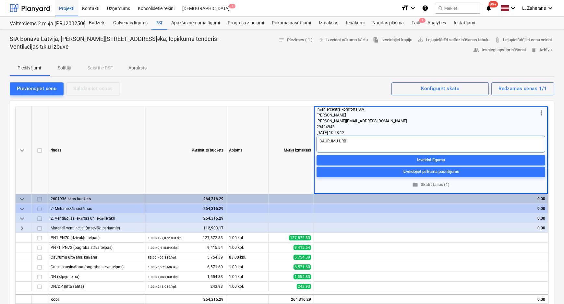
type textarea "x"
type textarea "CAURUMU UR"
type textarea "x"
type textarea "CAURUMU U"
type textarea "x"
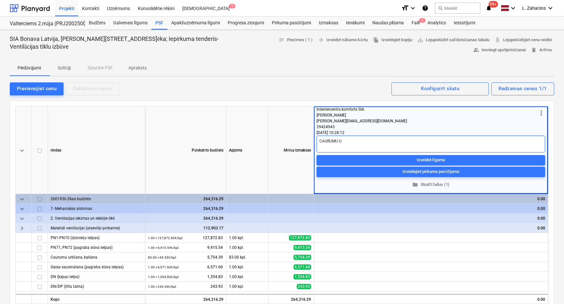
type textarea "CAURUMU"
type textarea "x"
type textarea "CAURUMU"
type textarea "x"
type textarea "CAURUM"
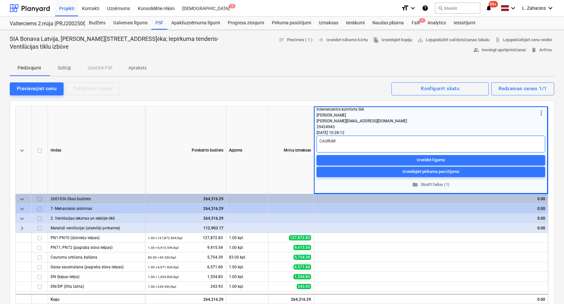
type textarea "x"
type textarea "CAURU"
type textarea "x"
type textarea "CAUR"
type textarea "x"
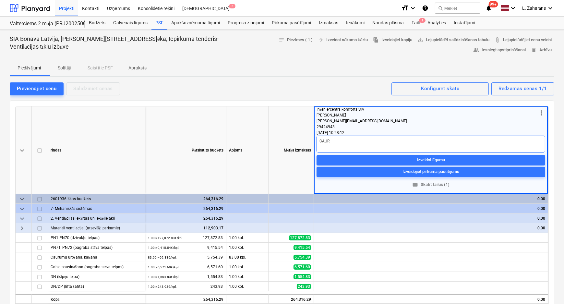
type textarea "CAU"
type textarea "x"
type textarea "CA"
type textarea "x"
type textarea "C"
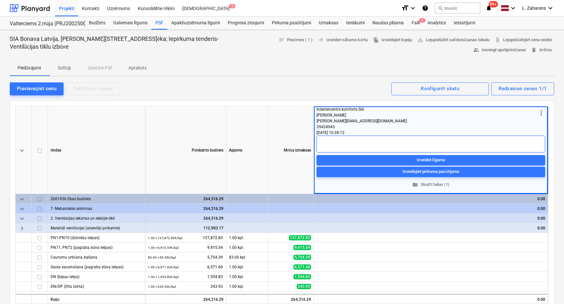
type textarea "x"
type textarea "c"
type textarea "x"
type textarea "ca"
type textarea "x"
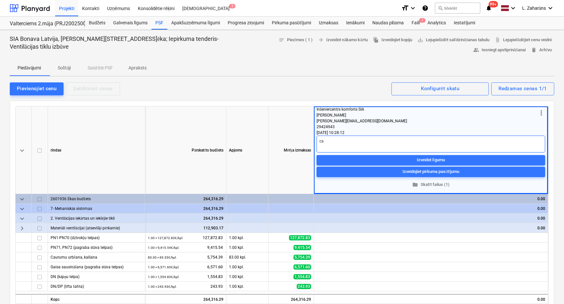
type textarea "cau"
type textarea "x"
type textarea "caur"
type textarea "x"
type textarea "cauru"
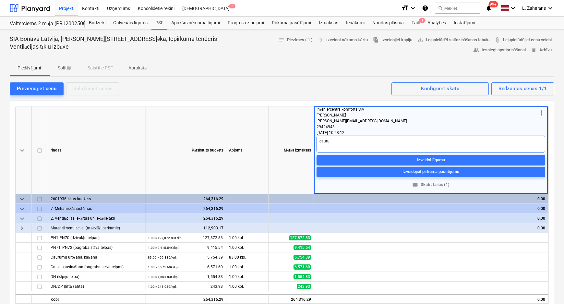
type textarea "x"
type textarea "caurum"
type textarea "x"
type textarea "caurumu"
type textarea "x"
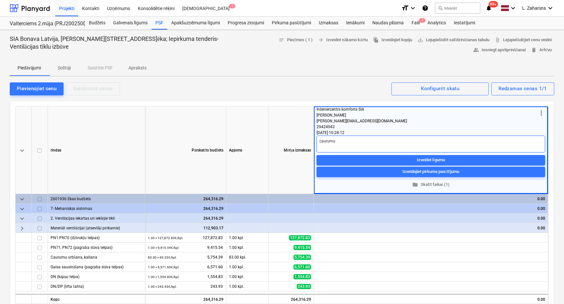
type textarea "caurumu"
type textarea "x"
type textarea "caurumu u"
type textarea "x"
type textarea "caurumu uz"
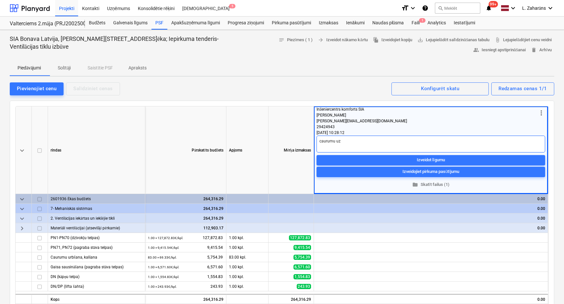
type textarea "x"
type textarea "caurumu uzr"
type textarea "x"
type textarea "caurumu uzrb"
type textarea "x"
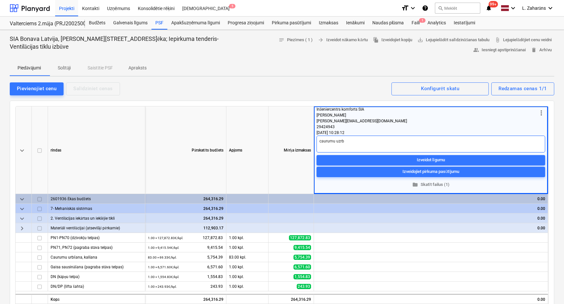
type textarea "caurumu uzrbš"
type textarea "x"
type textarea "caurumu uzrbša"
type textarea "x"
type textarea "caurumu uzrbšan"
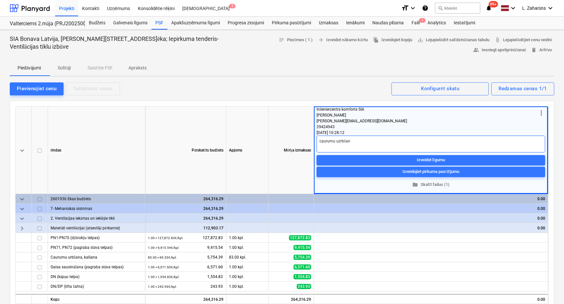
type textarea "x"
type textarea "caurumu uzrbšana"
type textarea "x"
type textarea "caurumu uzrbšana"
type textarea "x"
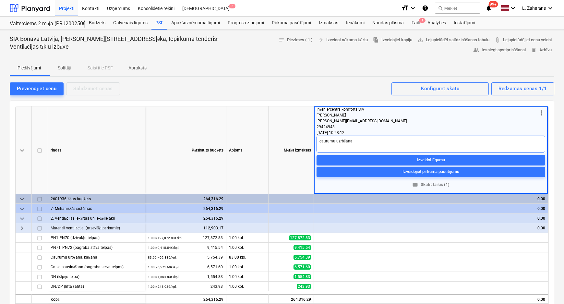
type textarea "caurumu uzrbšana n"
type textarea "x"
type textarea "caurumu uzrbšana na"
type textarea "x"
type textarea "caurumu uzrbšana nav"
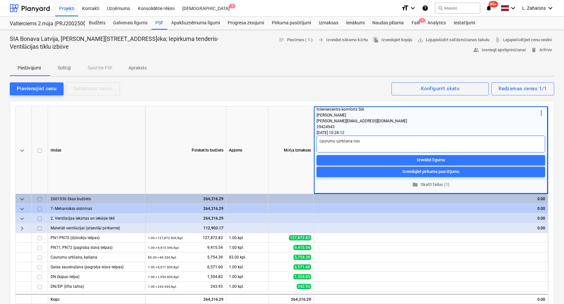
type textarea "x"
type textarea "caurumu uzrbšana nav"
type textarea "x"
type textarea "caurumu uzrbšana nav i"
type textarea "x"
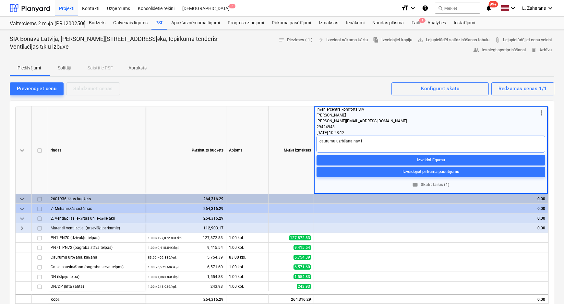
type textarea "caurumu uzrbšana nav ie"
type textarea "x"
type textarea "caurumu uzrbšana nav iek"
type textarea "x"
type textarea "caurumu uzrbšana nav iekļ"
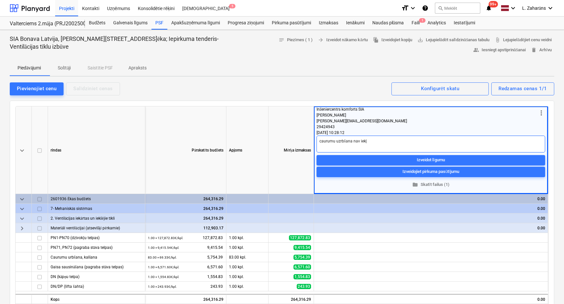
type textarea "x"
type textarea "caurumu uzrbšana nav iekļa"
type textarea "x"
type textarea "caurumu uzrbšana nav iekļau"
type textarea "x"
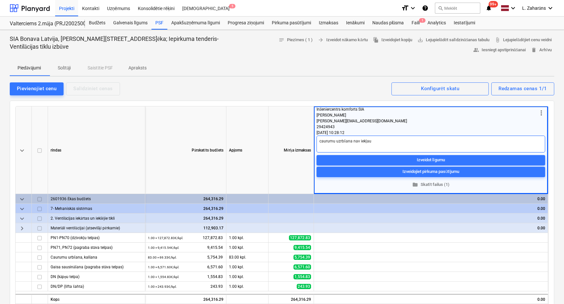
type textarea "caurumu uzrbšana nav iekļaut"
type textarea "x"
type textarea "caurumu uzrbšana nav iekļauta"
click at [339, 141] on textarea "caurumu uzrbšana nav iekļauta" at bounding box center [431, 144] width 229 height 17
type textarea "x"
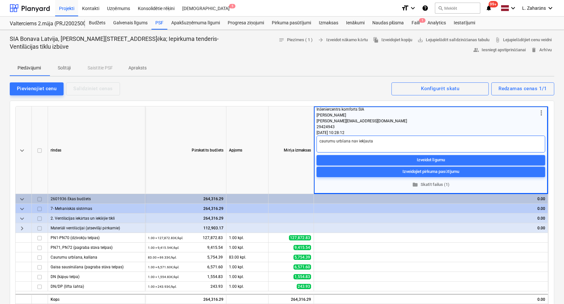
type textarea "caurumu urbšana nav iekļauta"
click at [375, 141] on textarea "caurumu urbšana nav iekļauta" at bounding box center [431, 144] width 229 height 17
type textarea "x"
type textarea "caurumu urbšana nav iekļauta"
type textarea "x"
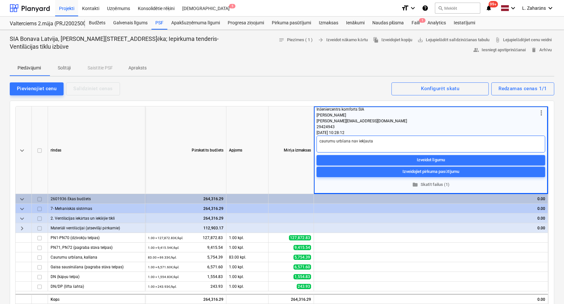
type textarea "caurumu urbšana nav iekļauta ("
type textarea "x"
type textarea "caurumu urbšana nav iekļauta (1"
type textarea "x"
type textarea "caurumu urbšana nav iekļauta (1."
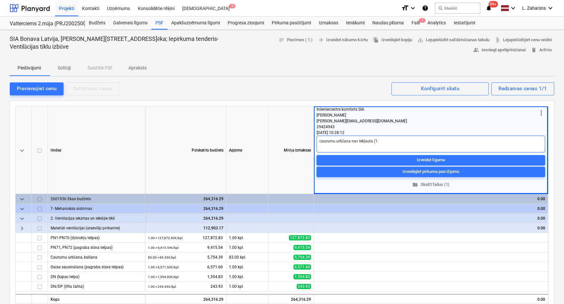
type textarea "x"
type textarea "caurumu urbšana nav iekļauta (1.m"
type textarea "x"
type textarea "caurumu urbšana nav iekļauta (1.mā"
type textarea "x"
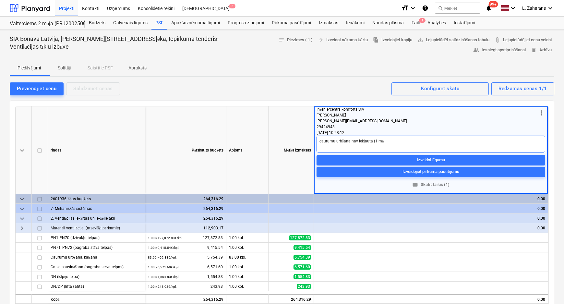
type textarea "caurumu urbšana nav iekļauta (1.māj"
type textarea "x"
type textarea "caurumu urbšana nav iekļauta (1.māja"
type textarea "x"
type textarea "caurumu urbšana nav iekļauta (1.mājai"
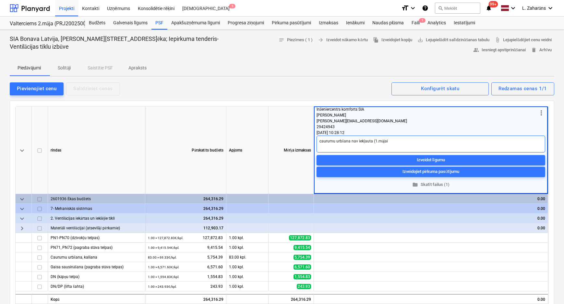
type textarea "x"
type textarea "caurumu urbšana nav iekļauta (1.mājai"
type textarea "x"
type textarea "caurumu urbšana nav iekļauta (1.mājai 5"
type textarea "x"
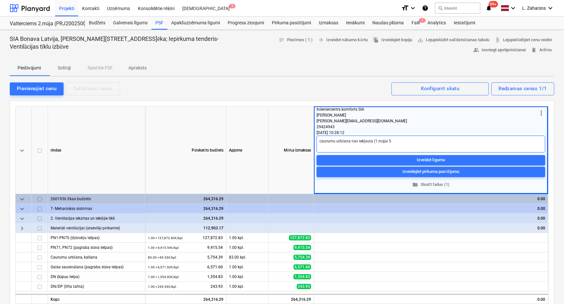
type textarea "caurumu urbšana nav iekļauta (1.mājai 5k"
type textarea "x"
type textarea "caurumu urbšana nav iekļauta (1.mājai 5k;"
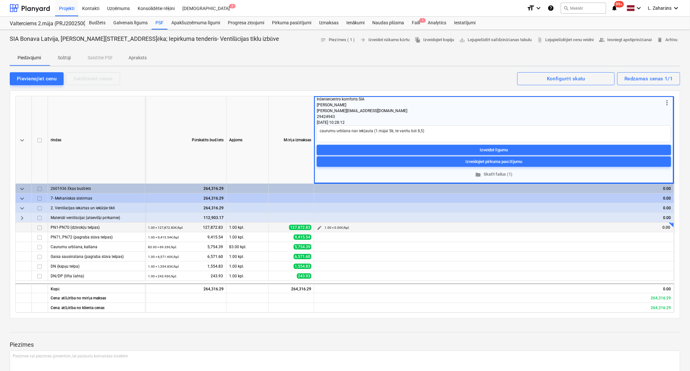
click at [319, 227] on span "edit" at bounding box center [319, 227] width 5 height 5
click at [566, 248] on input "text" at bounding box center [559, 249] width 64 height 13
paste input "128032,10"
click at [546, 251] on input "128032,10" at bounding box center [559, 249] width 64 height 13
click at [563, 276] on button "Saglabāt" at bounding box center [573, 274] width 35 height 13
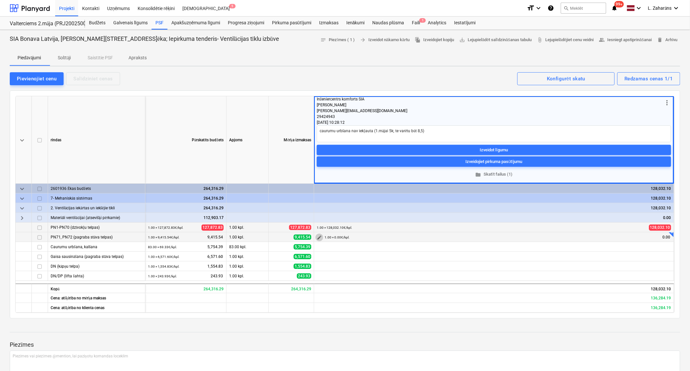
click at [318, 236] on span "edit" at bounding box center [319, 237] width 5 height 5
click at [566, 261] on input "text" at bounding box center [559, 259] width 64 height 13
paste input "9048,50"
click at [541, 260] on input "9048,50" at bounding box center [559, 259] width 64 height 13
click at [566, 284] on div "Saglabāt" at bounding box center [573, 284] width 19 height 8
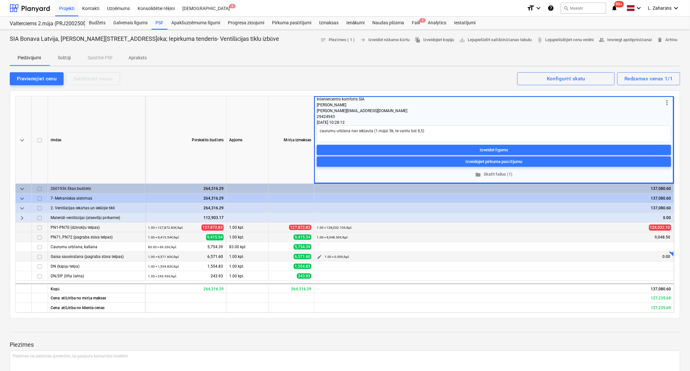
click at [317, 257] on span "edit" at bounding box center [319, 257] width 5 height 5
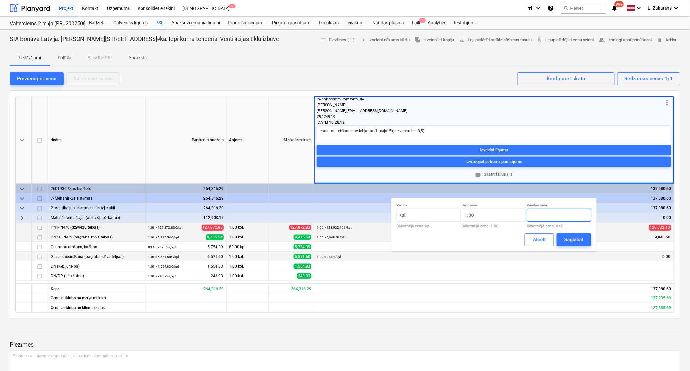
click at [566, 215] on input "text" at bounding box center [559, 215] width 64 height 13
paste input "1915,84"
click at [541, 217] on input "1915,84" at bounding box center [559, 215] width 64 height 13
click at [566, 235] on button "Saglabāt" at bounding box center [573, 240] width 35 height 13
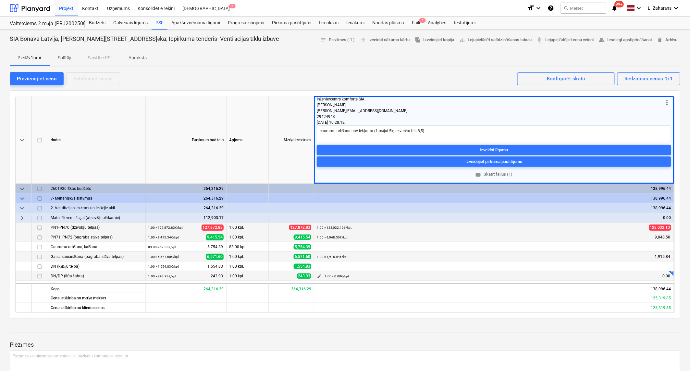
click at [317, 275] on span "edit" at bounding box center [319, 276] width 5 height 5
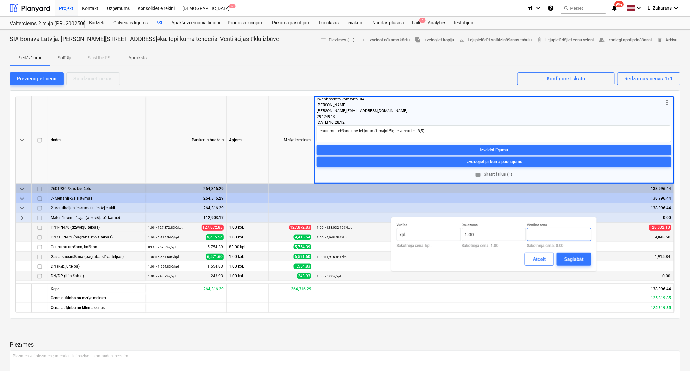
click at [553, 236] on input "text" at bounding box center [559, 234] width 64 height 13
paste input "1106,26"
click at [541, 234] on input "1106,26" at bounding box center [559, 234] width 64 height 13
click at [566, 258] on div "Saglabāt" at bounding box center [573, 259] width 19 height 8
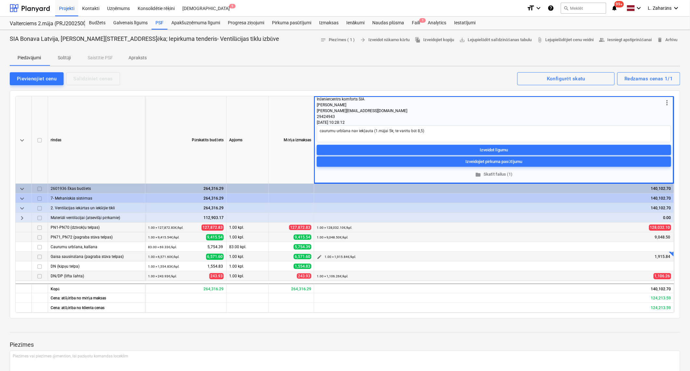
click at [318, 257] on span "edit" at bounding box center [319, 257] width 5 height 5
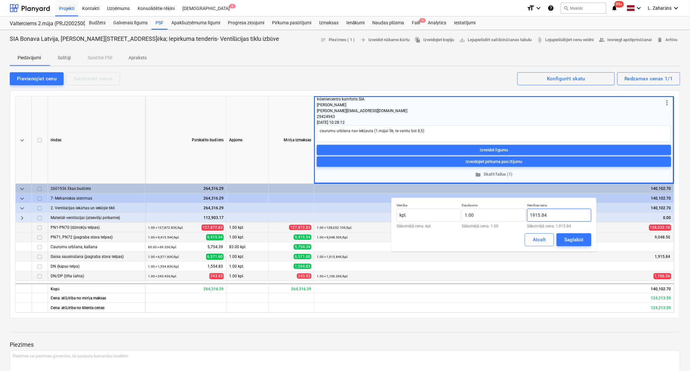
click at [548, 215] on input "1915.84" at bounding box center [559, 215] width 64 height 13
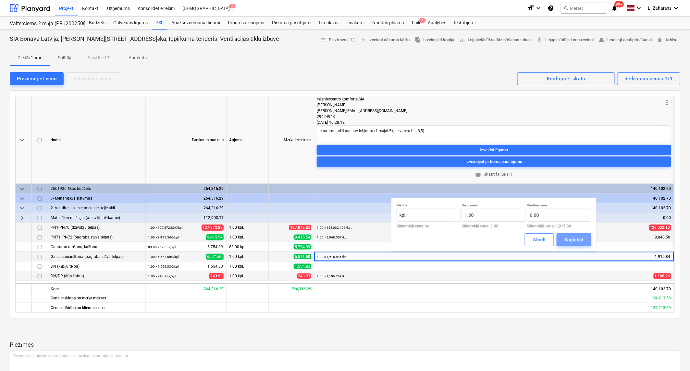
drag, startPoint x: 570, startPoint y: 237, endPoint x: 520, endPoint y: 250, distance: 51.3
click at [566, 236] on div "Saglabāt" at bounding box center [573, 240] width 19 height 8
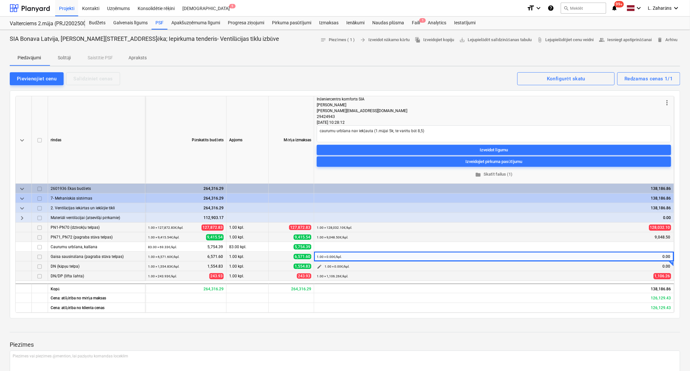
click at [320, 265] on span "edit" at bounding box center [319, 266] width 5 height 5
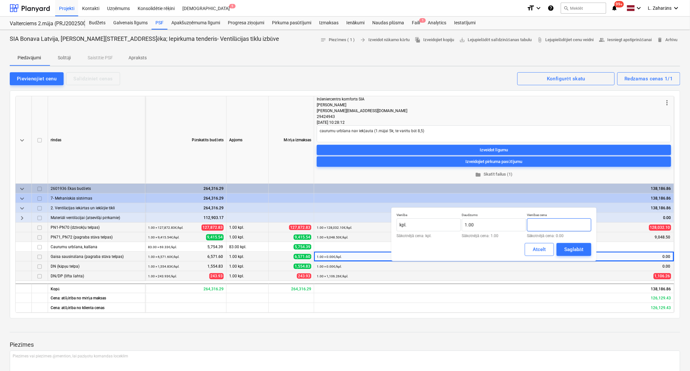
click at [542, 220] on input "text" at bounding box center [559, 225] width 64 height 13
paste input "1915.84"
click at [565, 244] on button "Saglabāt" at bounding box center [573, 249] width 35 height 13
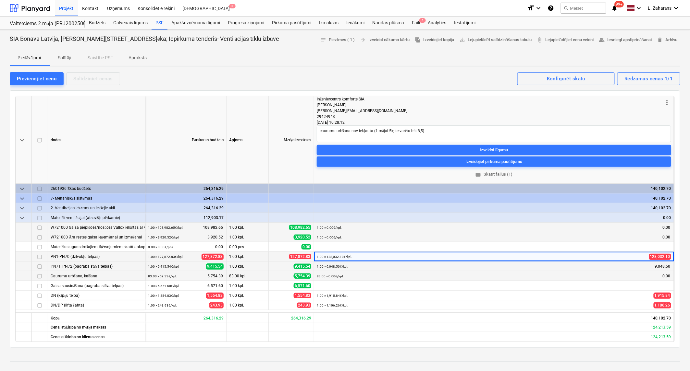
click at [39, 237] on input "checkbox" at bounding box center [40, 238] width 8 height 8
click at [40, 226] on input "checkbox" at bounding box center [40, 228] width 8 height 8
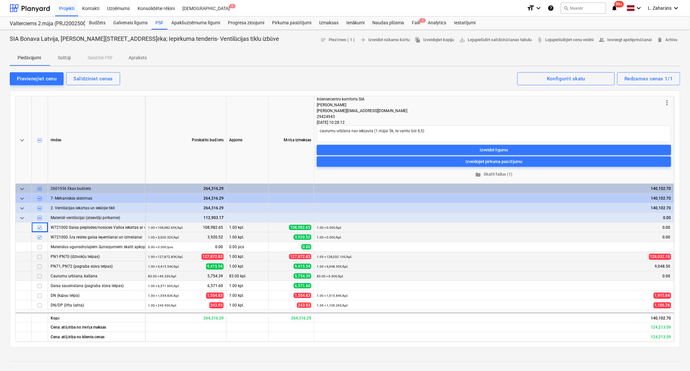
click at [37, 228] on input "checkbox" at bounding box center [40, 228] width 8 height 8
click at [39, 228] on input "checkbox" at bounding box center [40, 228] width 8 height 8
click at [40, 239] on input "checkbox" at bounding box center [40, 238] width 8 height 8
click at [40, 228] on input "checkbox" at bounding box center [40, 228] width 8 height 8
drag, startPoint x: 41, startPoint y: 228, endPoint x: 40, endPoint y: 233, distance: 4.6
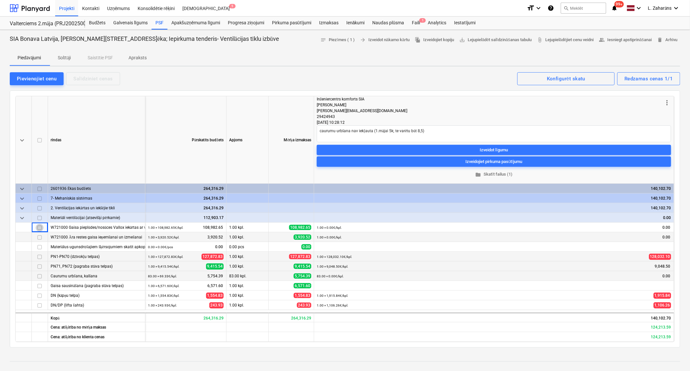
click at [41, 229] on input "checkbox" at bounding box center [40, 228] width 8 height 8
click at [40, 235] on input "checkbox" at bounding box center [40, 238] width 8 height 8
click at [79, 77] on div "Salīdziniet cenas" at bounding box center [92, 79] width 39 height 8
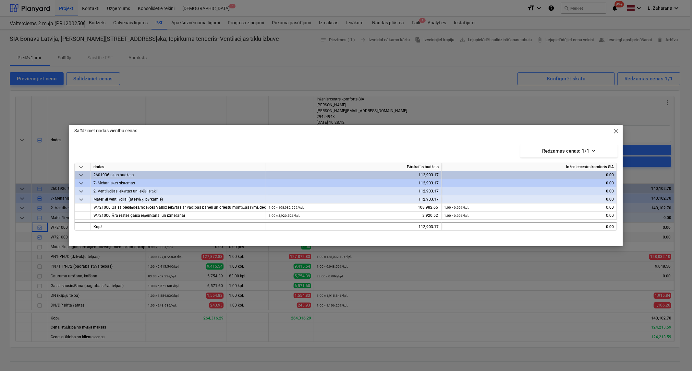
click at [566, 130] on span "close" at bounding box center [617, 131] width 8 height 8
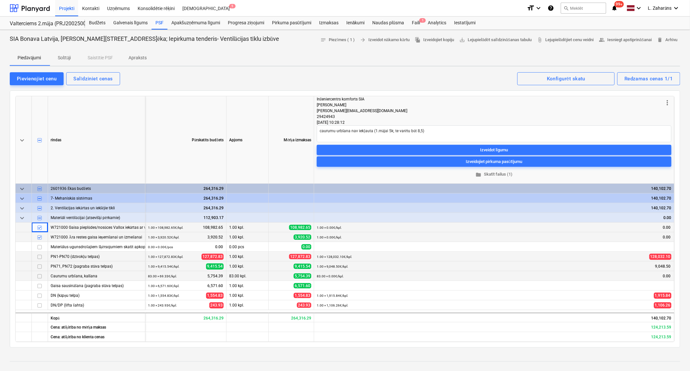
click at [39, 230] on input "checkbox" at bounding box center [40, 228] width 8 height 8
click at [39, 235] on input "checkbox" at bounding box center [40, 238] width 8 height 8
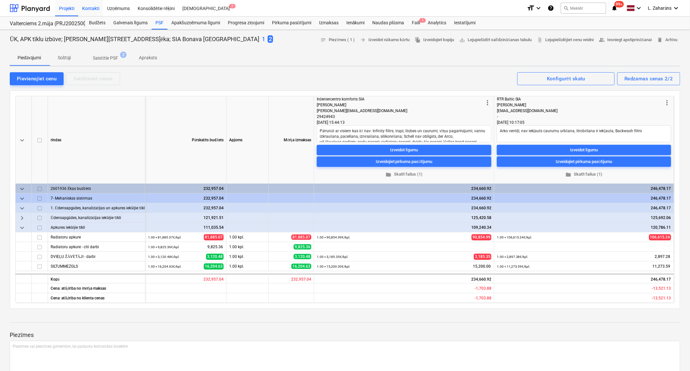
type textarea "x"
